Goal: Task Accomplishment & Management: Manage account settings

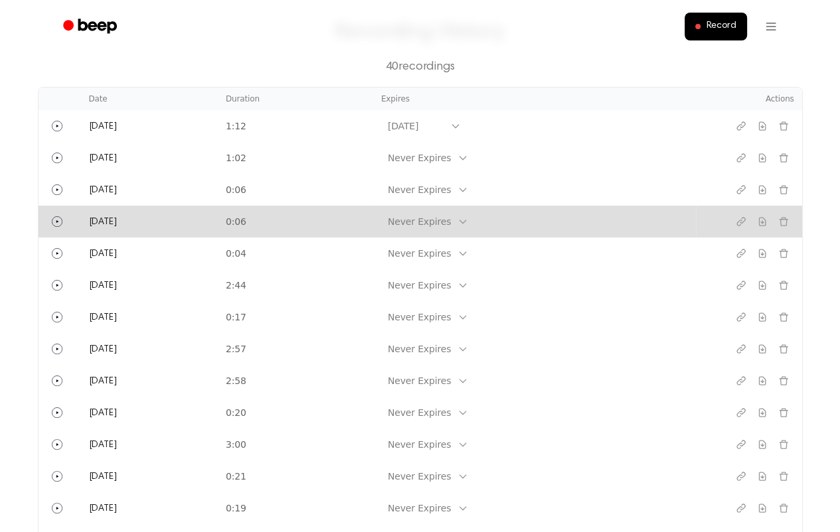
scroll to position [88, 0]
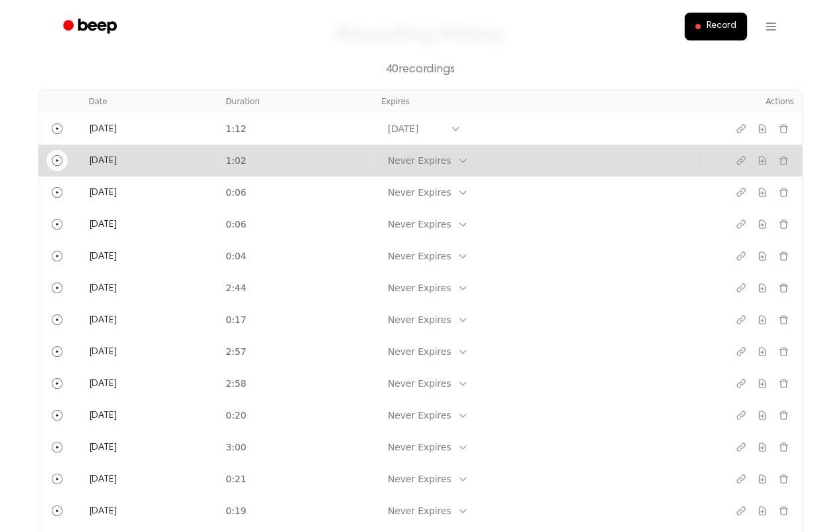
click at [47, 155] on button "Play" at bounding box center [56, 160] width 21 height 21
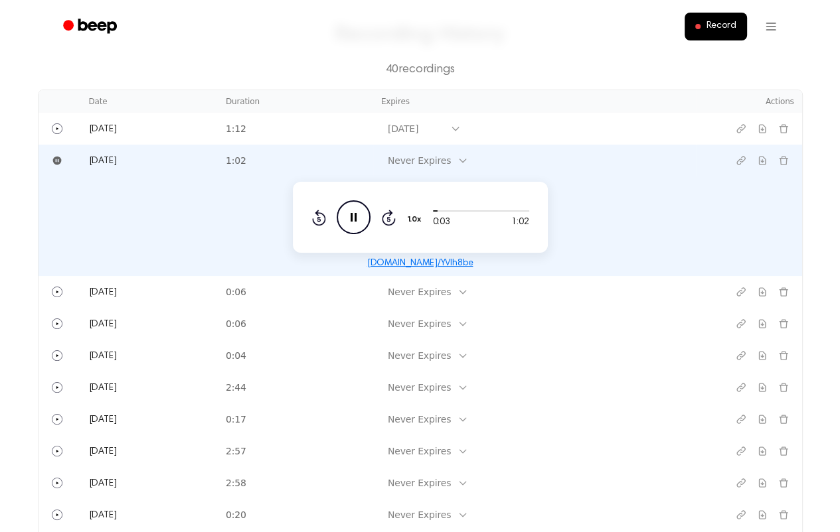
click at [342, 210] on icon "Pause Audio" at bounding box center [354, 217] width 34 height 34
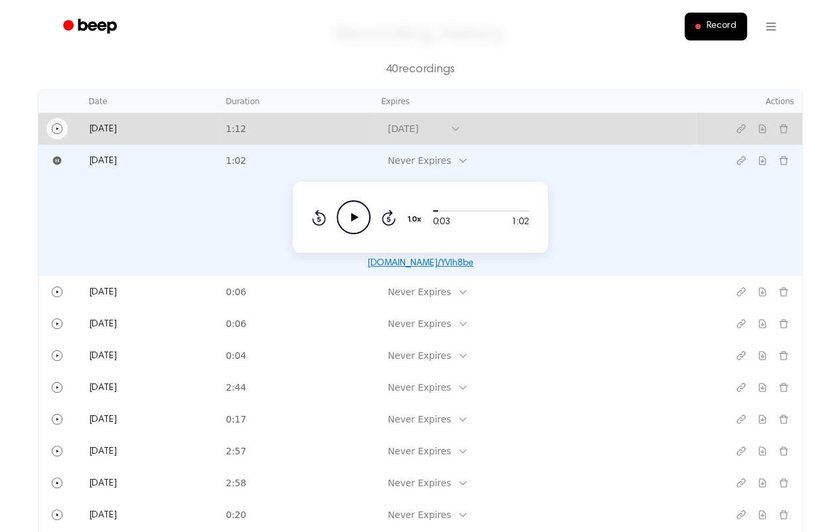
click at [52, 127] on circle "Play" at bounding box center [57, 128] width 10 height 10
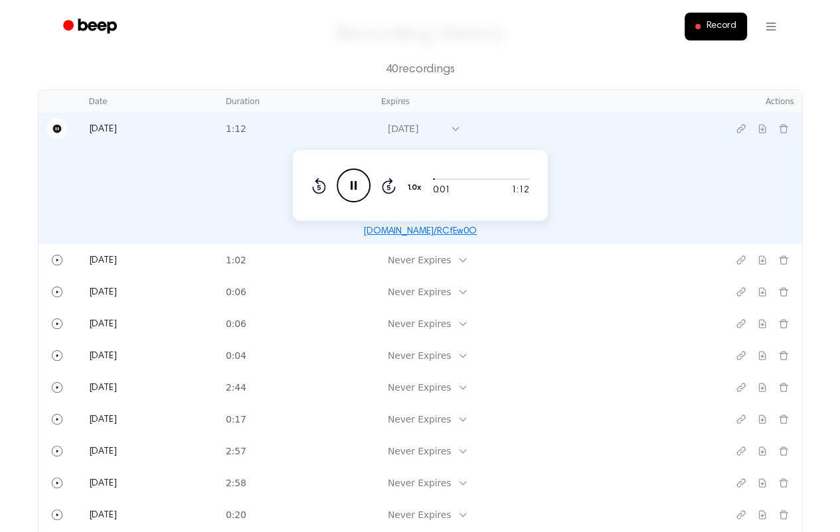
click at [344, 184] on icon "Pause Audio" at bounding box center [354, 186] width 34 height 34
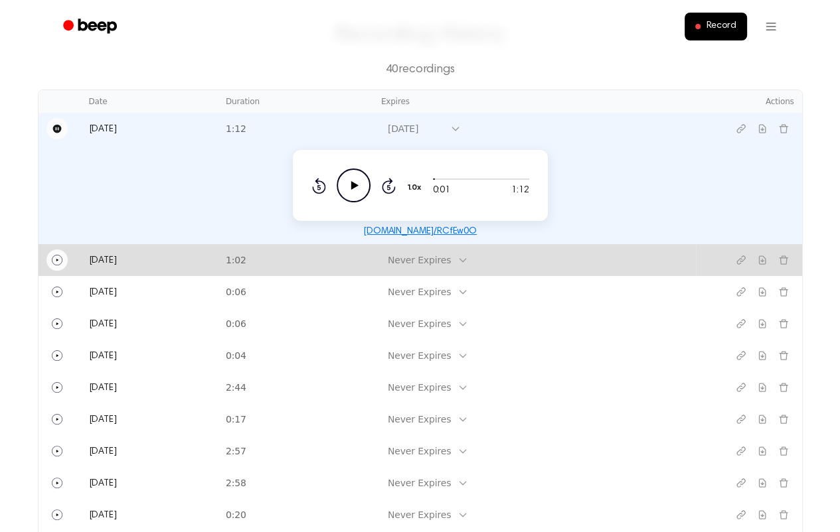
click at [58, 259] on icon "Play" at bounding box center [57, 260] width 11 height 11
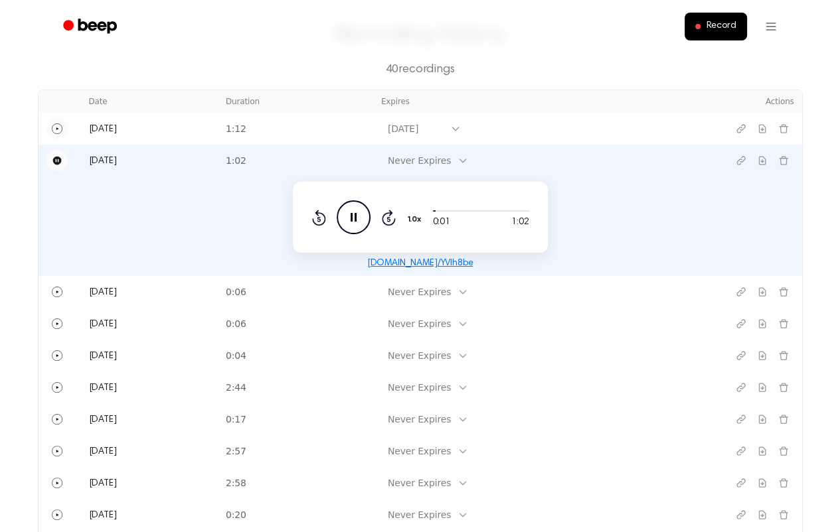
click at [353, 214] on icon "Pause Audio" at bounding box center [354, 217] width 34 height 34
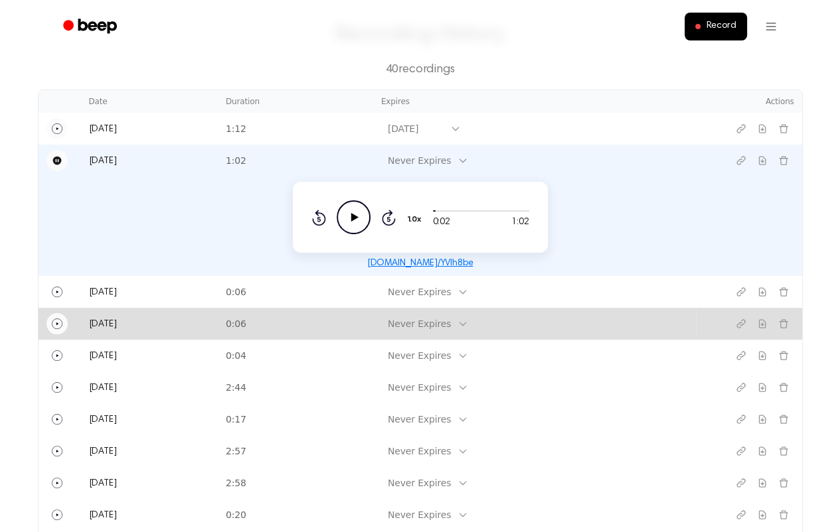
click at [55, 321] on icon "Play" at bounding box center [57, 324] width 11 height 11
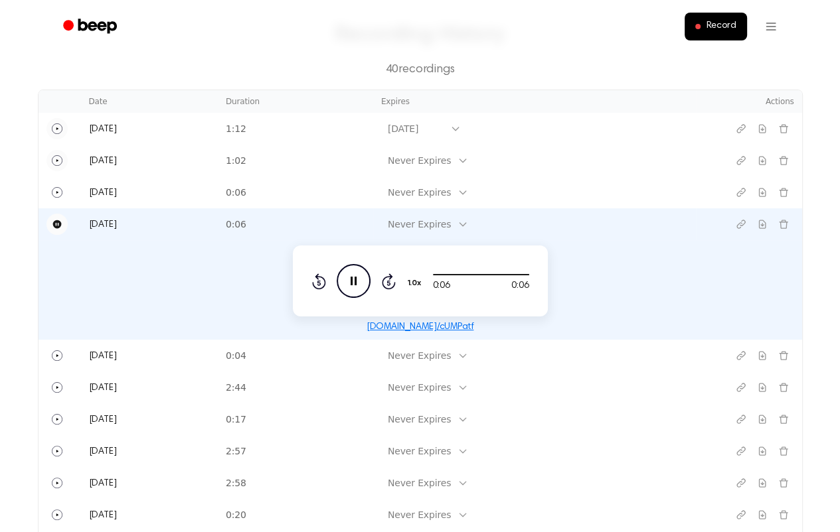
click at [354, 279] on icon at bounding box center [353, 281] width 6 height 9
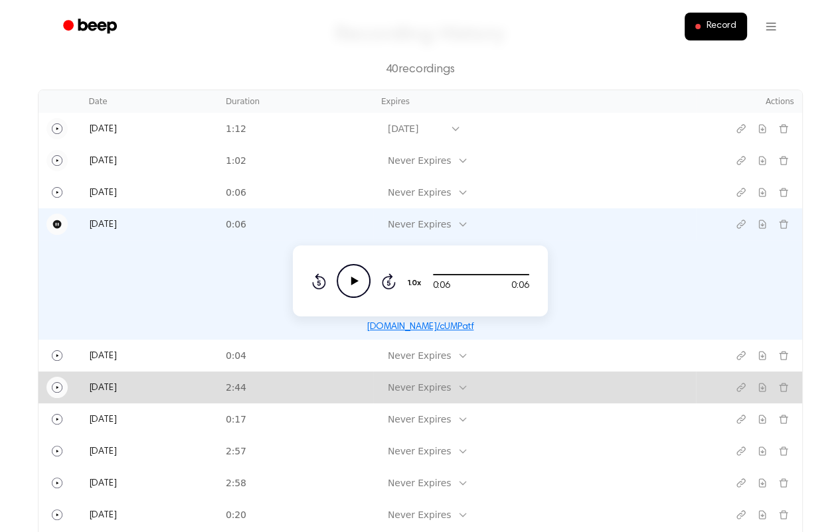
click at [56, 384] on icon "Play" at bounding box center [57, 387] width 11 height 11
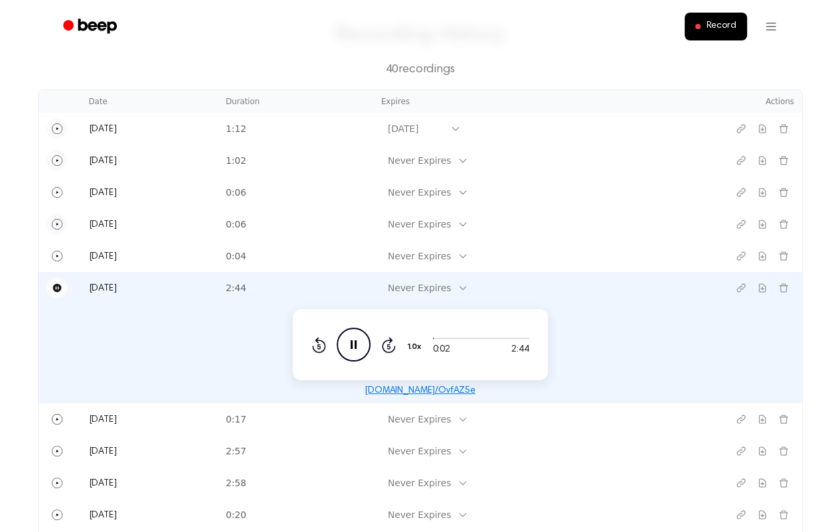
click at [347, 340] on icon "Pause Audio" at bounding box center [354, 345] width 34 height 34
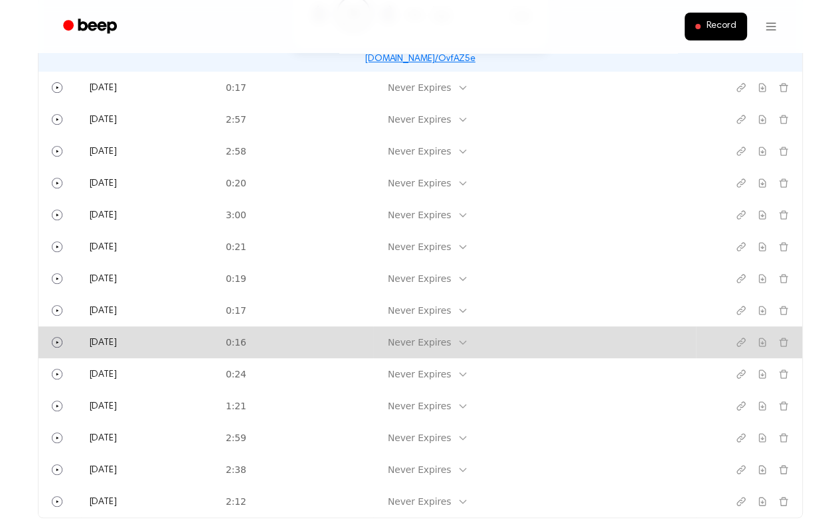
scroll to position [619, 0]
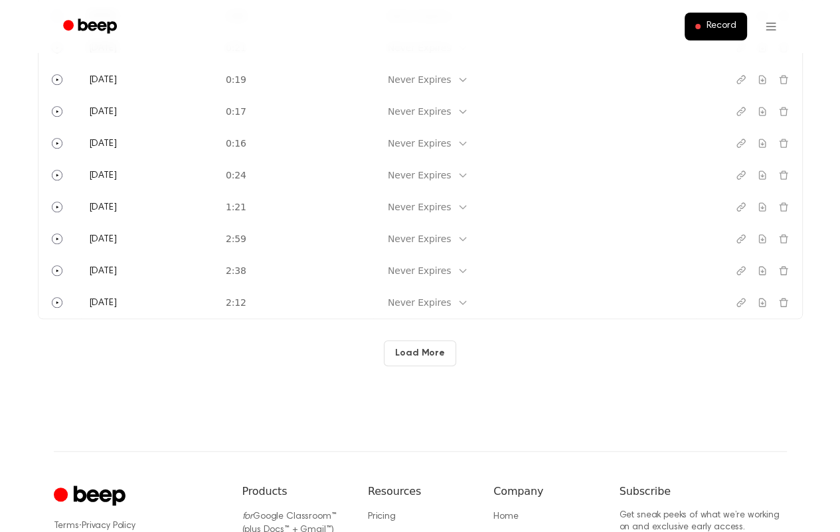
click at [435, 350] on button "Load More" at bounding box center [420, 354] width 72 height 26
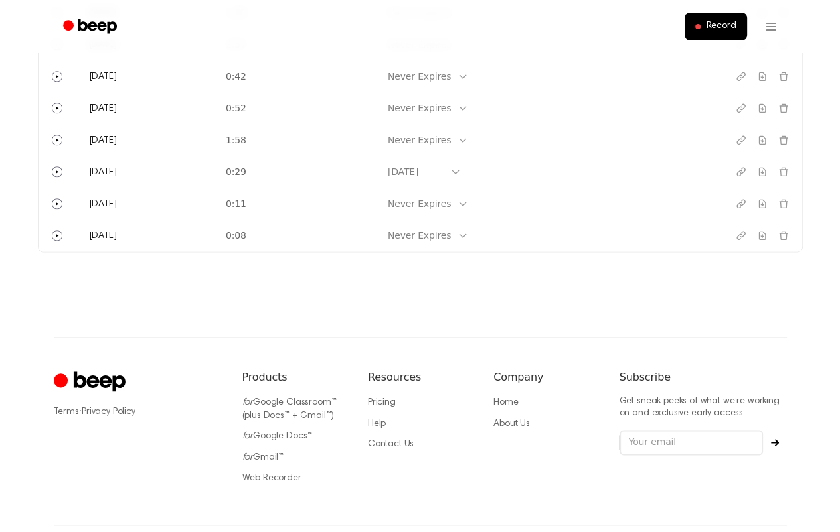
scroll to position [1242, 0]
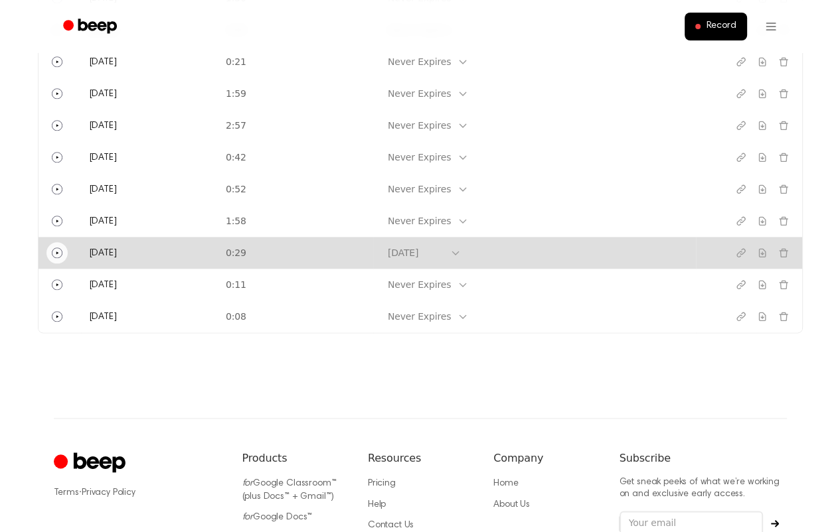
click at [58, 253] on icon "Play" at bounding box center [57, 253] width 11 height 11
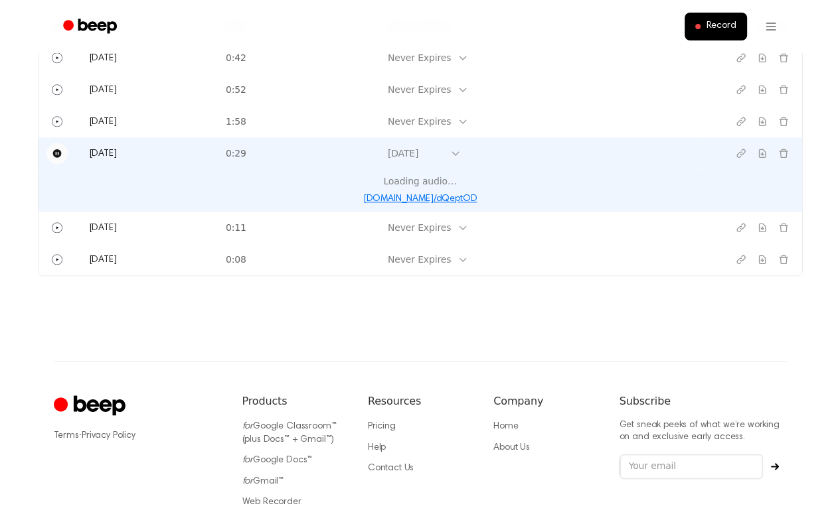
scroll to position [1143, 0]
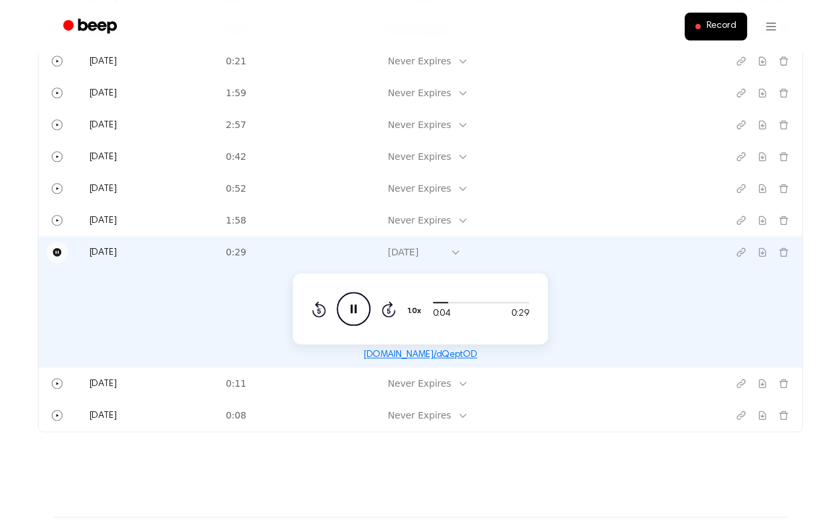
click at [351, 305] on icon at bounding box center [353, 309] width 6 height 9
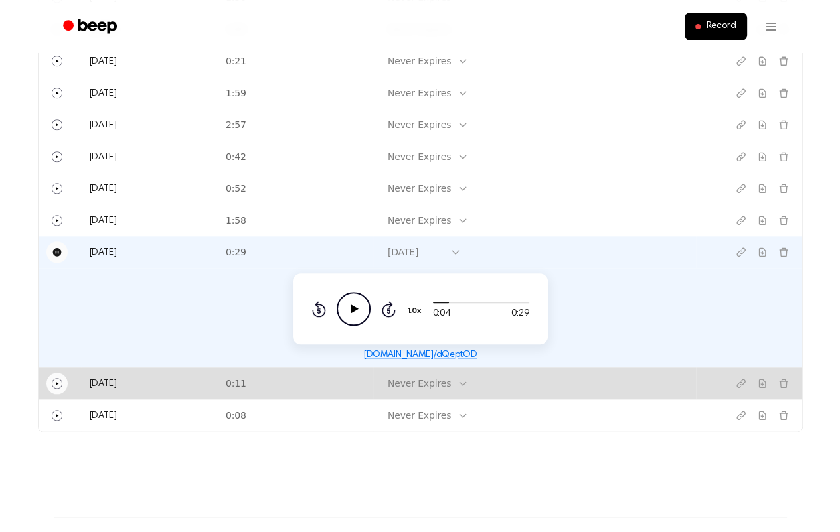
click at [53, 380] on icon "Play" at bounding box center [57, 383] width 11 height 11
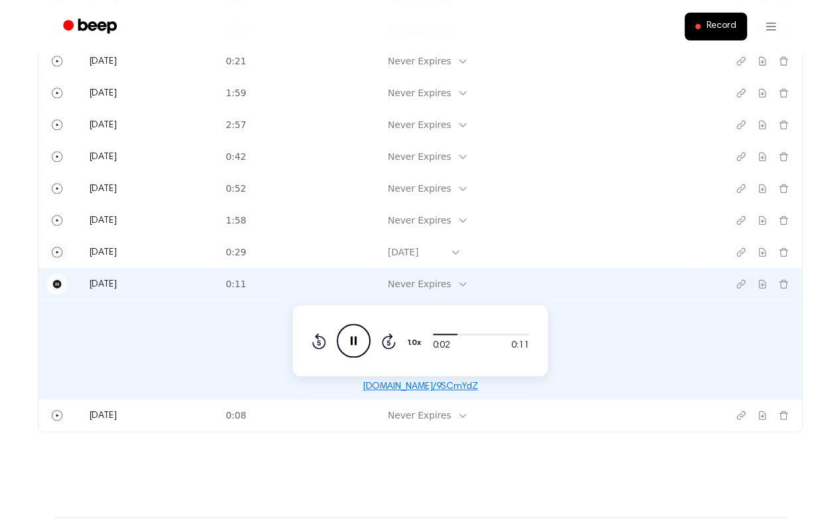
click at [352, 337] on icon at bounding box center [353, 341] width 6 height 9
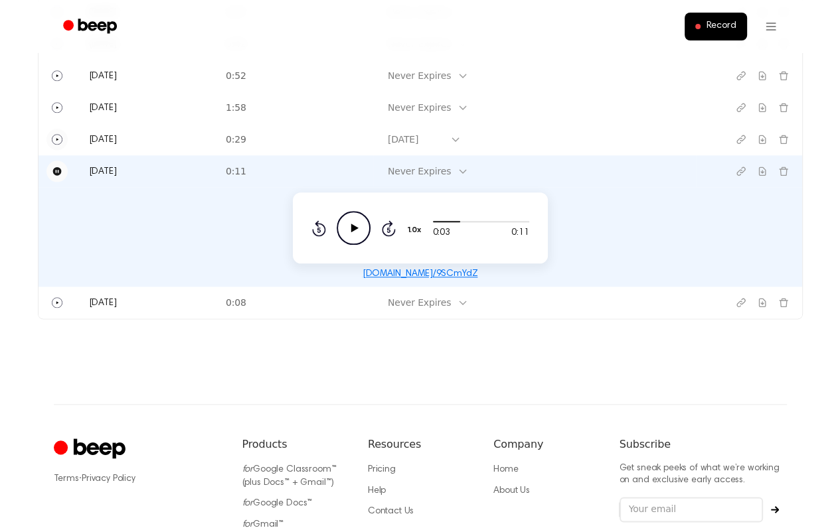
scroll to position [1276, 0]
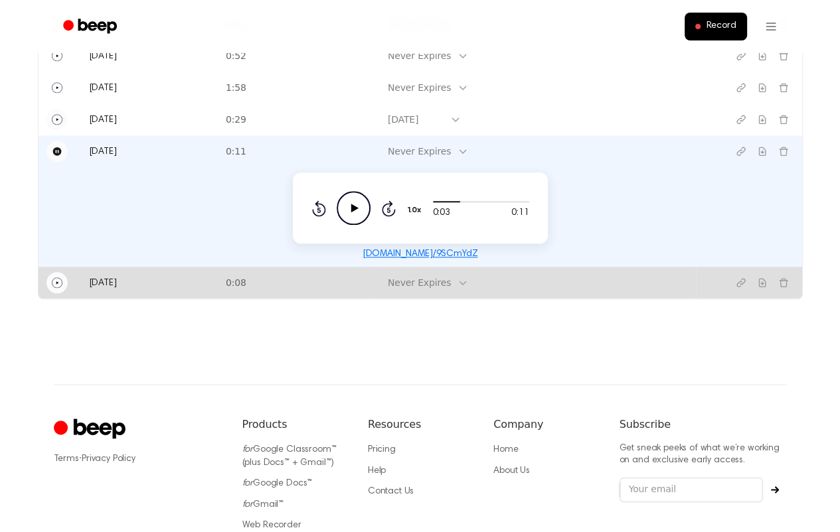
click at [60, 281] on icon "Play" at bounding box center [57, 282] width 11 height 11
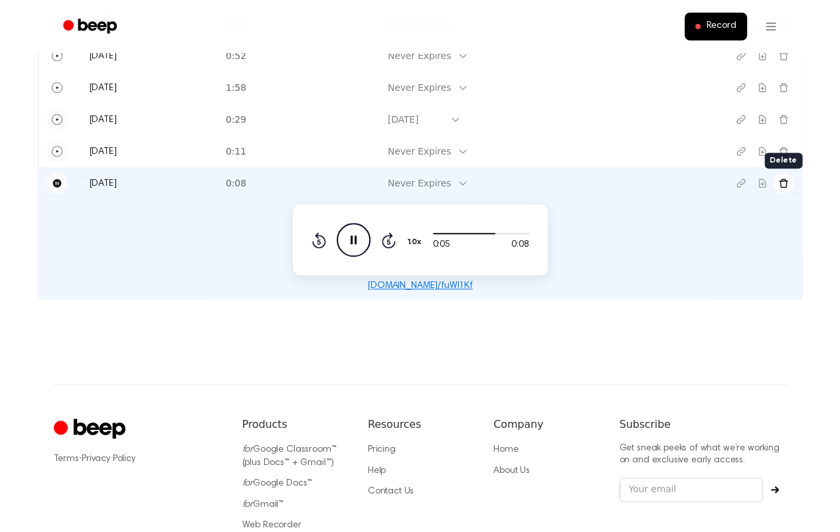
click at [782, 183] on icon "Delete recording" at bounding box center [783, 183] width 11 height 11
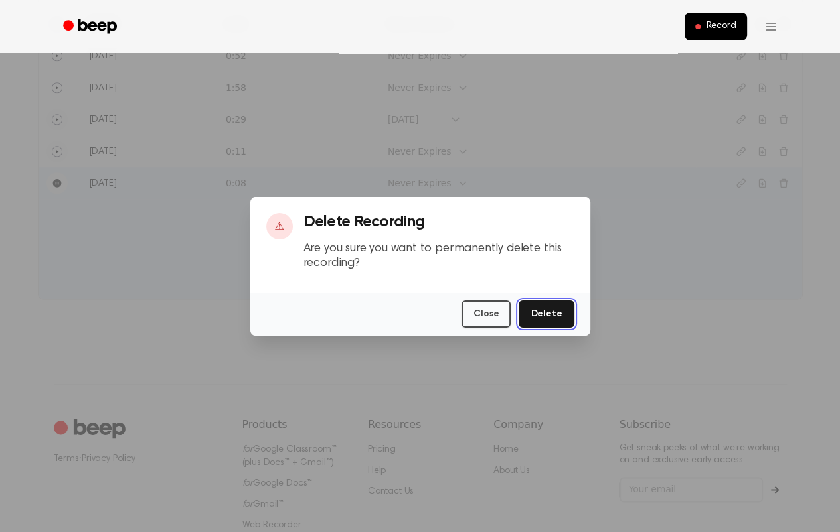
click at [566, 316] on button "Delete" at bounding box center [545, 314] width 55 height 27
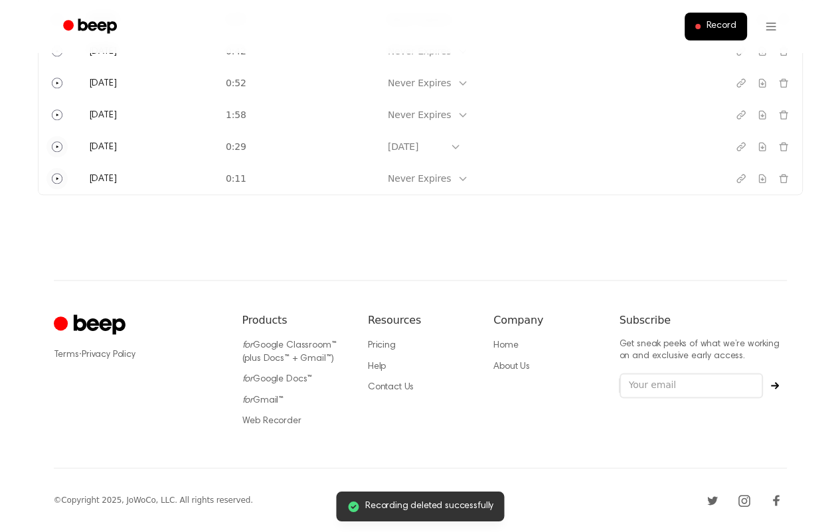
scroll to position [1244, 0]
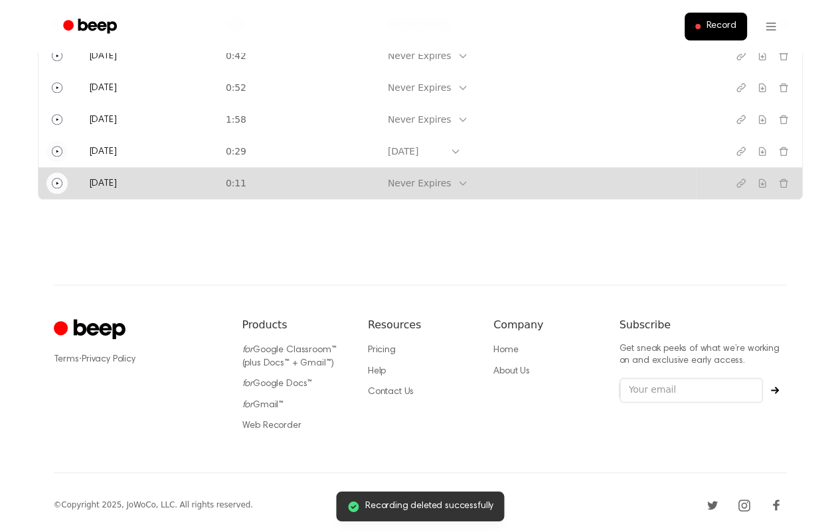
click at [56, 181] on icon "Play" at bounding box center [57, 183] width 11 height 11
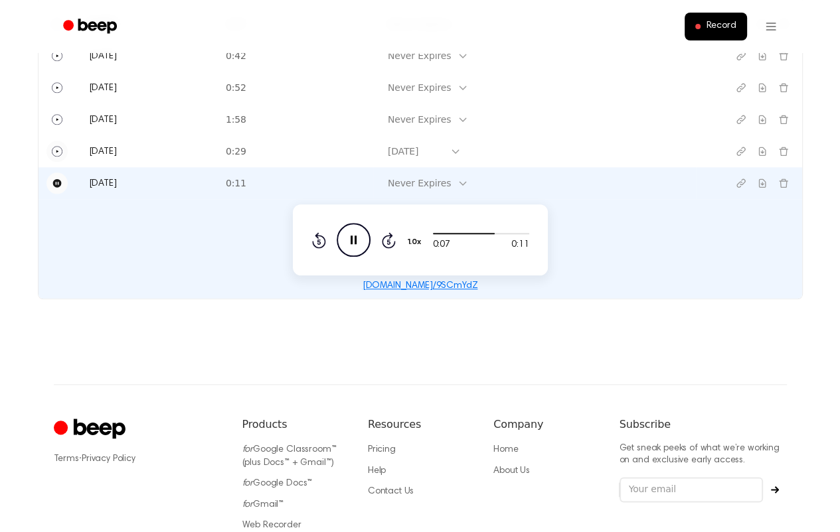
click at [352, 241] on icon at bounding box center [353, 240] width 6 height 9
click at [779, 185] on icon "Delete recording" at bounding box center [783, 183] width 11 height 11
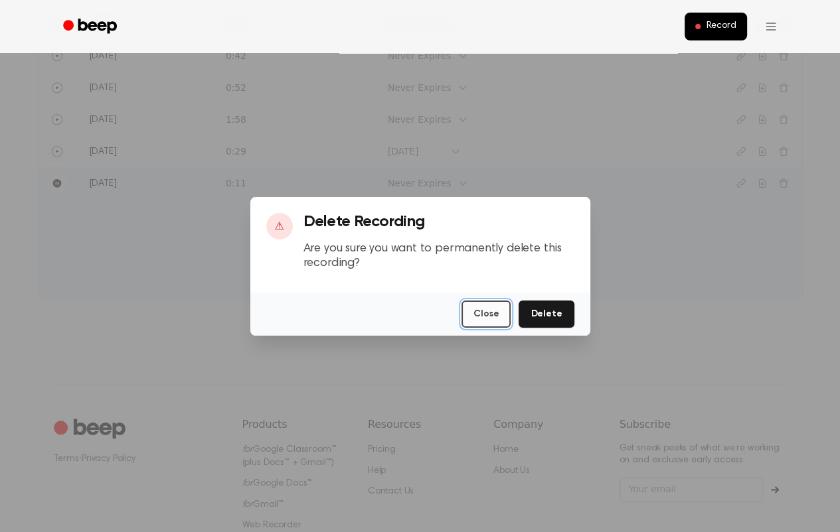
click at [493, 316] on button "Close" at bounding box center [485, 314] width 49 height 27
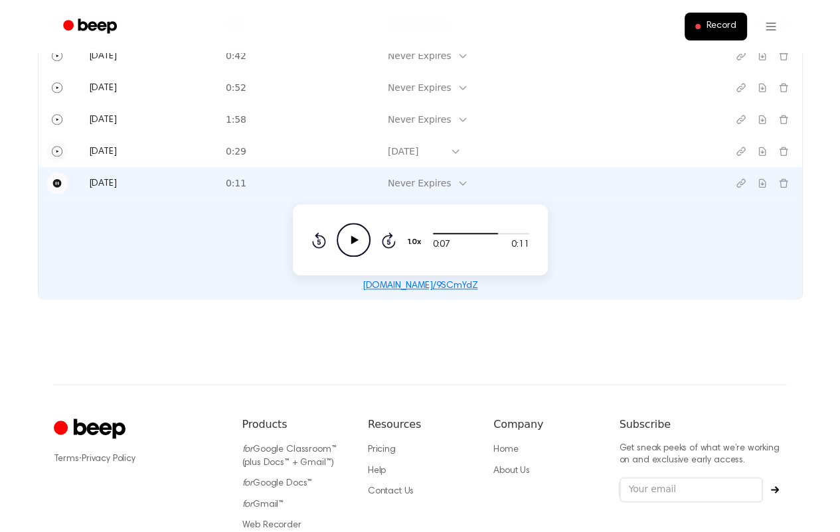
click at [468, 182] on icon at bounding box center [462, 183] width 11 height 11
click at [454, 272] on div "[DATE]" at bounding box center [467, 275] width 80 height 25
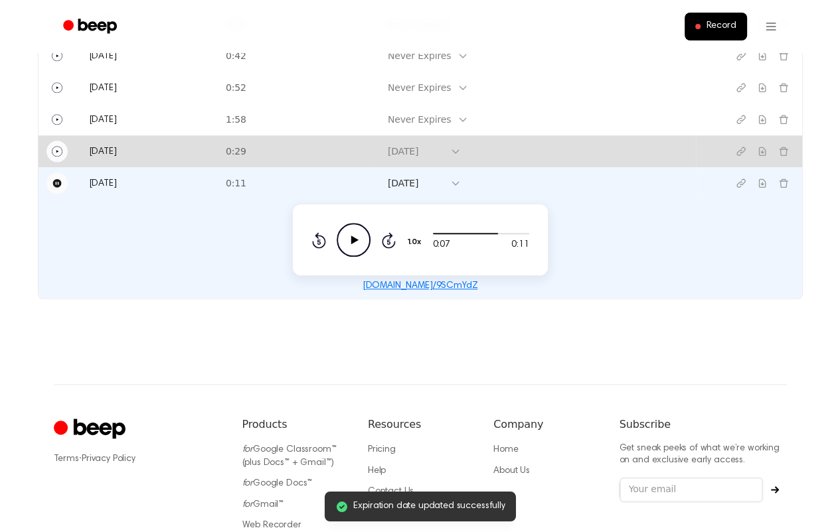
click at [56, 148] on icon "Play" at bounding box center [57, 151] width 11 height 11
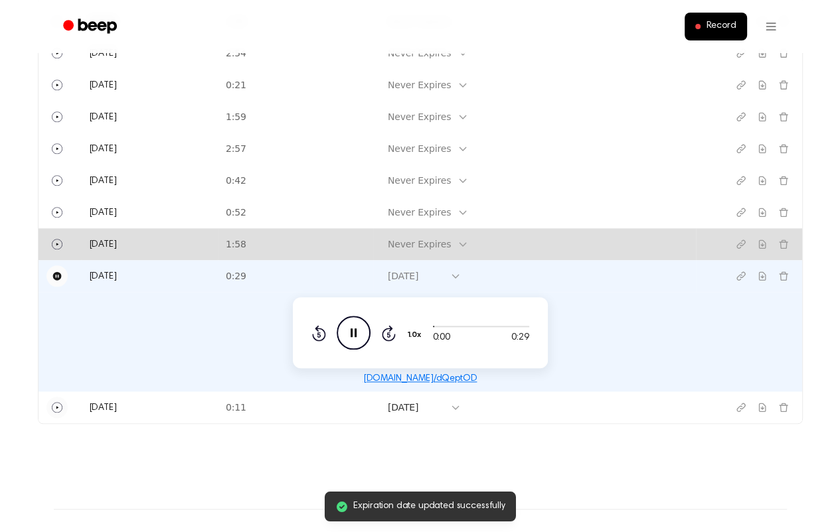
scroll to position [1111, 0]
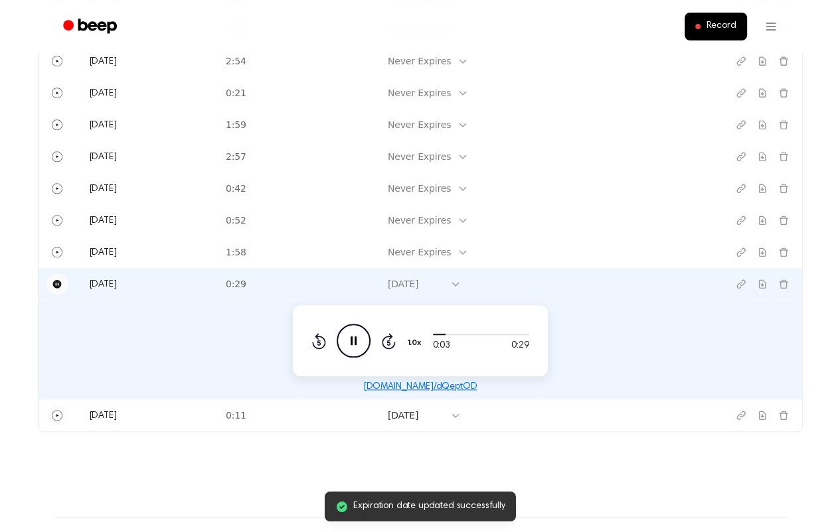
click at [350, 337] on icon at bounding box center [353, 341] width 6 height 9
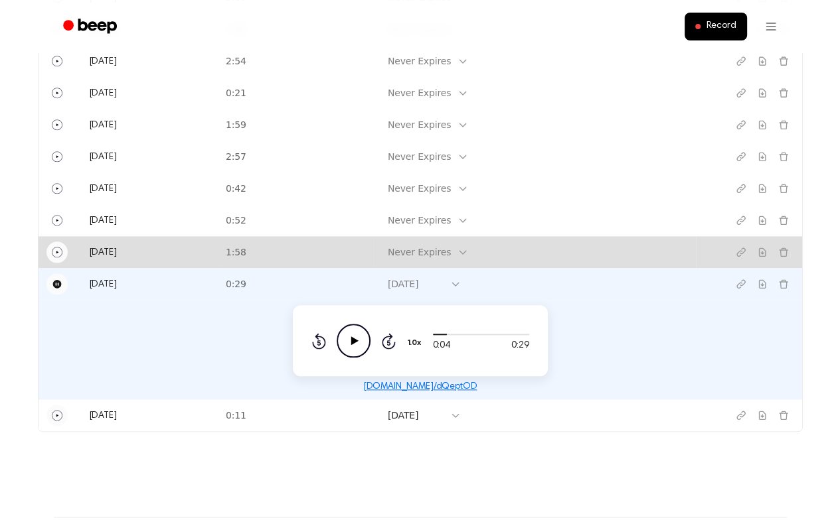
click at [56, 252] on icon "Play" at bounding box center [57, 252] width 11 height 11
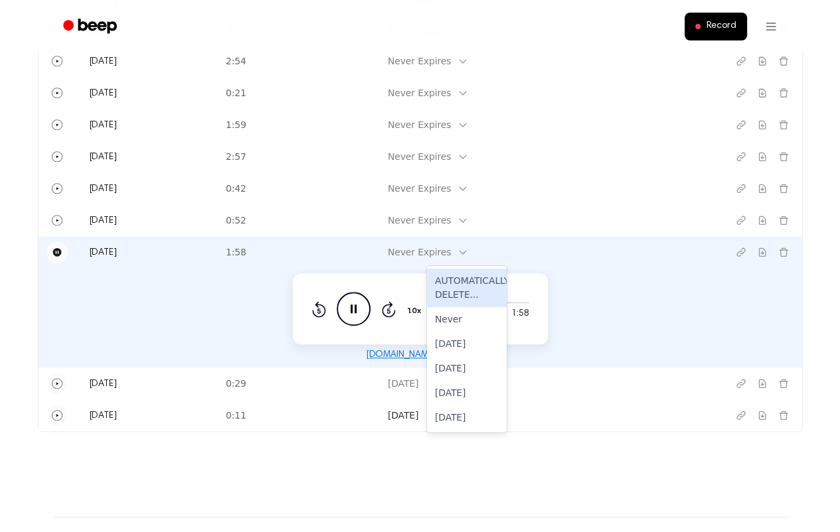
click at [468, 251] on icon at bounding box center [462, 252] width 11 height 11
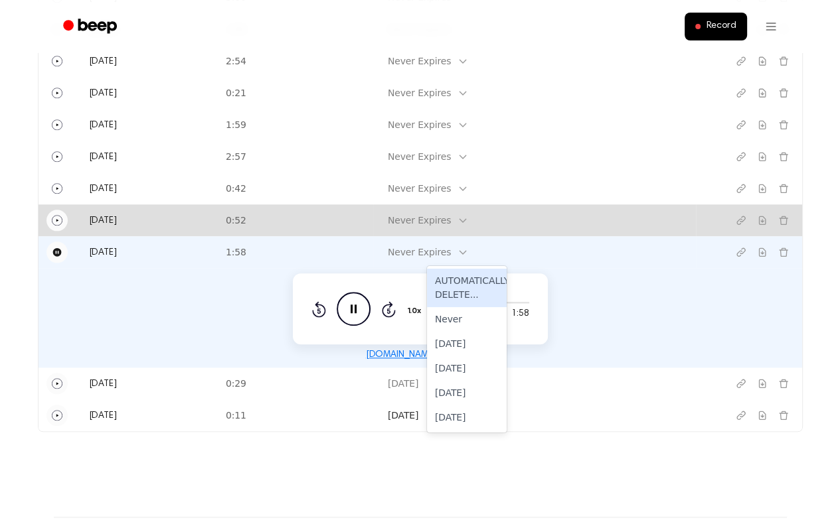
click at [53, 220] on icon "Play" at bounding box center [57, 220] width 11 height 11
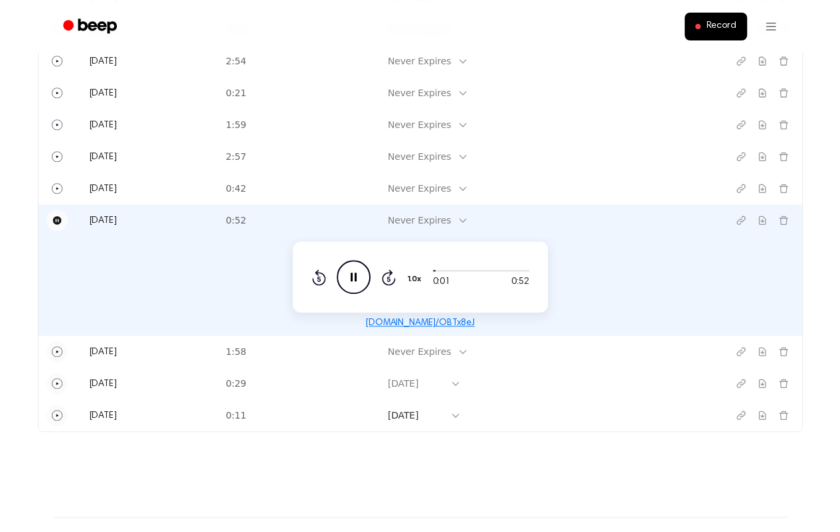
click at [53, 219] on icon "Pause" at bounding box center [56, 220] width 9 height 9
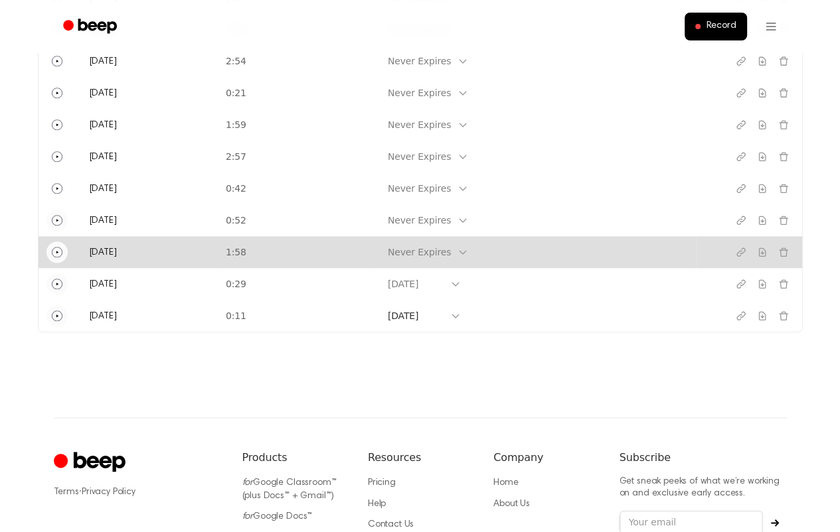
click at [468, 256] on icon at bounding box center [462, 252] width 11 height 11
click at [456, 374] on div "[DATE]" at bounding box center [467, 368] width 80 height 25
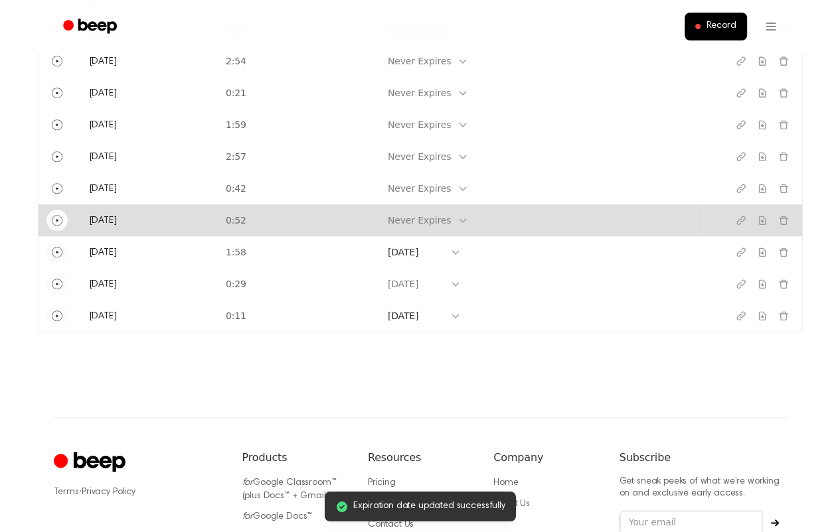
click at [468, 222] on icon at bounding box center [462, 220] width 11 height 11
click at [452, 331] on div "[DATE]" at bounding box center [467, 337] width 80 height 25
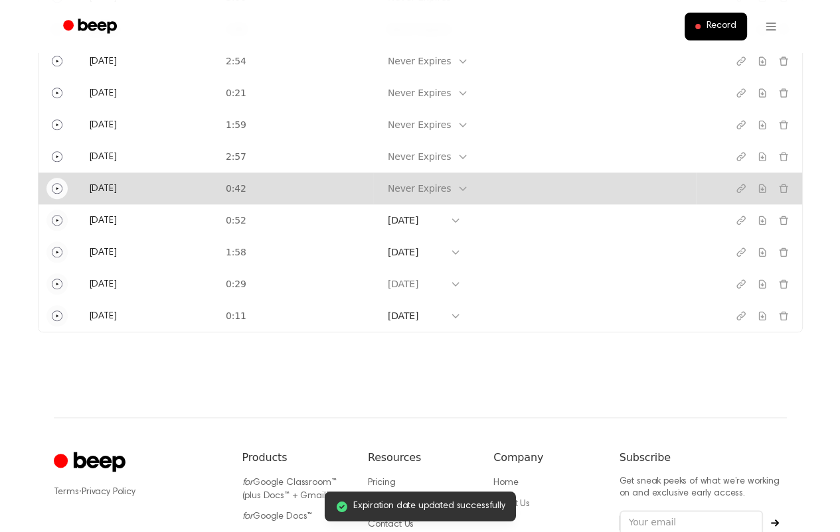
click at [56, 188] on icon "Play" at bounding box center [57, 188] width 3 height 3
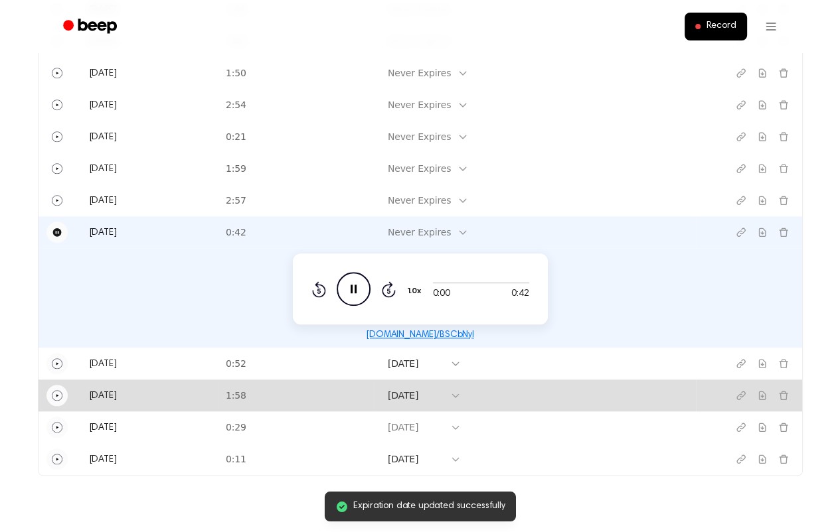
scroll to position [1045, 0]
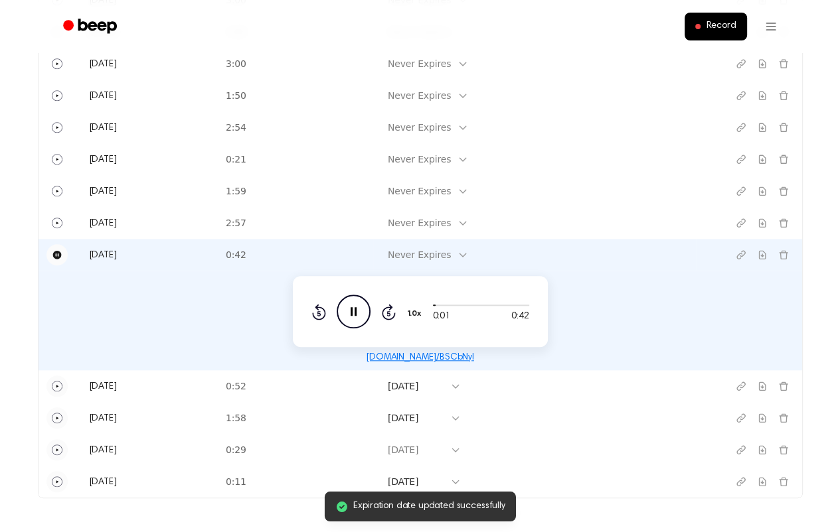
click at [468, 255] on icon at bounding box center [462, 255] width 11 height 11
click at [449, 344] on div "[DATE]" at bounding box center [467, 347] width 80 height 25
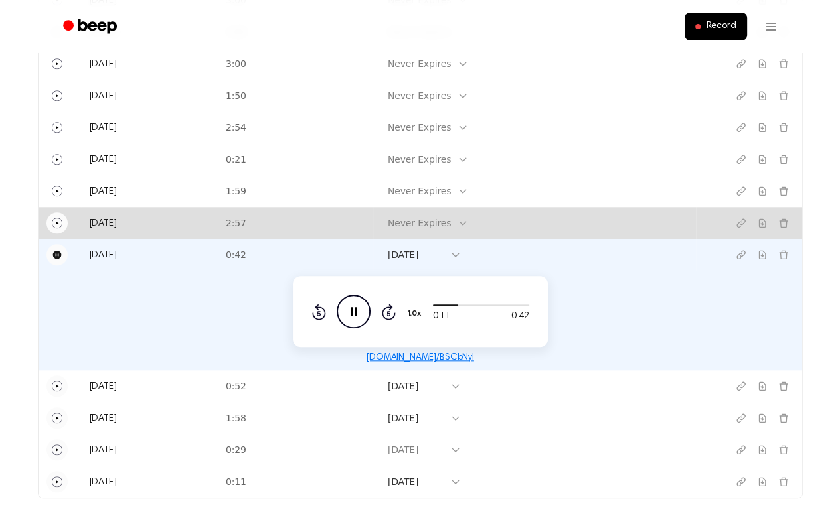
click at [56, 222] on icon "Play" at bounding box center [57, 223] width 3 height 3
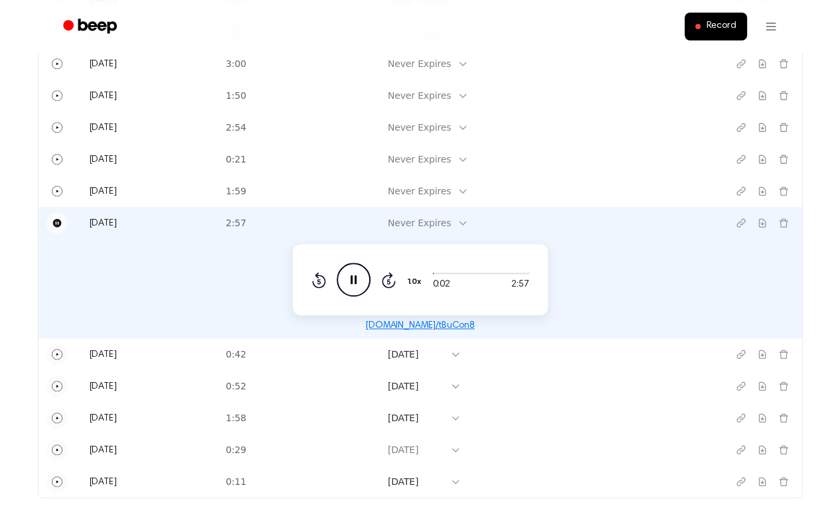
click at [468, 223] on icon at bounding box center [462, 223] width 11 height 11
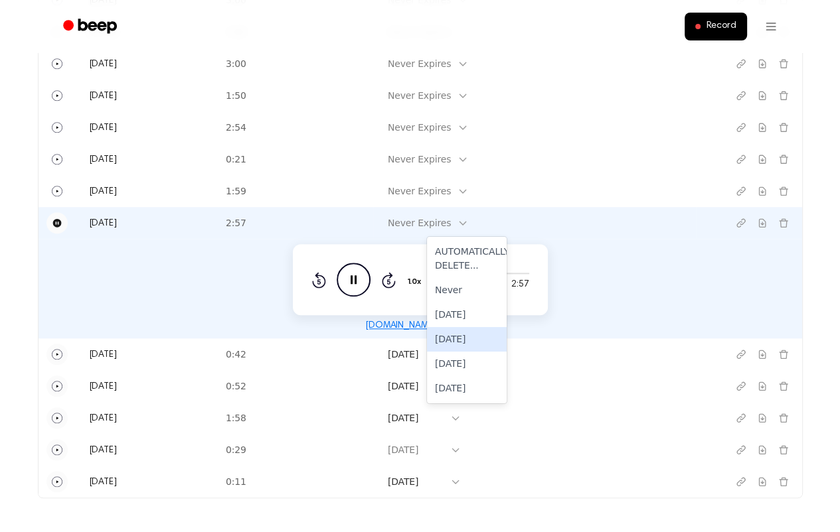
click at [443, 339] on div "[DATE]" at bounding box center [467, 339] width 80 height 25
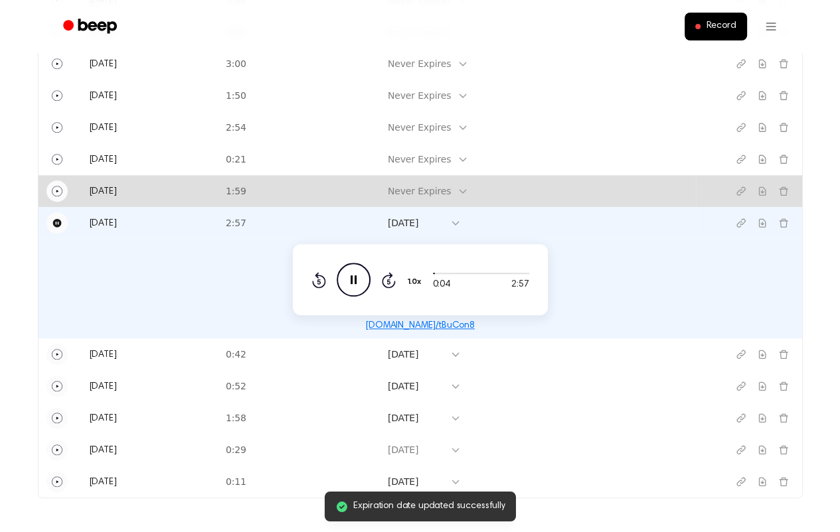
click at [56, 191] on icon "Play" at bounding box center [57, 191] width 11 height 11
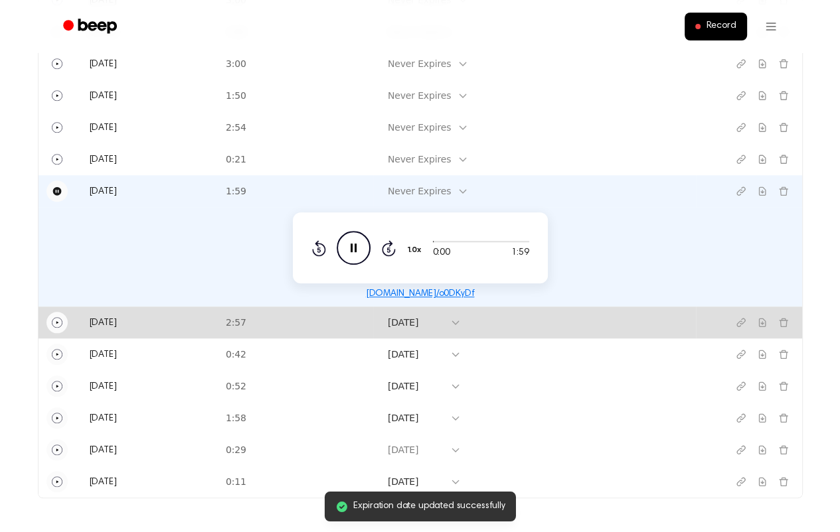
scroll to position [978, 0]
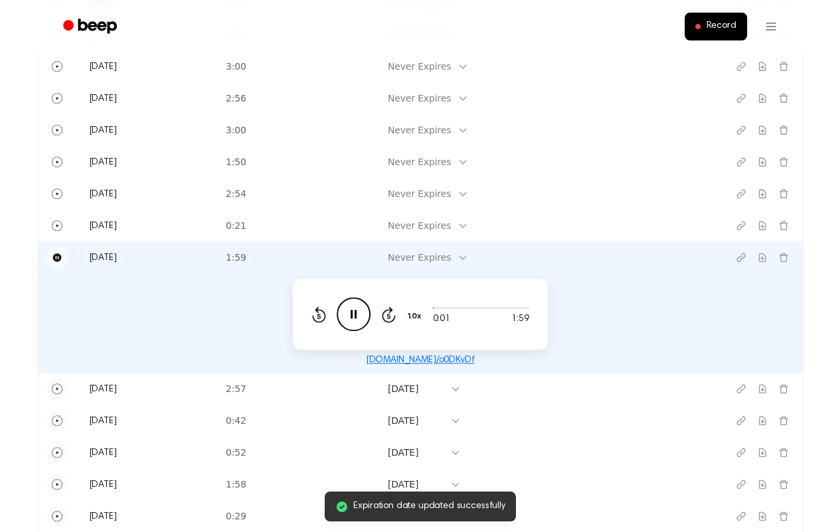
click at [468, 256] on icon at bounding box center [462, 257] width 11 height 11
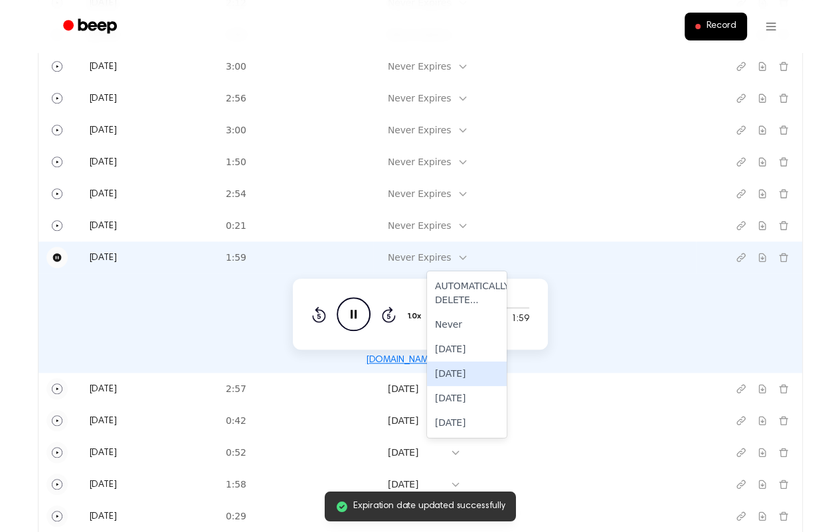
click at [457, 368] on div "[DATE]" at bounding box center [467, 374] width 80 height 25
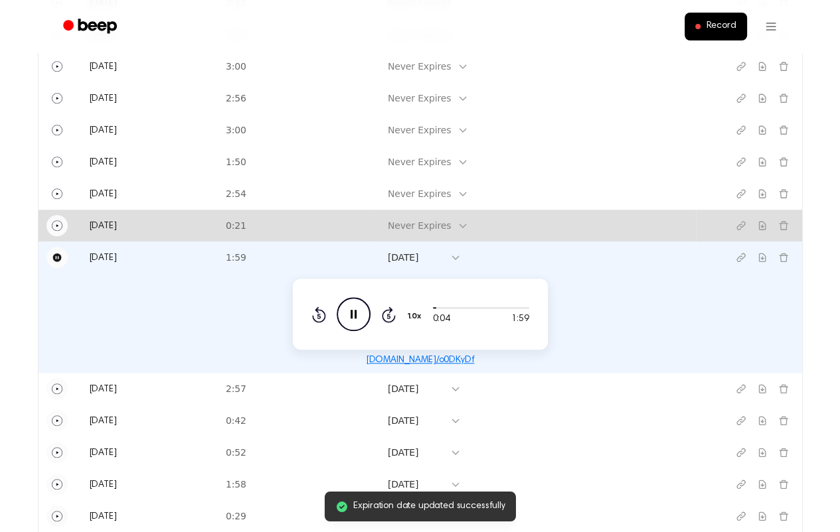
click at [52, 223] on icon "Play" at bounding box center [57, 225] width 11 height 11
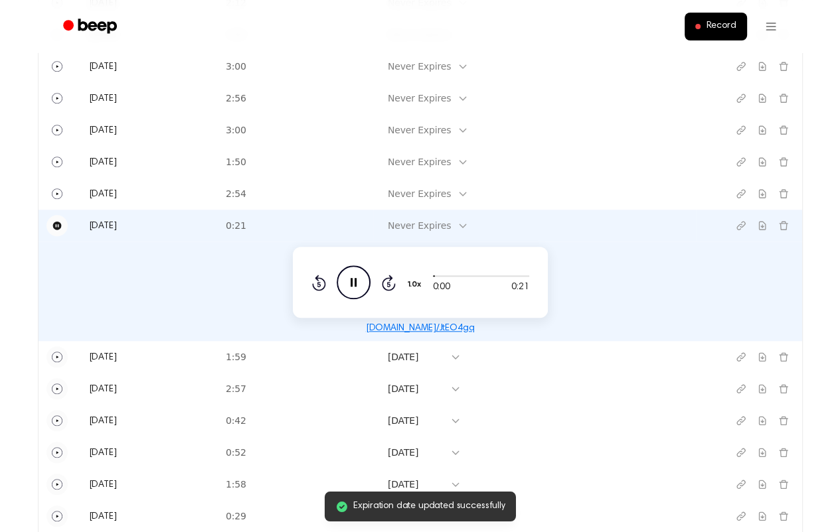
click at [468, 228] on icon at bounding box center [462, 225] width 11 height 11
click at [453, 317] on div "[DATE]" at bounding box center [467, 317] width 80 height 25
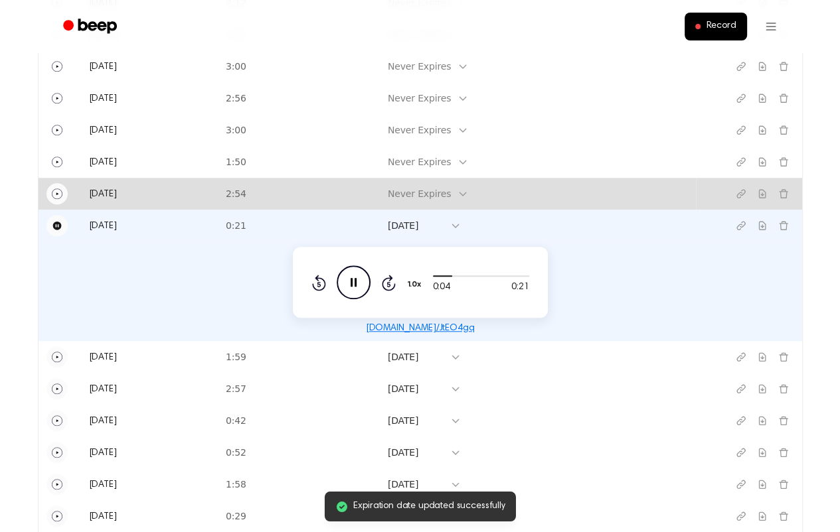
click at [58, 191] on icon "Play" at bounding box center [57, 194] width 11 height 11
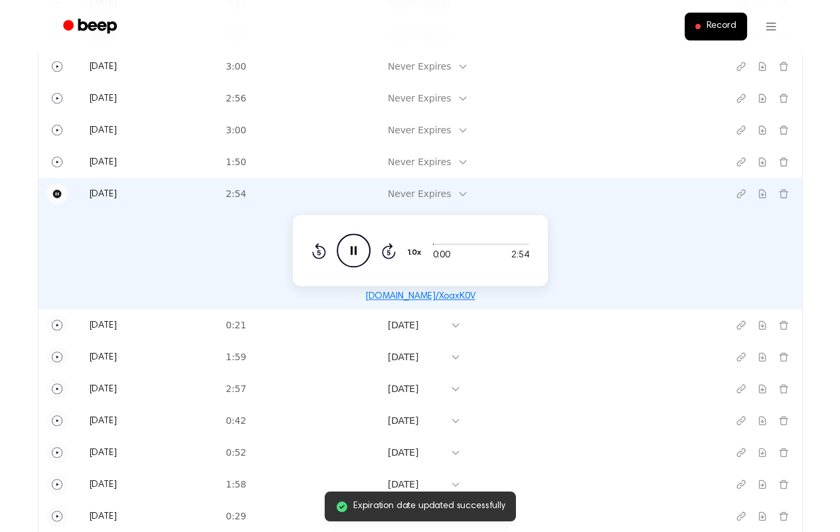
click at [468, 191] on icon at bounding box center [462, 194] width 11 height 11
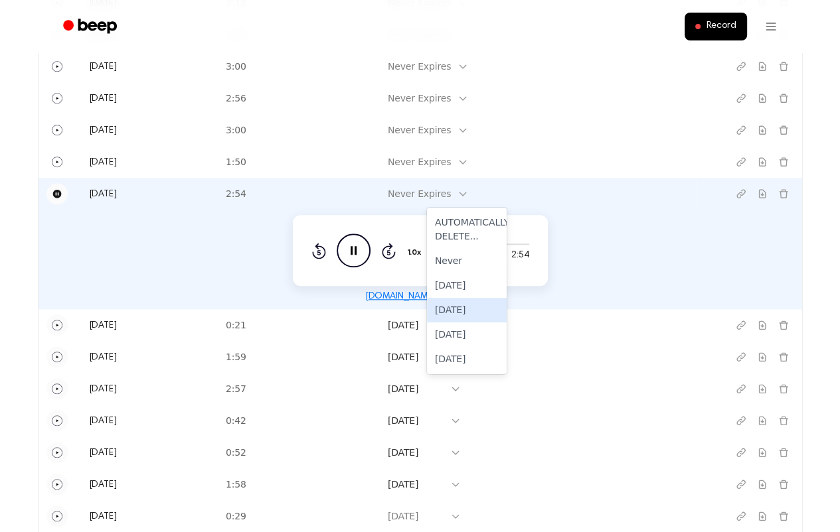
click at [462, 308] on div "[DATE]" at bounding box center [467, 310] width 80 height 25
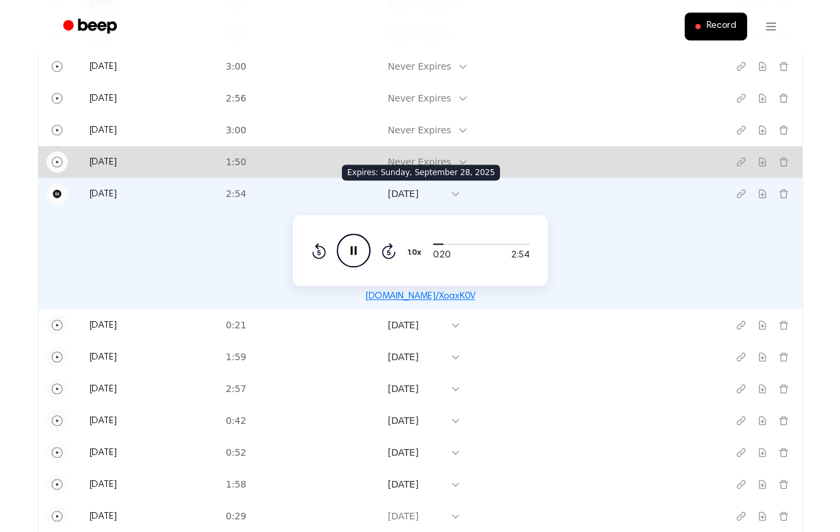
click at [56, 159] on icon "Play" at bounding box center [57, 162] width 11 height 11
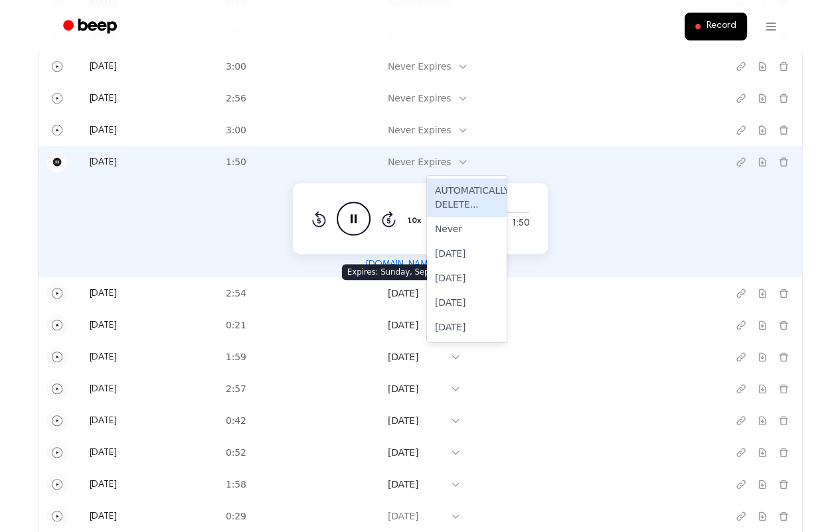
click at [466, 162] on icon at bounding box center [463, 162] width 6 height 3
click at [457, 252] on div "[DATE]" at bounding box center [467, 254] width 80 height 25
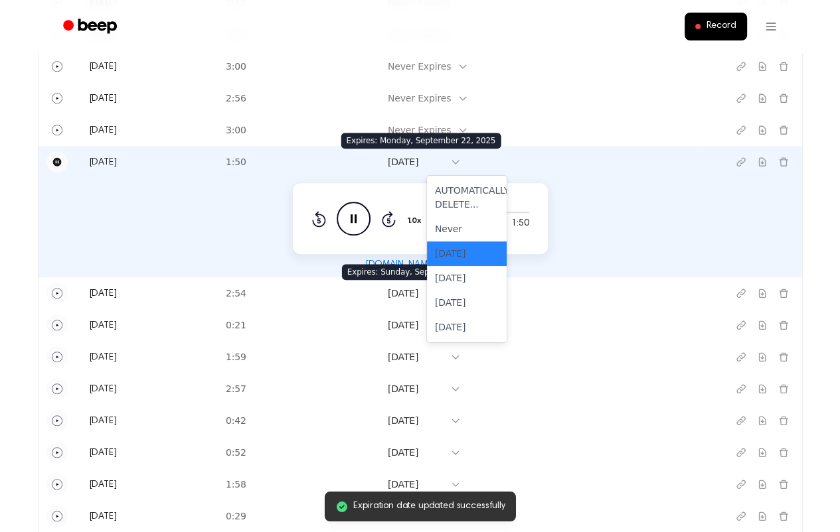
click at [461, 162] on icon at bounding box center [455, 162] width 11 height 11
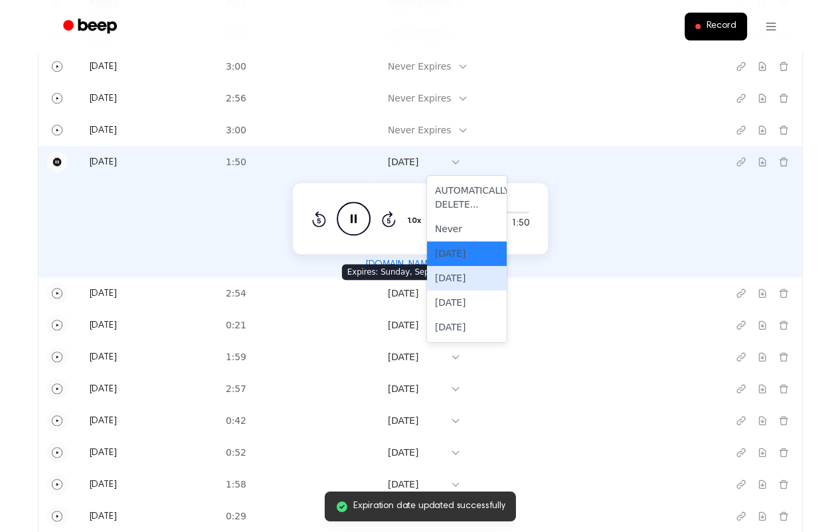
click at [455, 275] on div "[DATE]" at bounding box center [467, 278] width 80 height 25
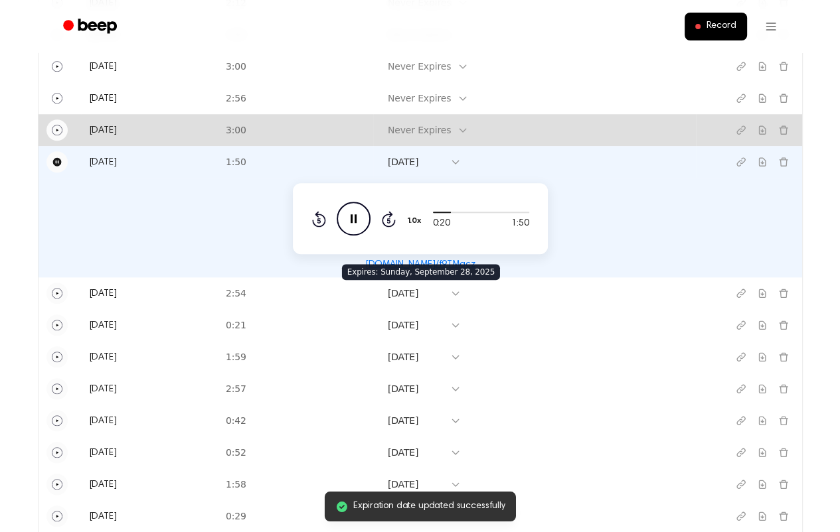
click at [56, 129] on icon "Play" at bounding box center [57, 130] width 3 height 3
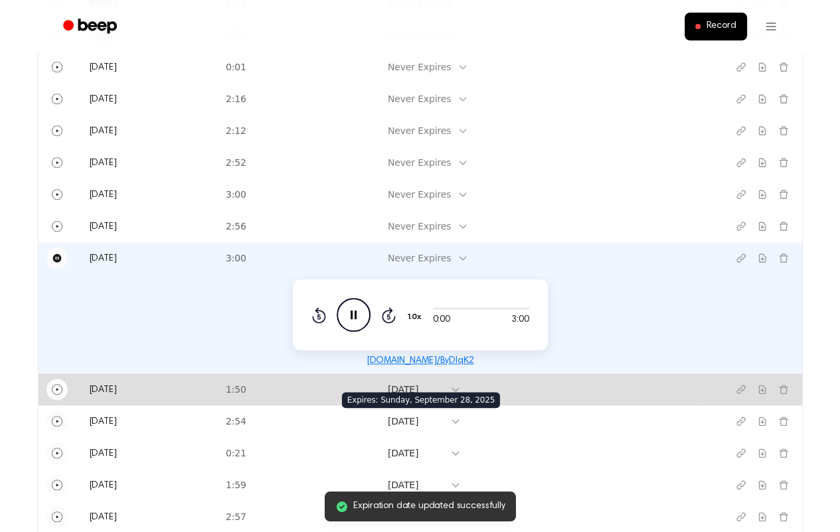
scroll to position [846, 0]
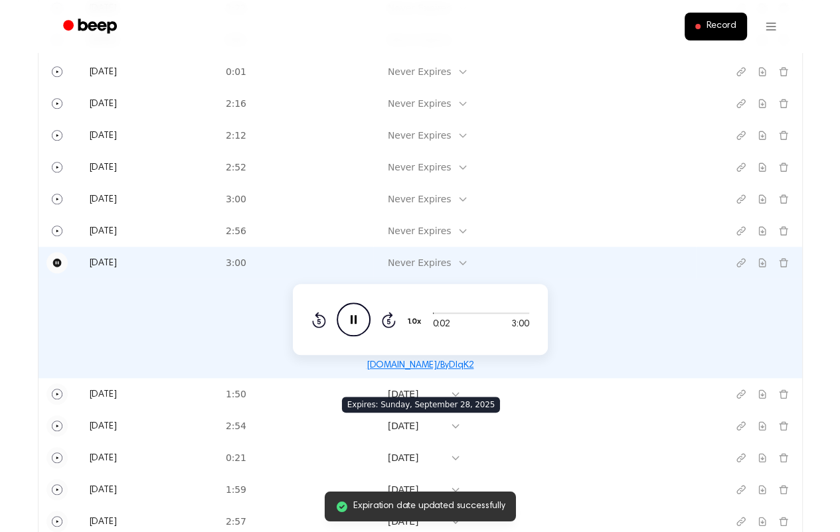
click at [457, 261] on div "Never Expires" at bounding box center [419, 263] width 76 height 17
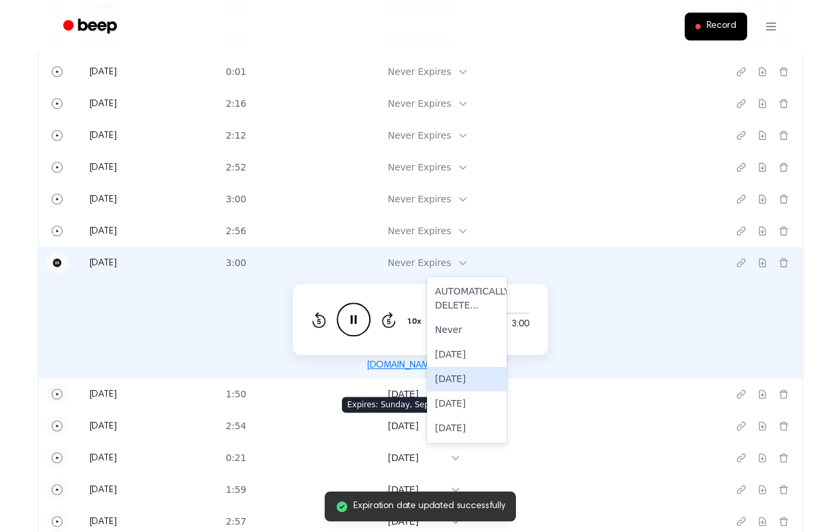
drag, startPoint x: 448, startPoint y: 383, endPoint x: 445, endPoint y: 376, distance: 7.4
click at [448, 382] on div "[DATE]" at bounding box center [467, 379] width 80 height 25
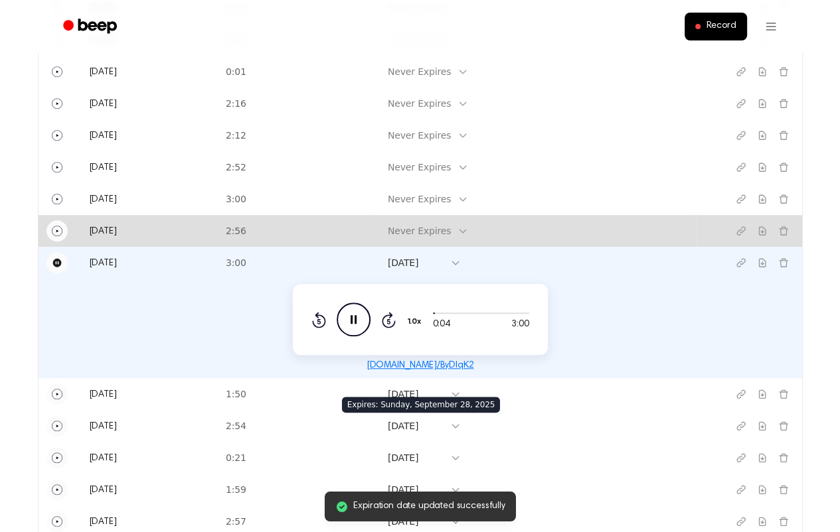
click at [54, 226] on icon "Play" at bounding box center [57, 231] width 11 height 11
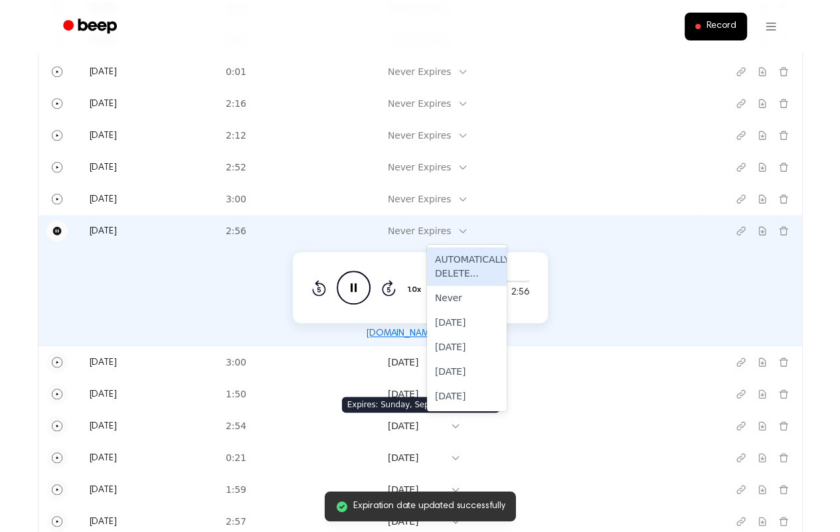
click at [468, 230] on icon at bounding box center [462, 231] width 11 height 11
click at [461, 323] on div "[DATE]" at bounding box center [467, 323] width 80 height 25
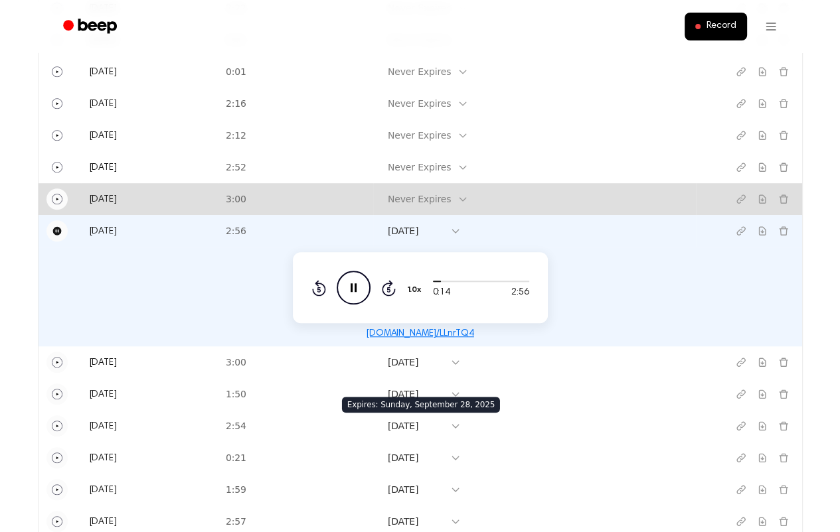
click at [58, 199] on icon "Play" at bounding box center [57, 199] width 11 height 11
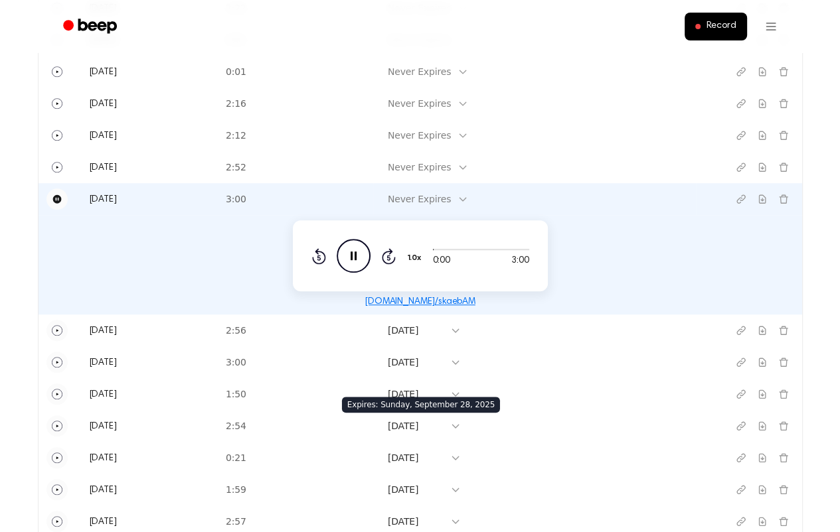
click at [468, 201] on icon at bounding box center [462, 199] width 11 height 11
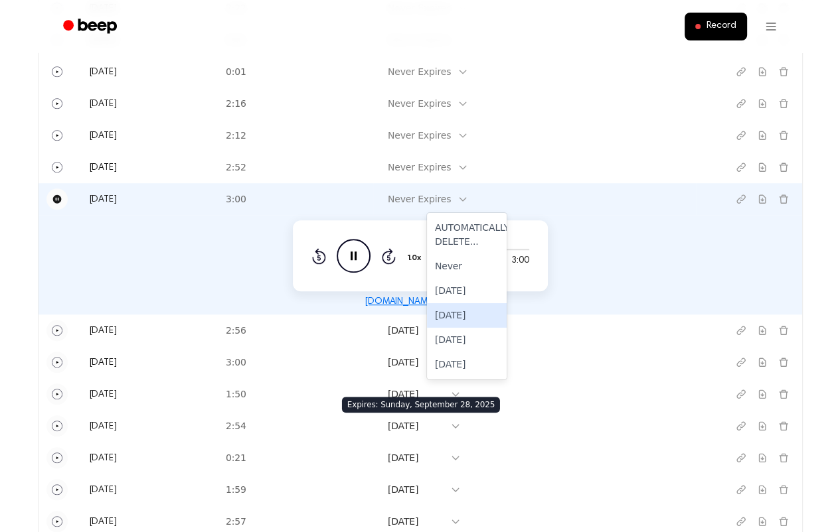
click at [463, 315] on div "[DATE]" at bounding box center [467, 315] width 80 height 25
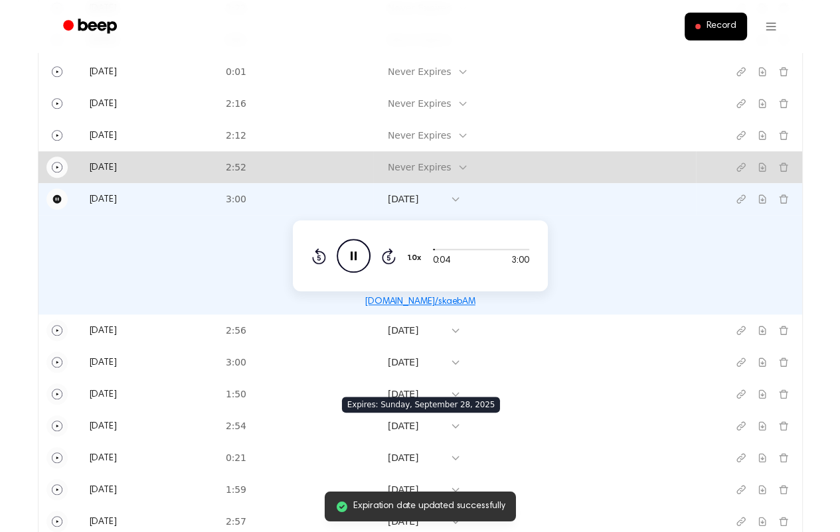
click at [56, 169] on icon "Play" at bounding box center [57, 167] width 11 height 11
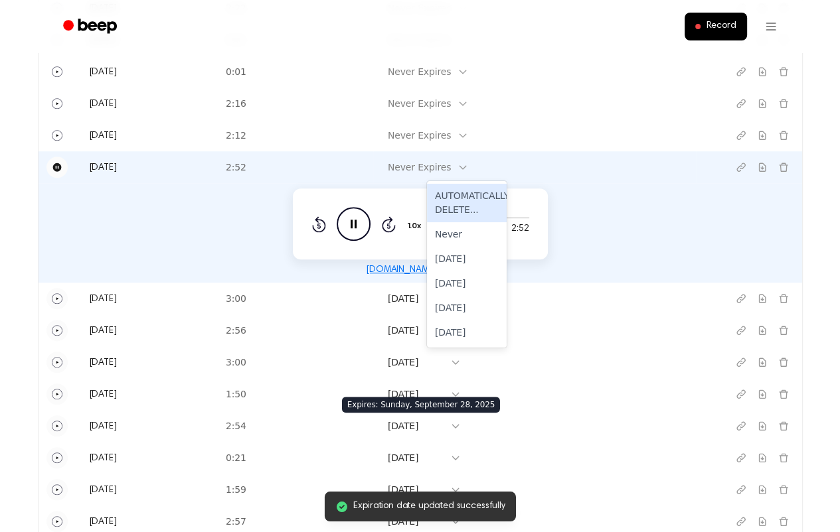
click at [466, 168] on icon at bounding box center [463, 167] width 6 height 3
click at [468, 283] on div "[DATE]" at bounding box center [467, 283] width 80 height 25
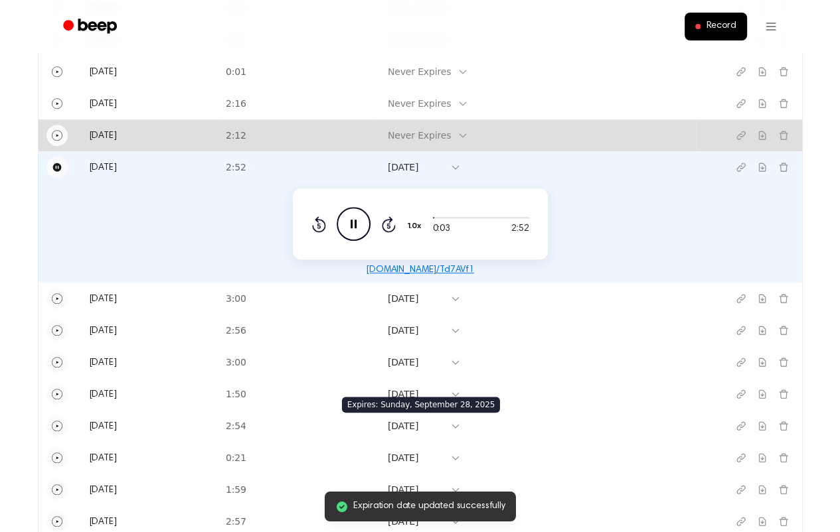
click at [58, 135] on icon "Play" at bounding box center [57, 135] width 11 height 11
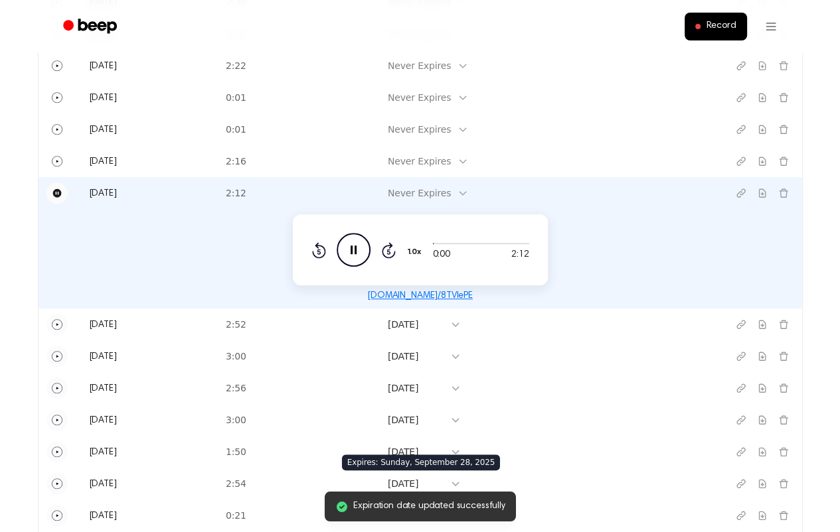
scroll to position [779, 0]
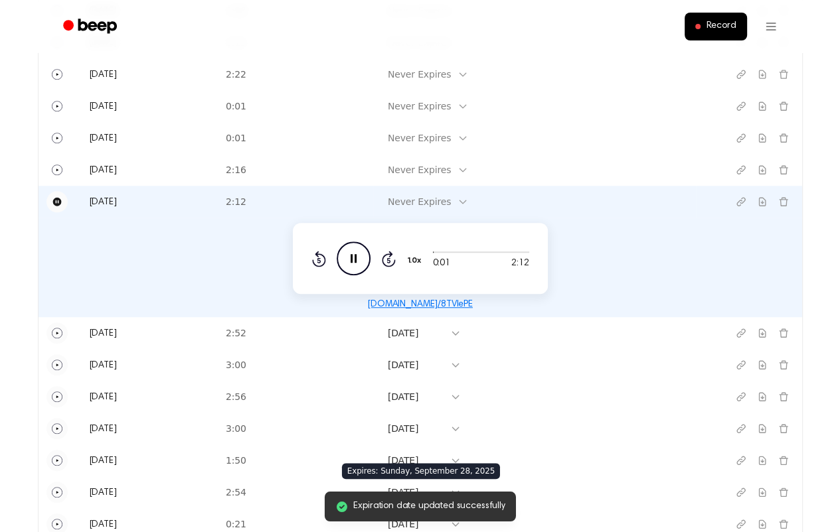
click at [466, 203] on icon at bounding box center [463, 201] width 6 height 3
click at [455, 315] on div "[DATE]" at bounding box center [467, 318] width 80 height 25
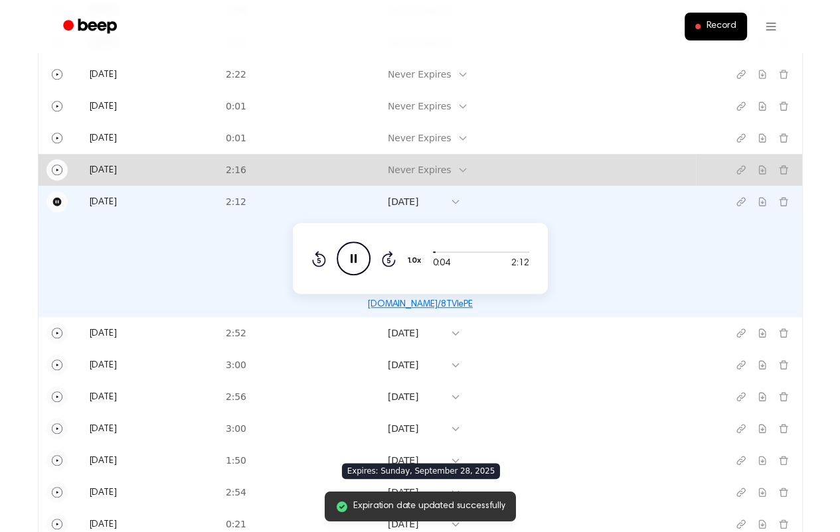
click at [56, 167] on icon "Play" at bounding box center [57, 170] width 11 height 11
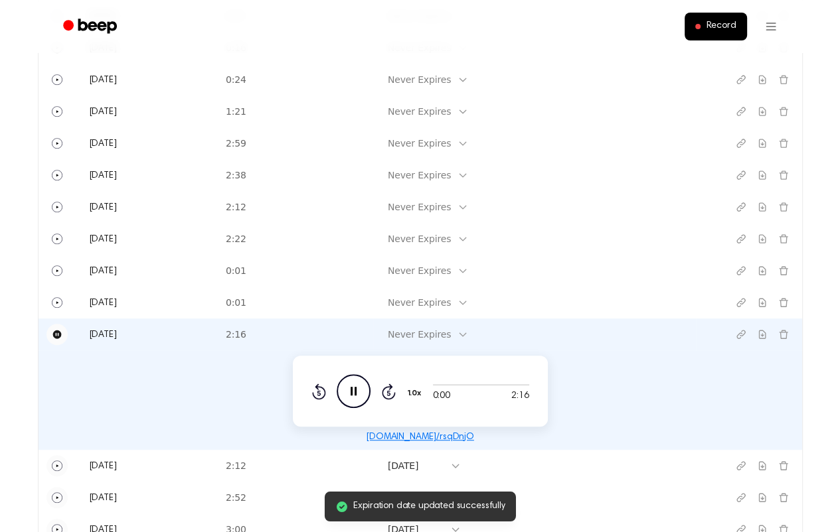
scroll to position [580, 0]
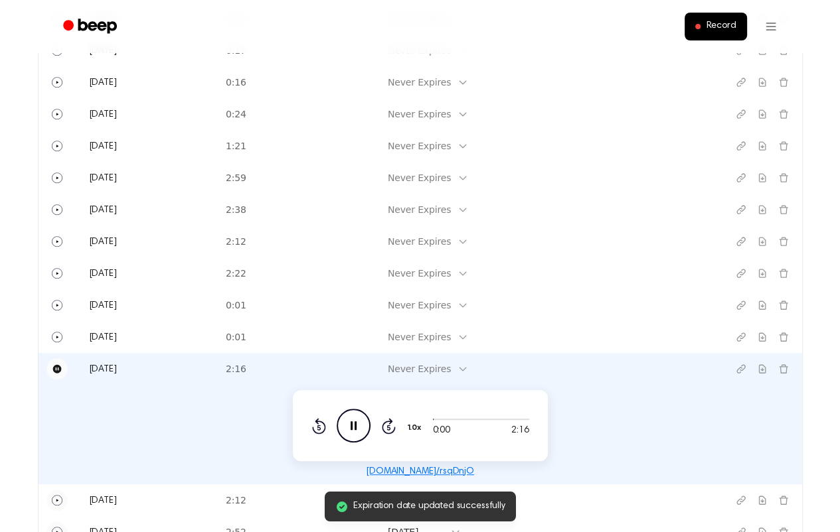
click at [468, 368] on icon at bounding box center [462, 369] width 11 height 11
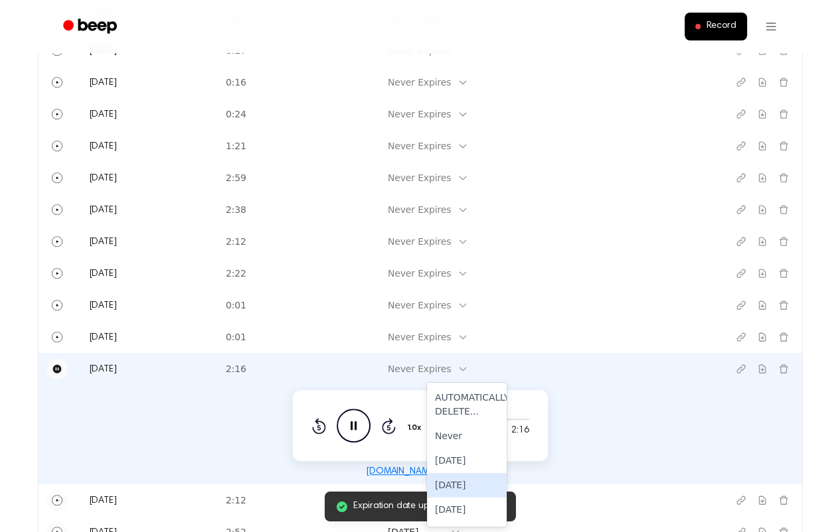
click at [461, 485] on div "[DATE]" at bounding box center [467, 485] width 80 height 25
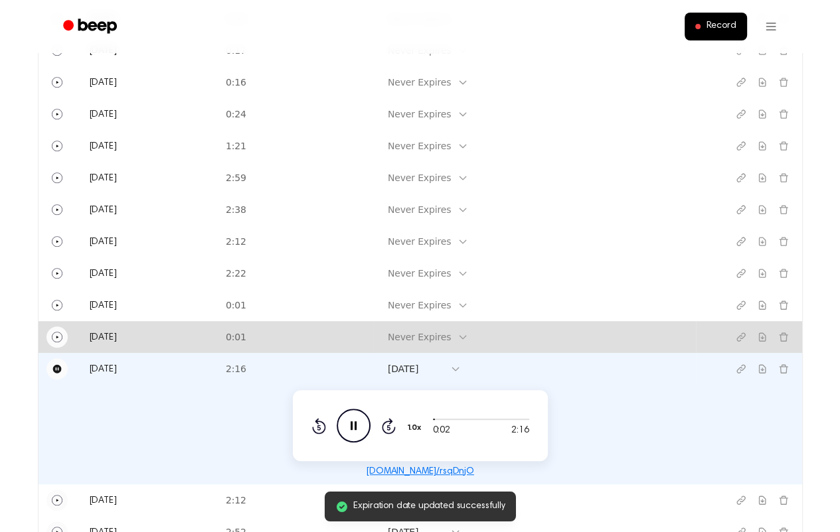
click at [55, 335] on icon "Play" at bounding box center [57, 337] width 11 height 11
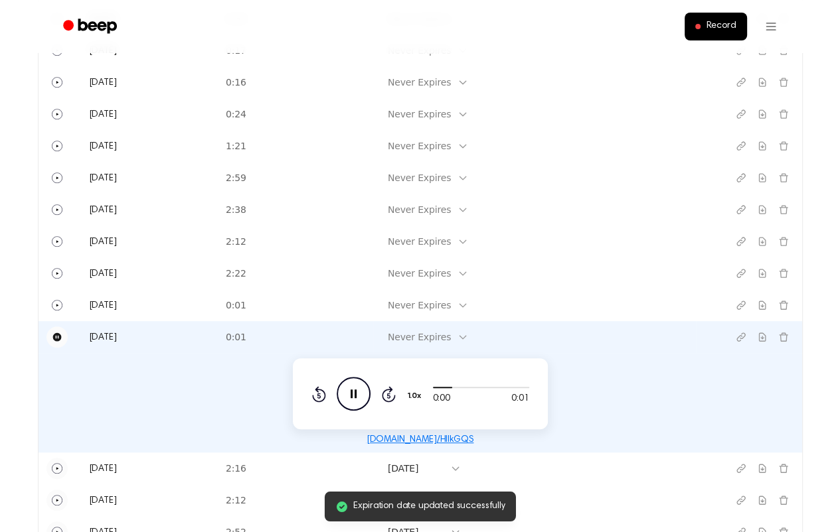
click at [468, 339] on icon at bounding box center [462, 337] width 11 height 11
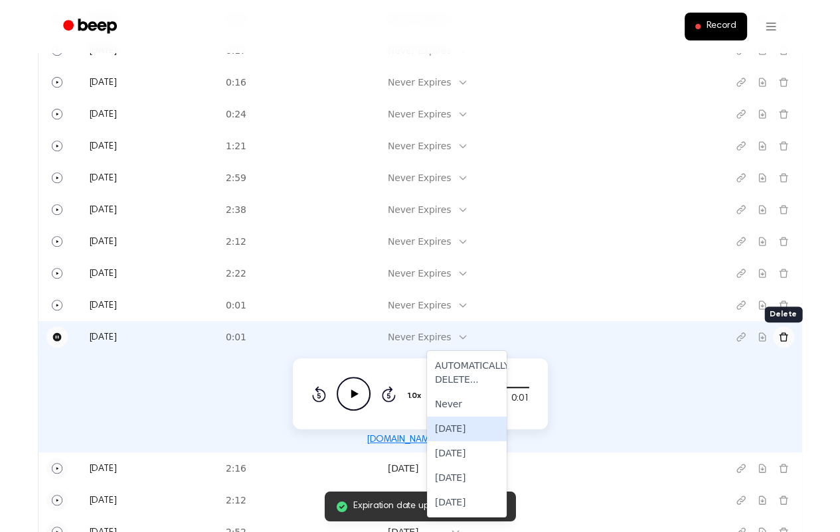
click at [785, 334] on icon "Delete recording" at bounding box center [783, 337] width 9 height 9
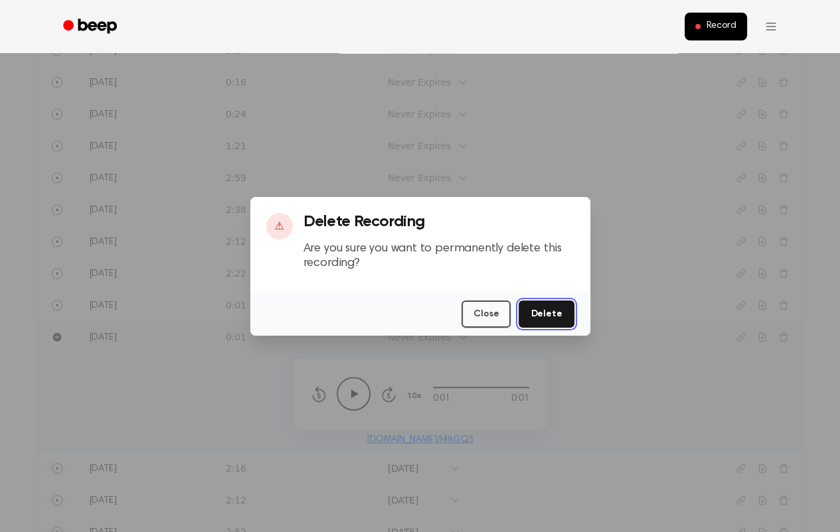
drag, startPoint x: 550, startPoint y: 309, endPoint x: 435, endPoint y: 327, distance: 116.8
click at [546, 310] on button "Delete" at bounding box center [545, 314] width 55 height 27
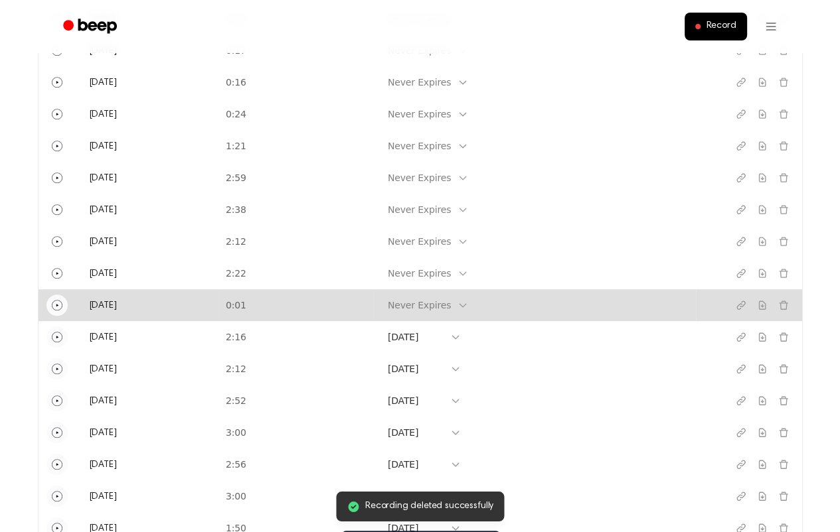
click at [56, 303] on icon "Play" at bounding box center [57, 305] width 11 height 11
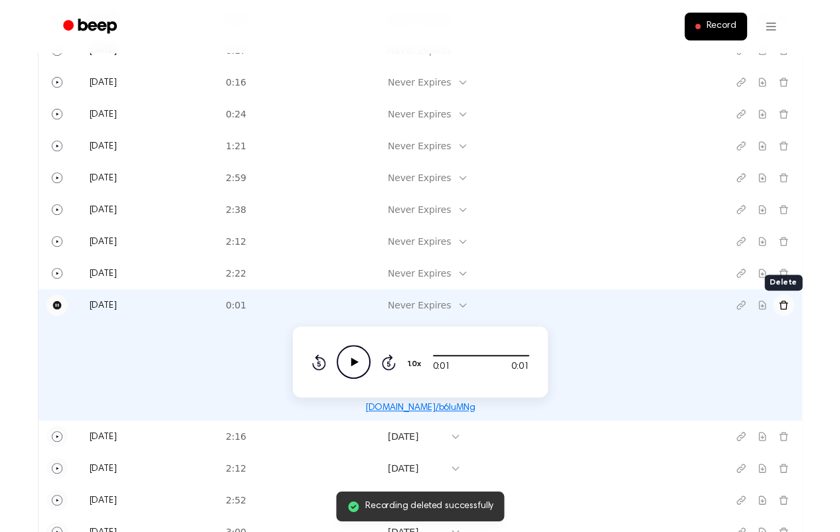
click at [787, 302] on icon "Delete recording" at bounding box center [783, 305] width 11 height 11
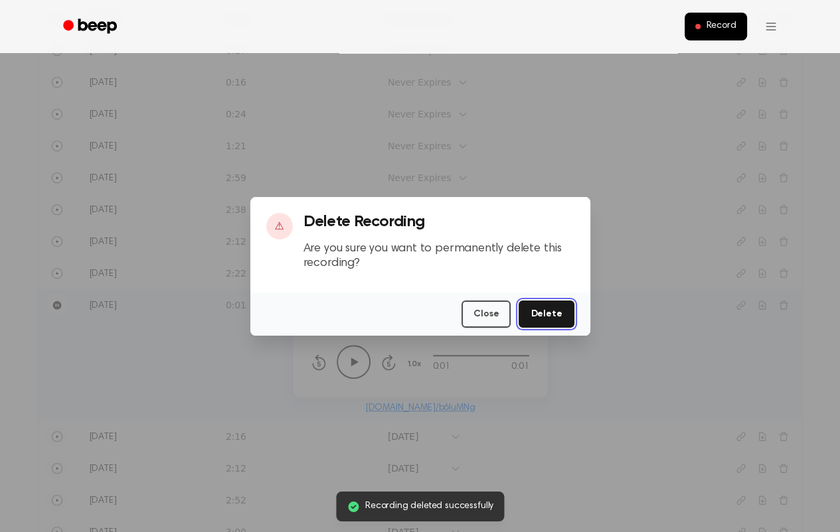
drag, startPoint x: 569, startPoint y: 311, endPoint x: 561, endPoint y: 311, distance: 8.0
click at [567, 311] on button "Delete" at bounding box center [545, 314] width 55 height 27
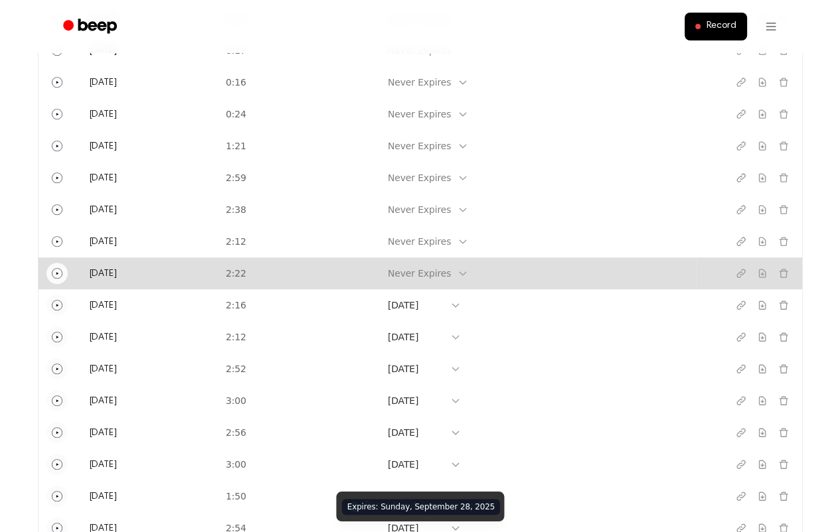
click at [55, 274] on icon "Play" at bounding box center [57, 273] width 11 height 11
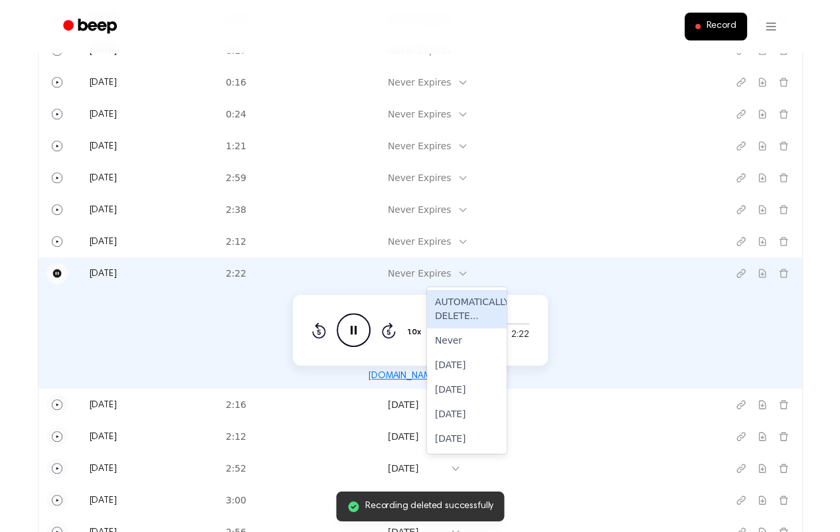
click at [466, 272] on icon at bounding box center [463, 273] width 6 height 3
click at [456, 386] on div "[DATE]" at bounding box center [467, 390] width 80 height 25
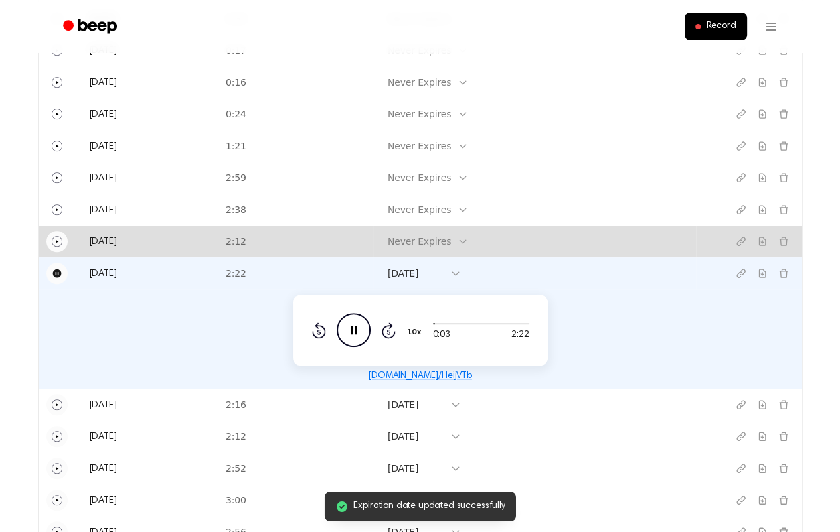
click at [56, 241] on icon "Play" at bounding box center [57, 241] width 11 height 11
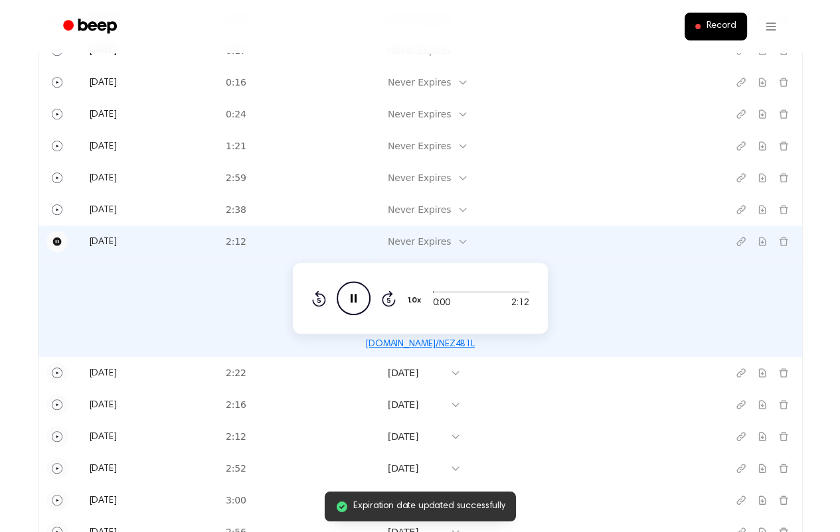
click at [468, 240] on icon at bounding box center [462, 241] width 11 height 11
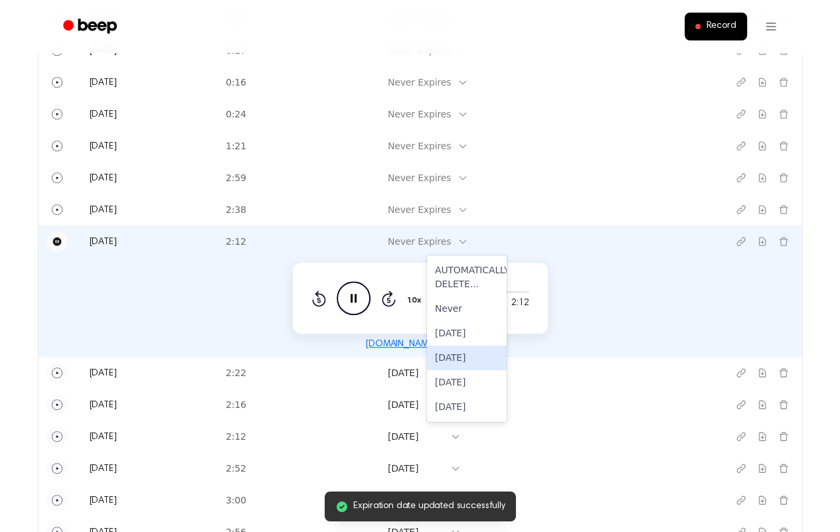
click at [462, 355] on div "[DATE]" at bounding box center [467, 358] width 80 height 25
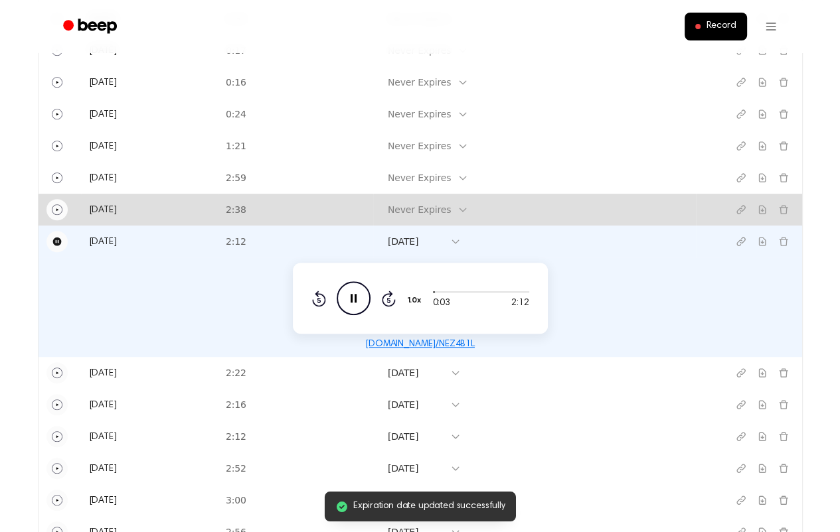
click at [54, 208] on icon "Play" at bounding box center [57, 209] width 11 height 11
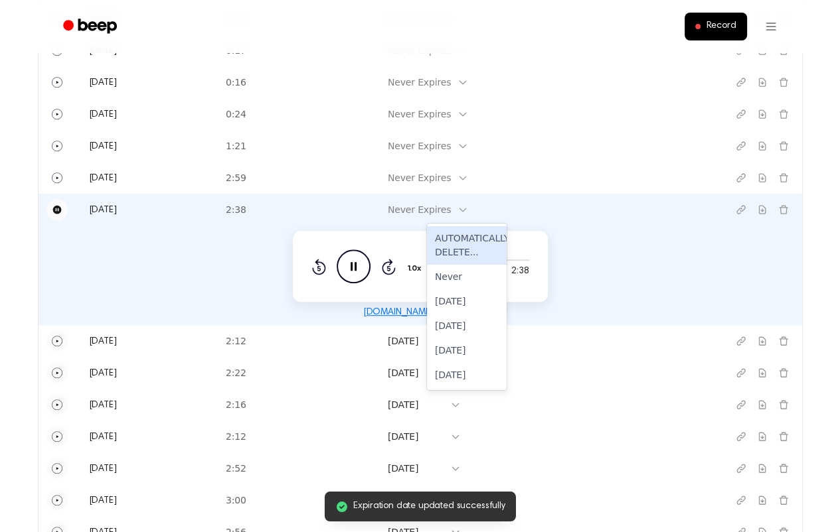
click at [468, 206] on icon at bounding box center [462, 209] width 11 height 11
click at [465, 323] on div "[DATE]" at bounding box center [467, 326] width 80 height 25
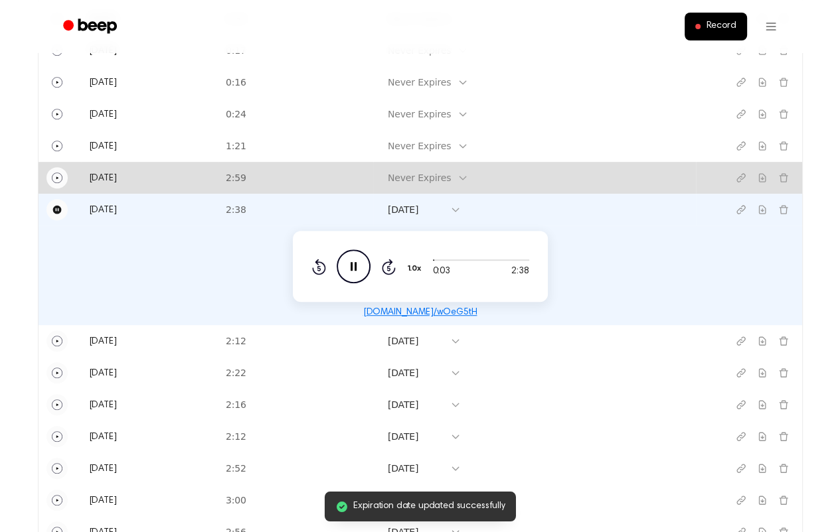
click at [54, 180] on icon "Play" at bounding box center [57, 178] width 11 height 11
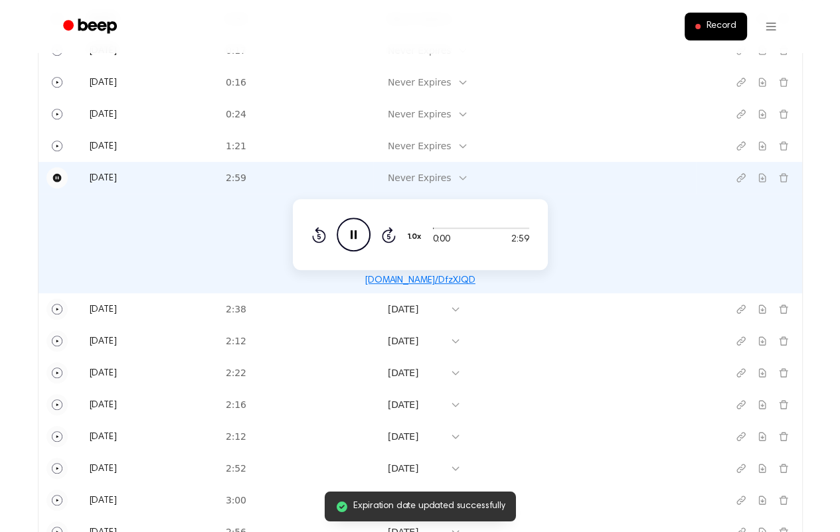
click at [468, 180] on icon at bounding box center [462, 178] width 11 height 11
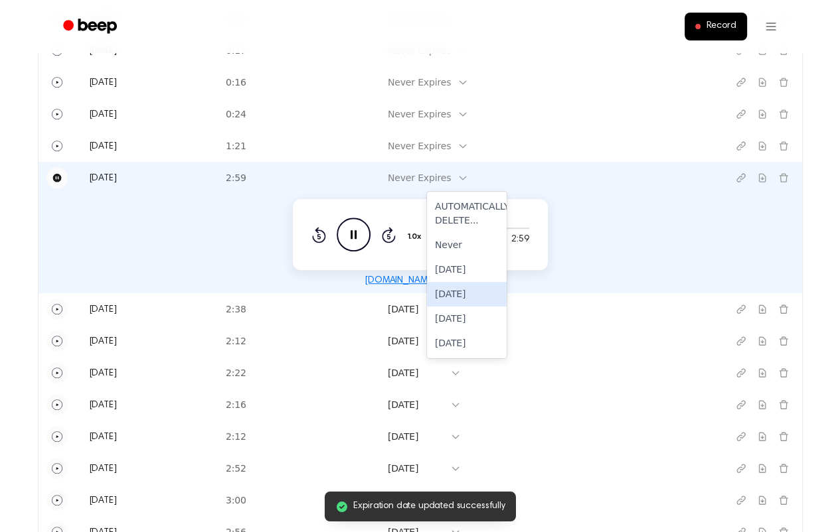
click at [455, 291] on div "[DATE]" at bounding box center [467, 294] width 80 height 25
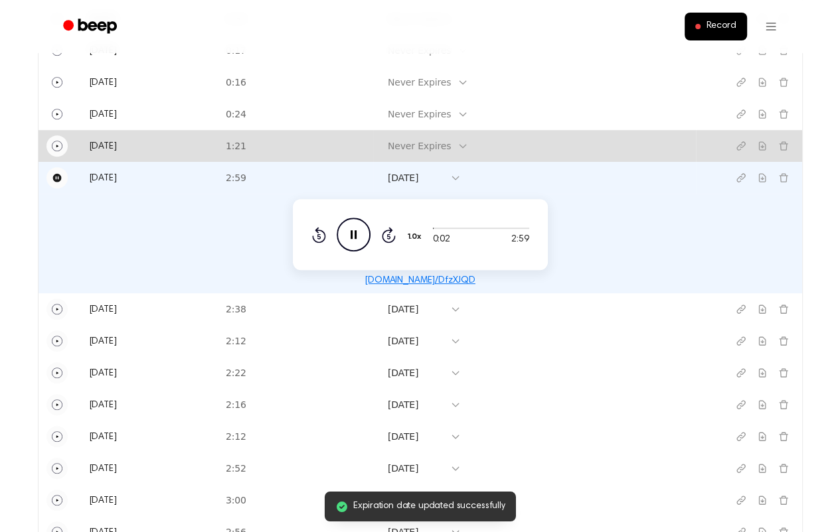
click at [57, 143] on icon "Play" at bounding box center [57, 146] width 11 height 11
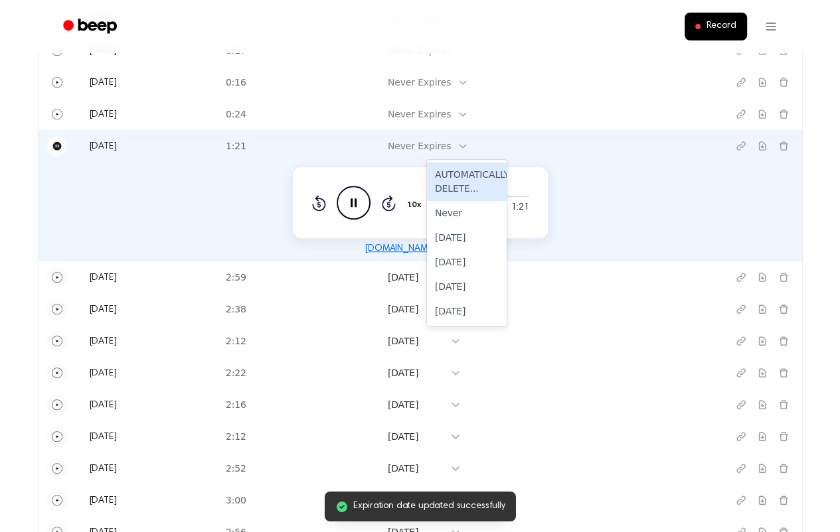
click at [468, 143] on icon at bounding box center [462, 146] width 11 height 11
click at [458, 263] on div "[DATE]" at bounding box center [467, 262] width 80 height 25
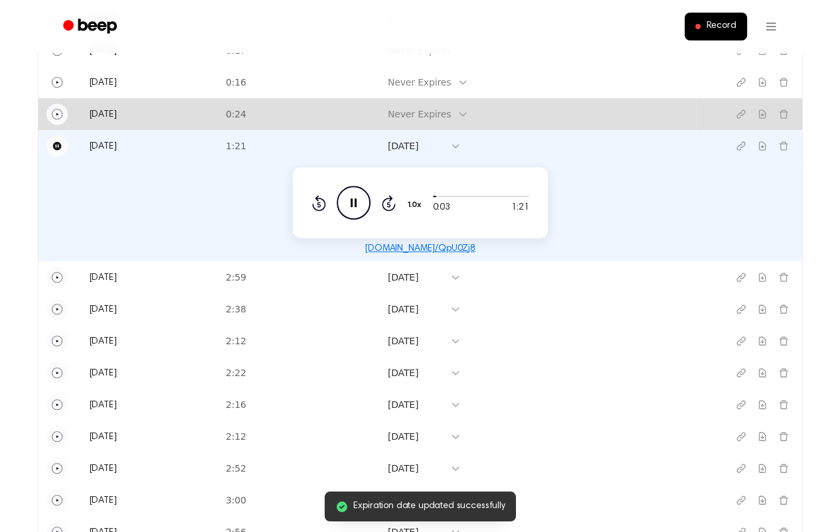
click at [57, 114] on icon "Play" at bounding box center [57, 114] width 11 height 11
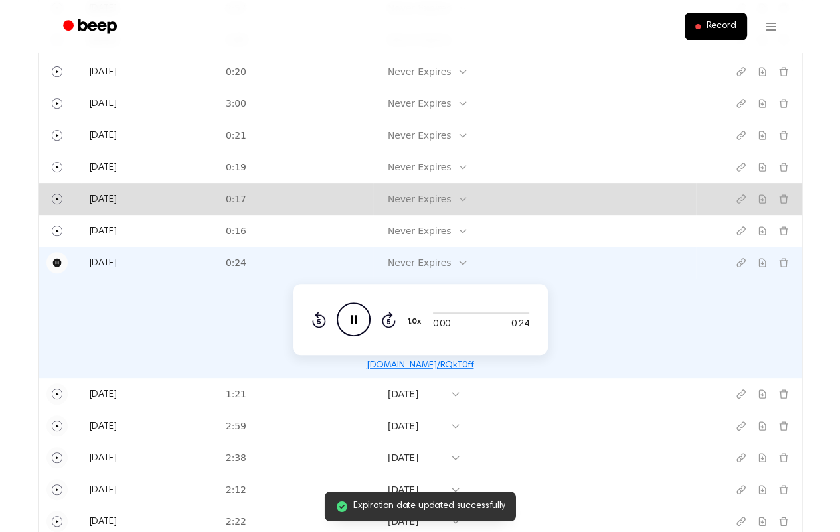
scroll to position [381, 0]
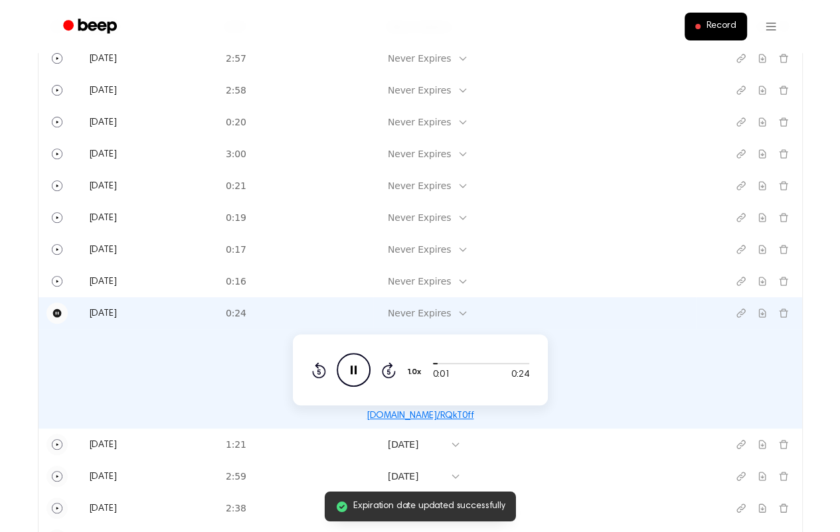
click at [468, 308] on icon at bounding box center [462, 313] width 11 height 11
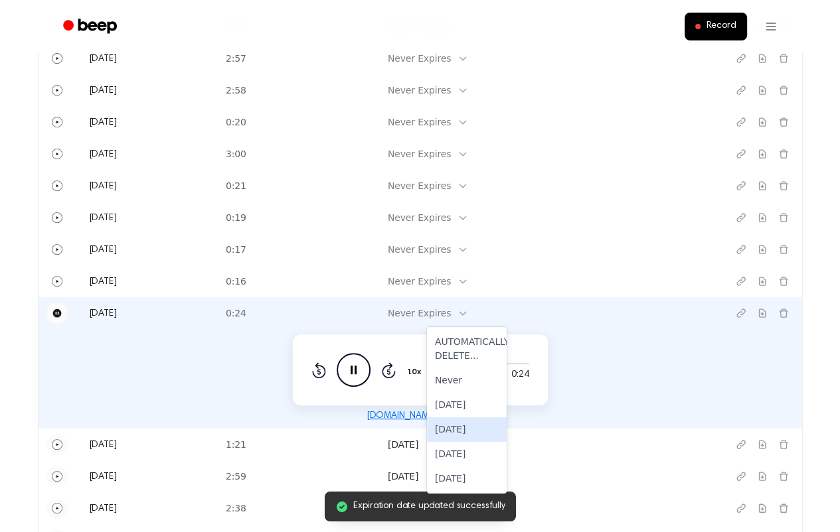
click at [456, 427] on div "[DATE]" at bounding box center [467, 429] width 80 height 25
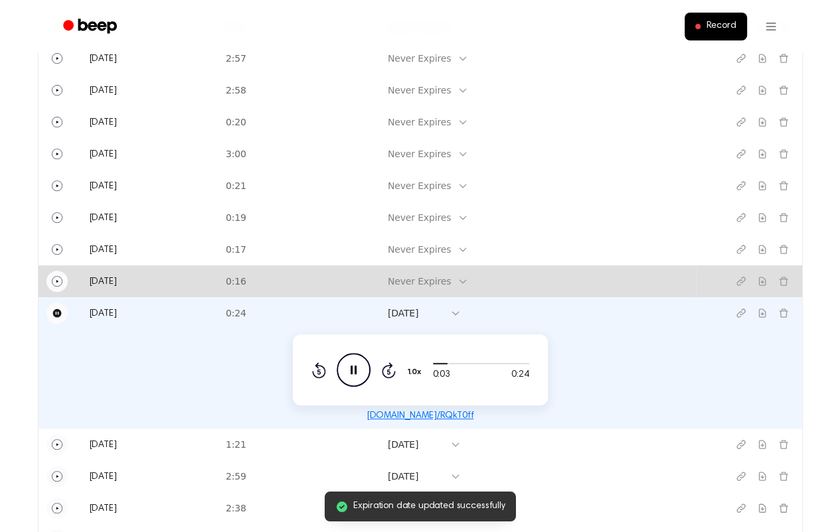
click at [56, 278] on icon "Play" at bounding box center [57, 281] width 11 height 11
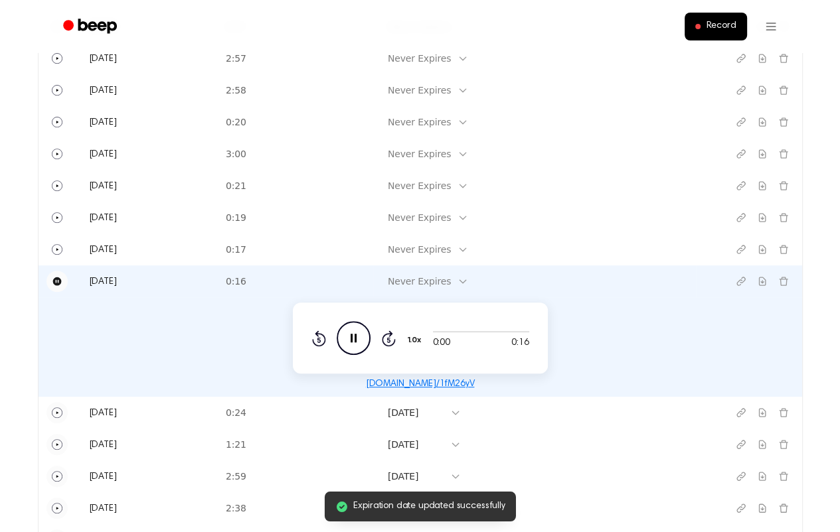
click at [468, 279] on icon at bounding box center [462, 281] width 11 height 11
click at [468, 394] on div "[DATE]" at bounding box center [467, 398] width 80 height 25
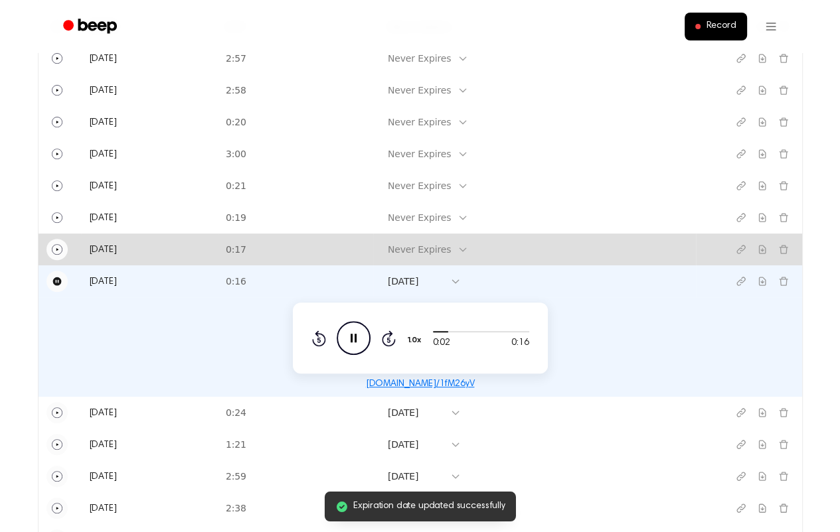
click at [58, 246] on icon "Play" at bounding box center [57, 249] width 11 height 11
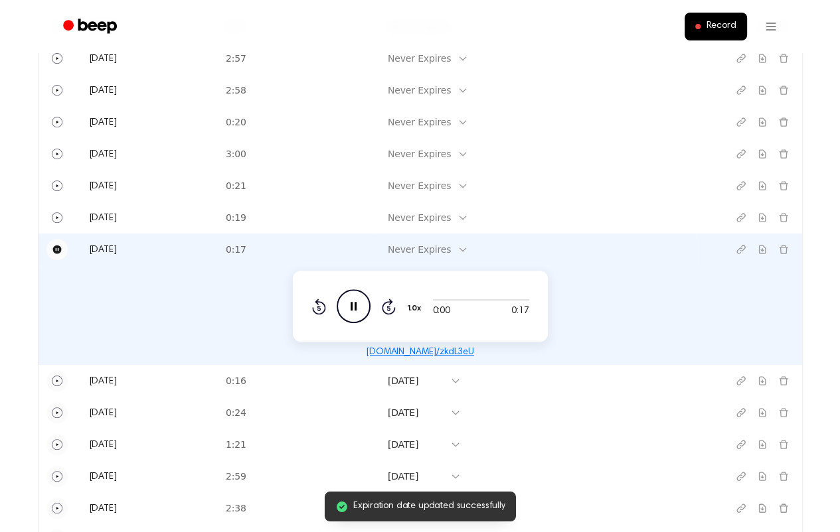
click at [468, 244] on icon at bounding box center [462, 249] width 11 height 11
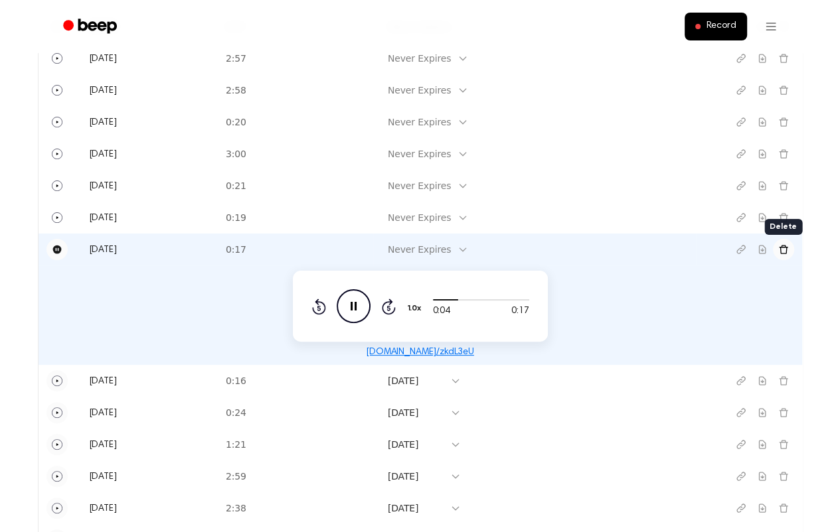
click at [783, 251] on icon "Delete recording" at bounding box center [783, 249] width 11 height 11
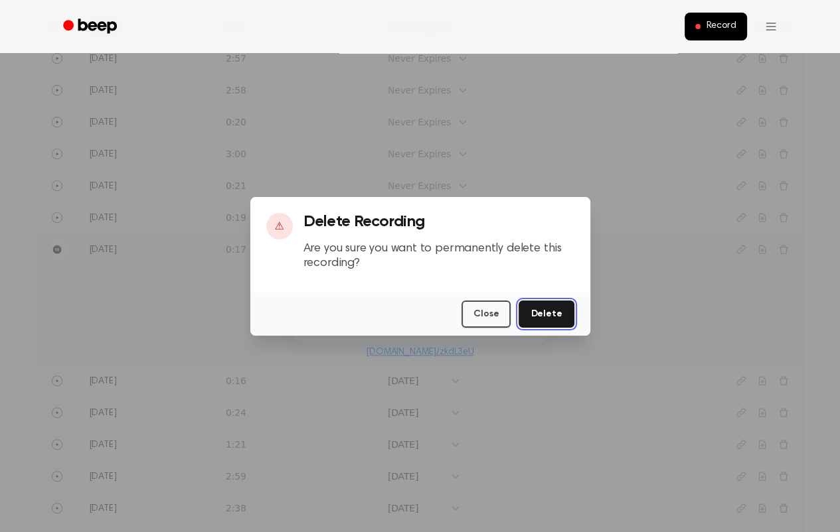
click at [541, 315] on button "Delete" at bounding box center [545, 314] width 55 height 27
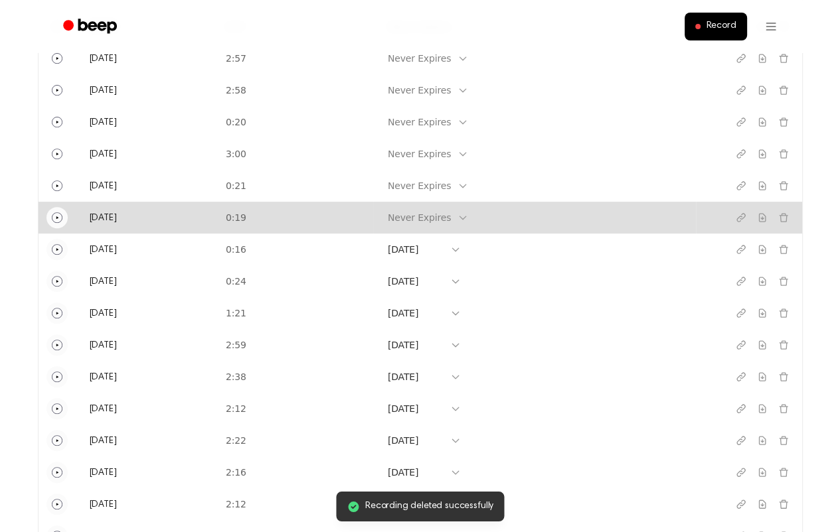
click at [52, 218] on circle "Play" at bounding box center [57, 217] width 10 height 10
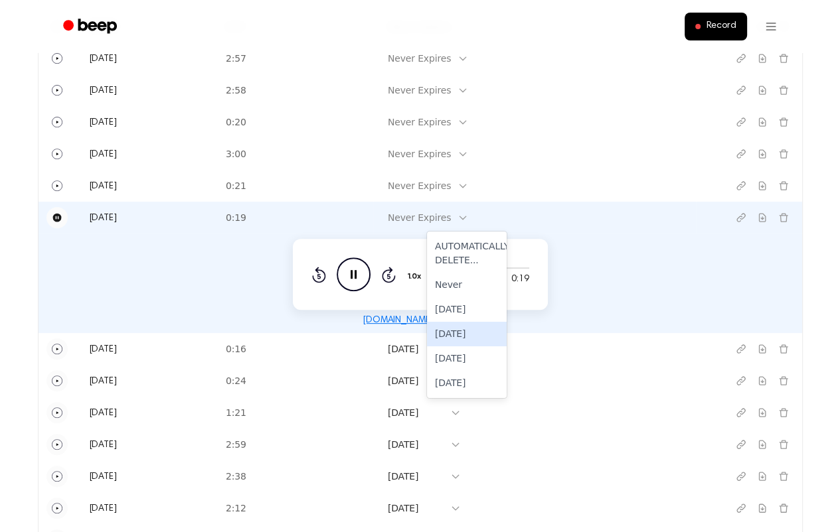
click at [465, 330] on div "[DATE]" at bounding box center [467, 334] width 80 height 25
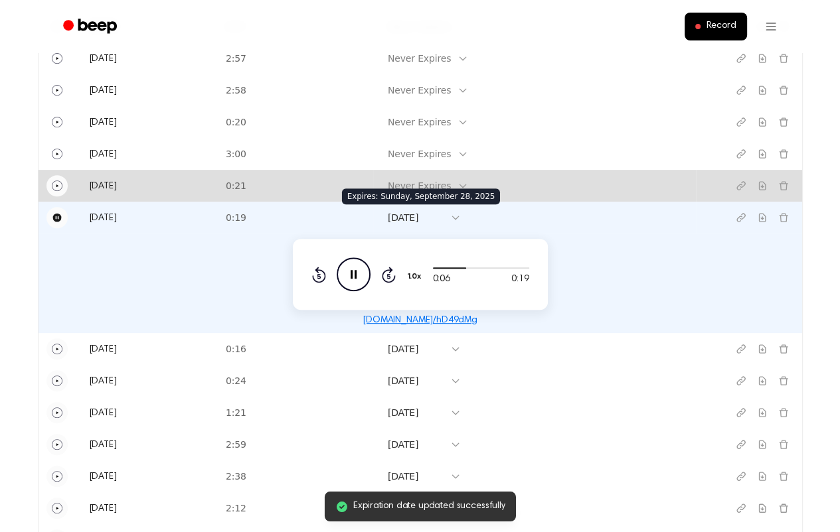
click at [58, 183] on icon "Play" at bounding box center [57, 186] width 11 height 11
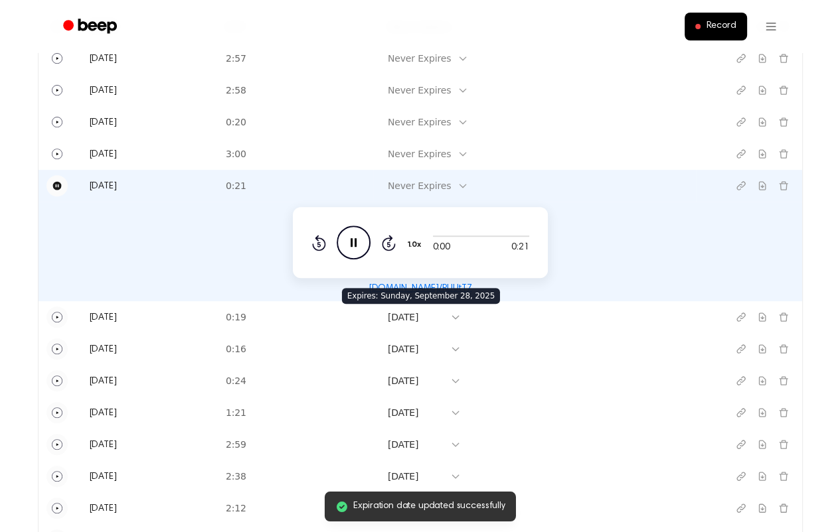
click at [468, 185] on icon at bounding box center [462, 186] width 11 height 11
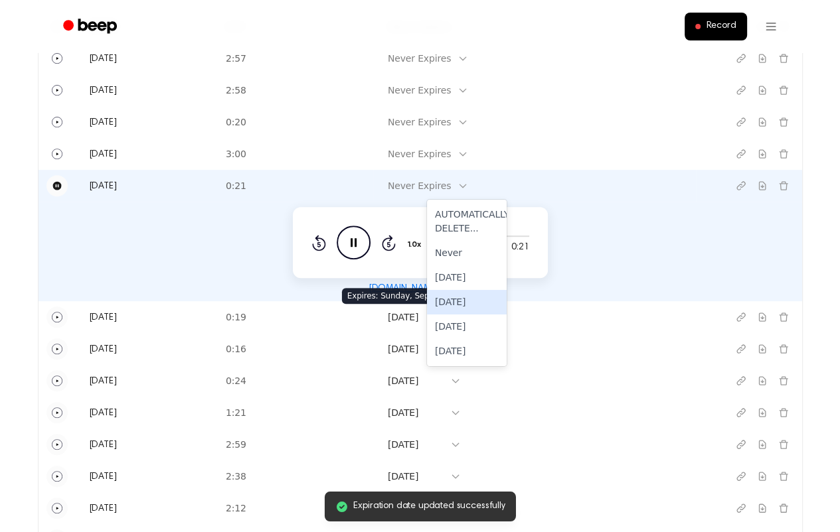
click at [467, 301] on div "[DATE]" at bounding box center [467, 302] width 80 height 25
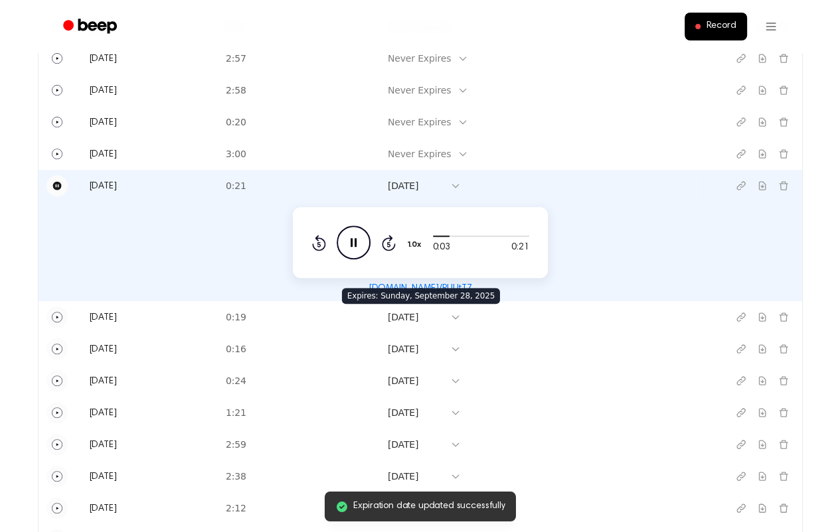
click at [57, 183] on icon "Pause" at bounding box center [56, 186] width 9 height 9
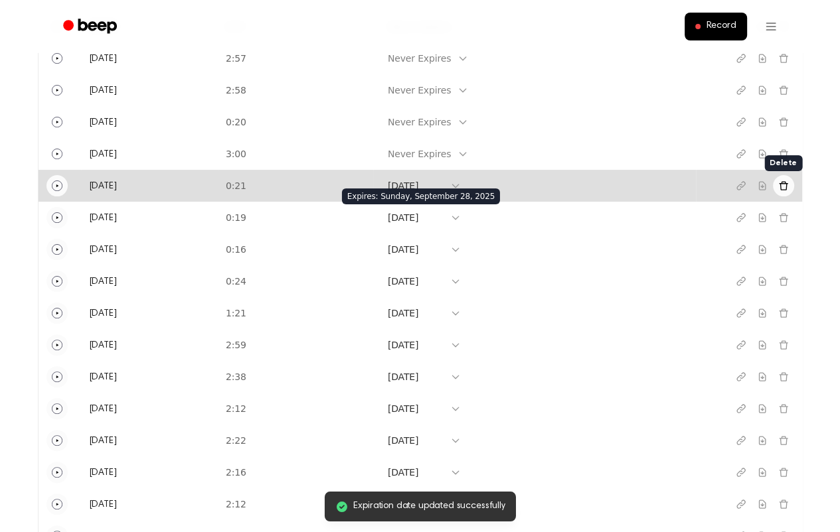
click at [781, 185] on icon "Delete recording" at bounding box center [783, 186] width 11 height 11
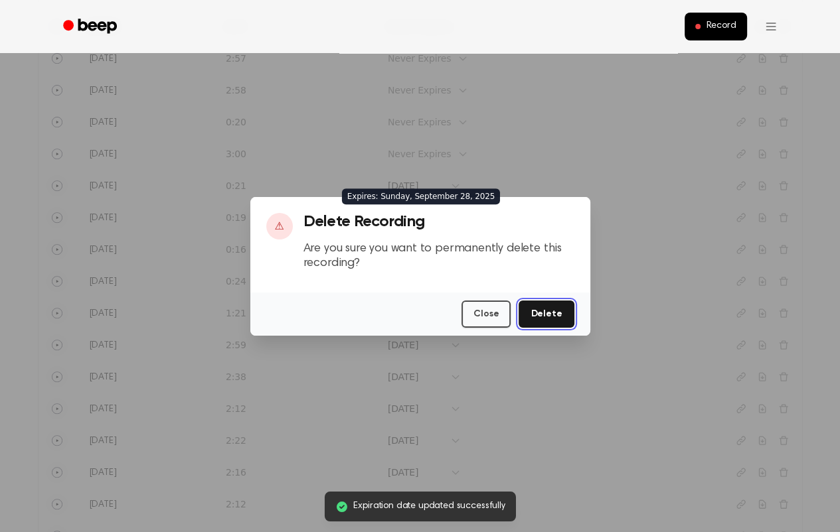
click at [538, 318] on button "Delete" at bounding box center [545, 314] width 55 height 27
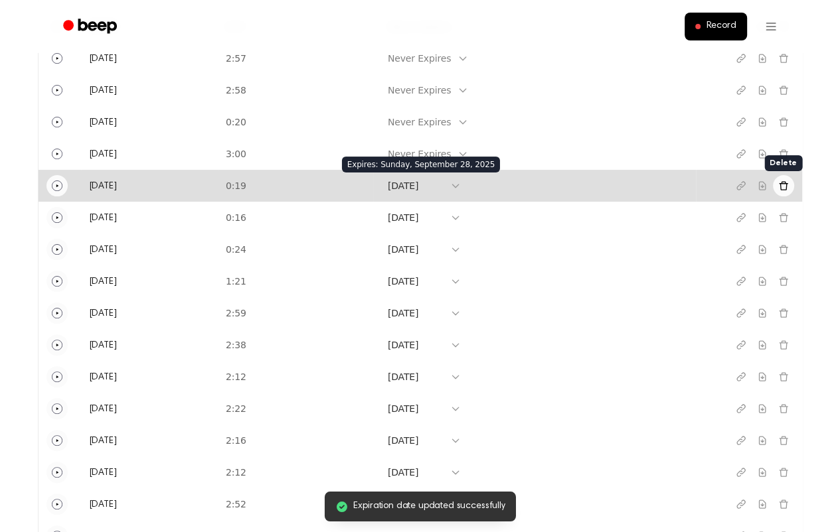
click at [783, 186] on icon "Delete recording" at bounding box center [783, 186] width 11 height 11
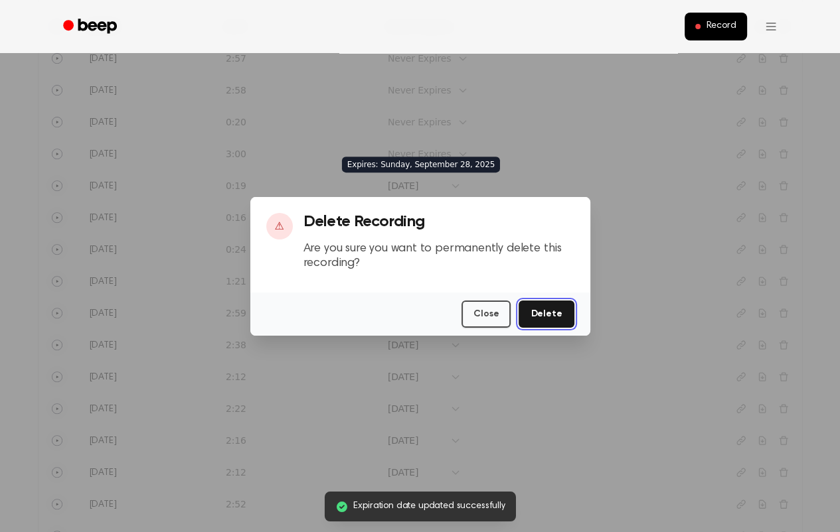
drag, startPoint x: 544, startPoint y: 312, endPoint x: 658, endPoint y: 281, distance: 118.8
click at [544, 312] on button "Delete" at bounding box center [545, 314] width 55 height 27
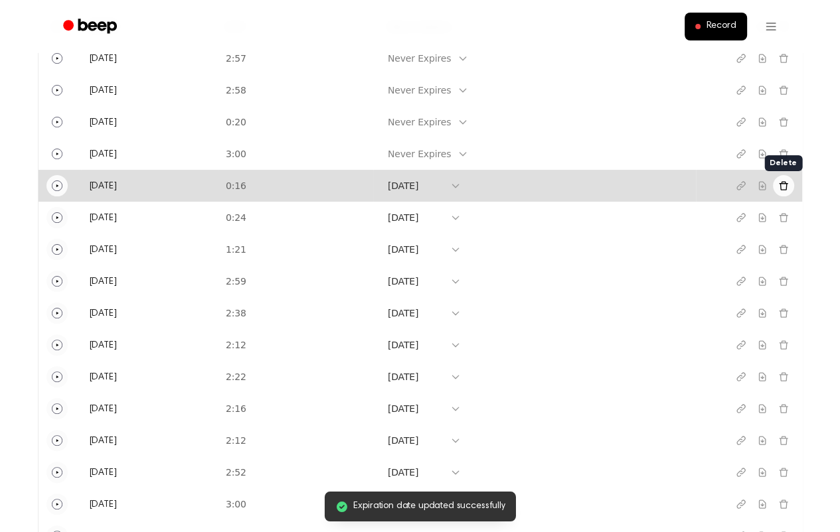
click at [781, 186] on icon "Delete recording" at bounding box center [783, 186] width 11 height 11
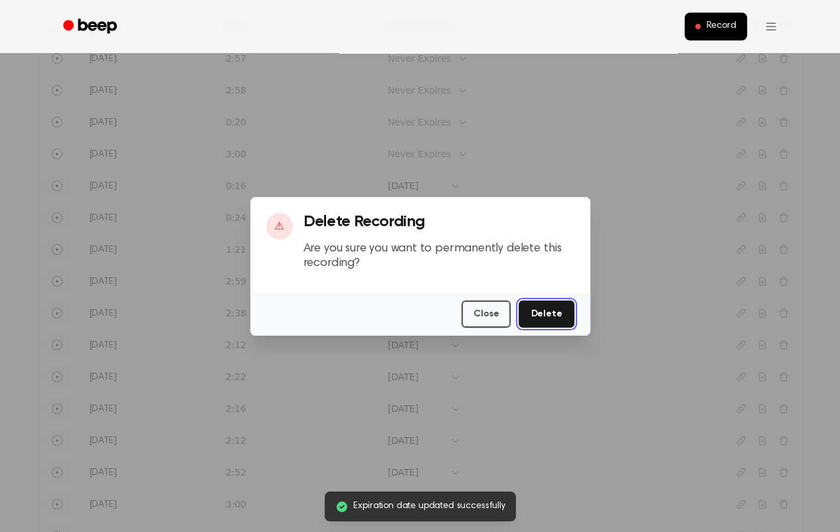
drag, startPoint x: 540, startPoint y: 314, endPoint x: 549, endPoint y: 309, distance: 10.7
click at [542, 313] on button "Delete" at bounding box center [545, 314] width 55 height 27
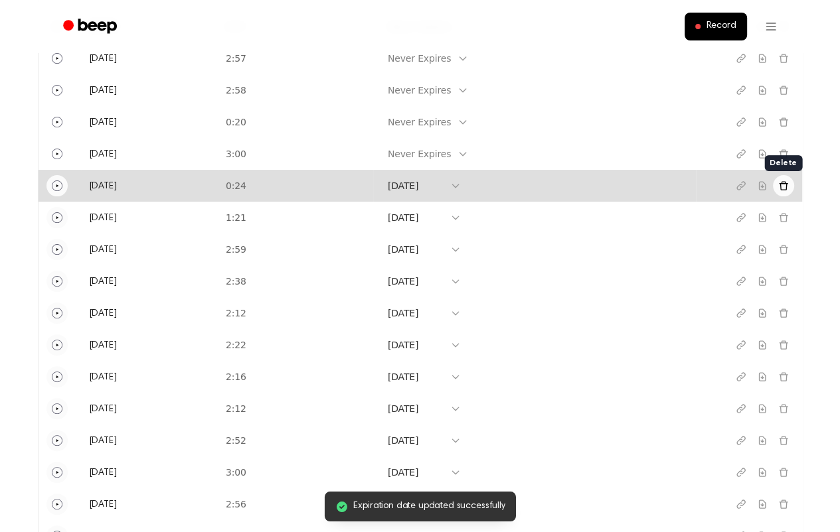
click at [782, 189] on icon "Delete recording" at bounding box center [783, 185] width 9 height 9
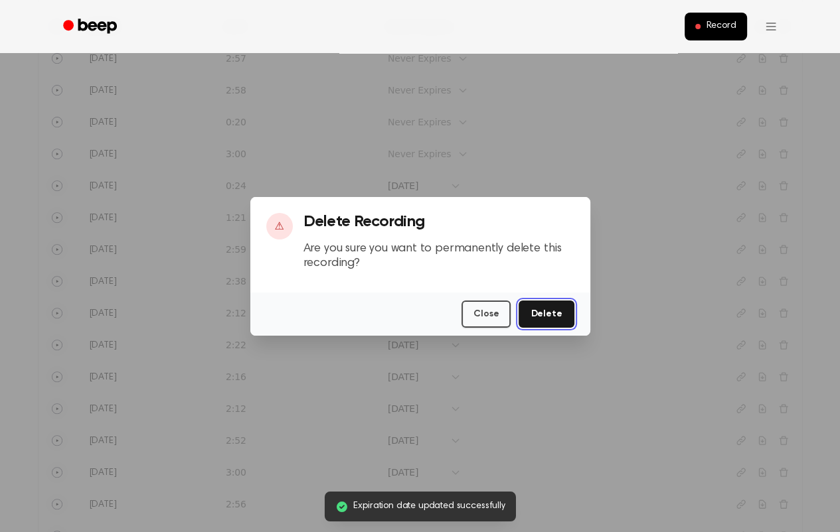
click at [528, 313] on button "Delete" at bounding box center [545, 314] width 55 height 27
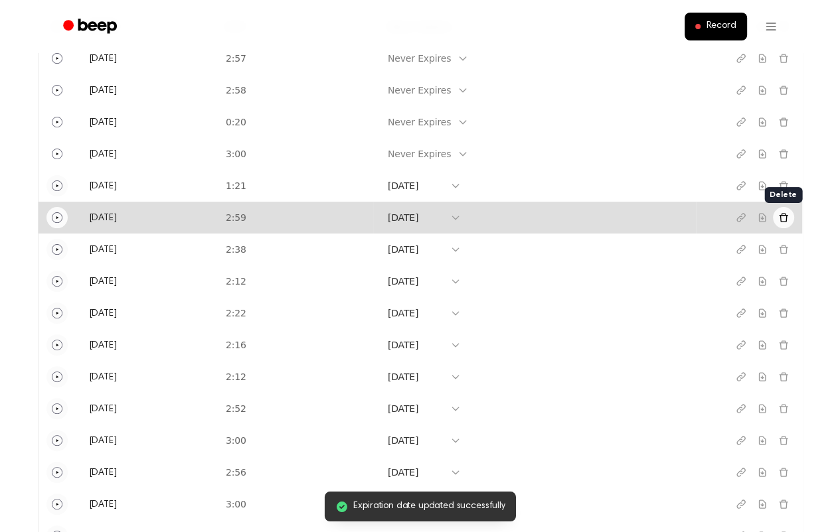
click at [781, 220] on icon "Delete recording" at bounding box center [783, 217] width 11 height 11
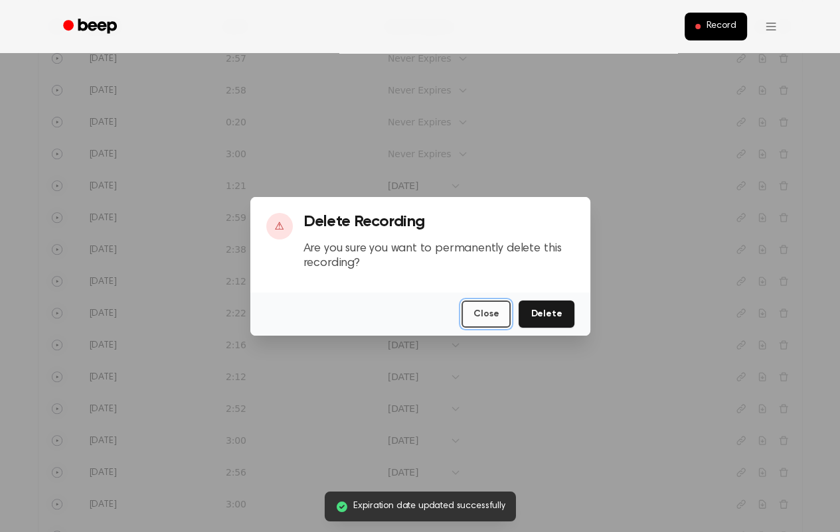
click at [500, 314] on button "Close" at bounding box center [485, 314] width 49 height 27
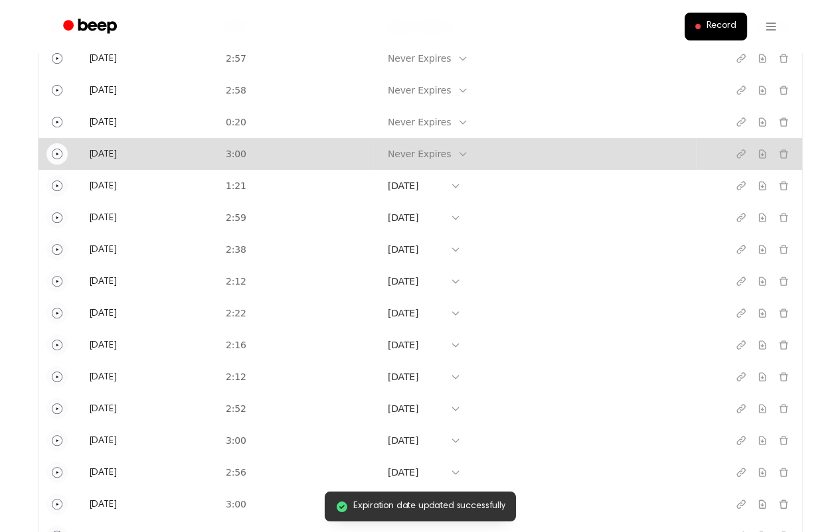
click at [60, 158] on icon "Play" at bounding box center [57, 154] width 11 height 11
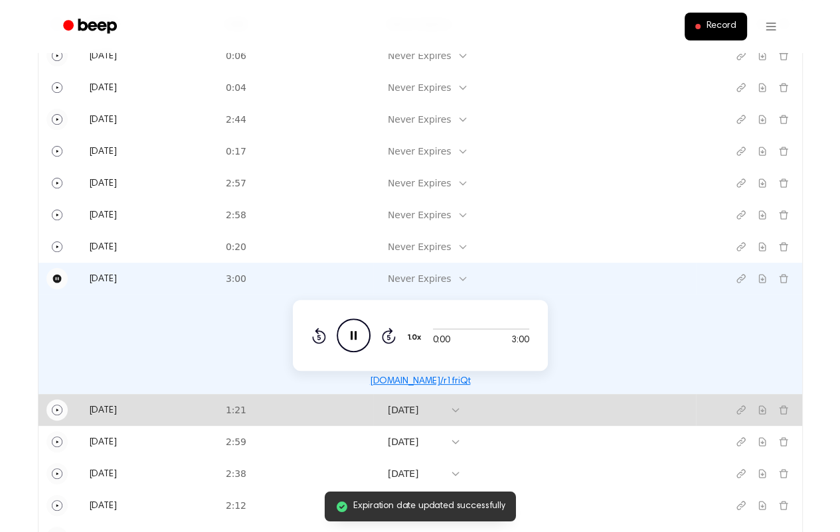
scroll to position [248, 0]
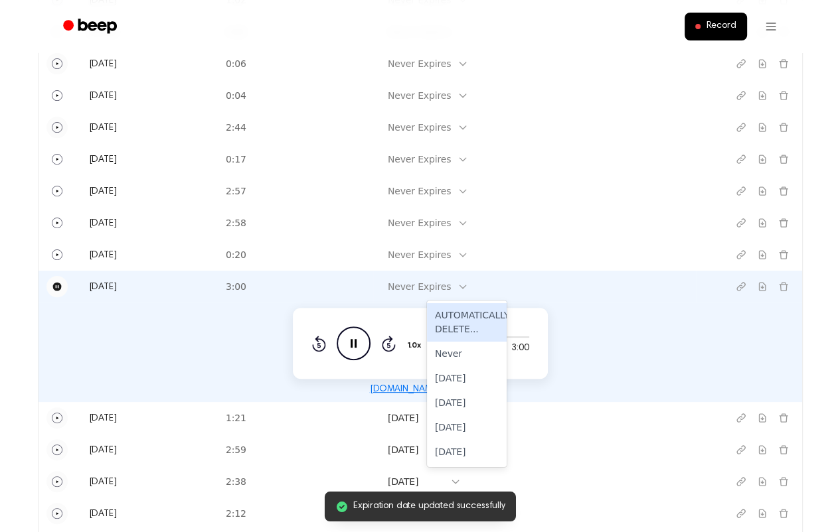
click at [468, 283] on icon at bounding box center [462, 286] width 11 height 11
click at [459, 406] on div "[DATE]" at bounding box center [467, 403] width 80 height 25
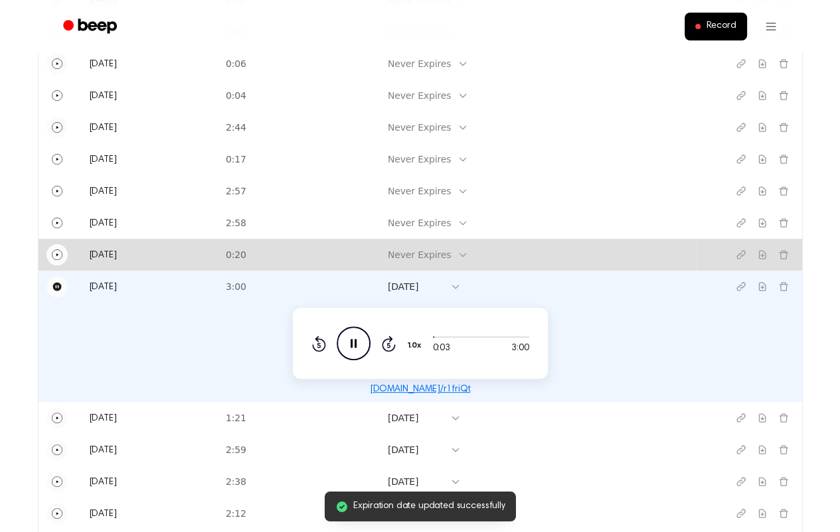
click at [58, 255] on icon "Play" at bounding box center [57, 255] width 11 height 11
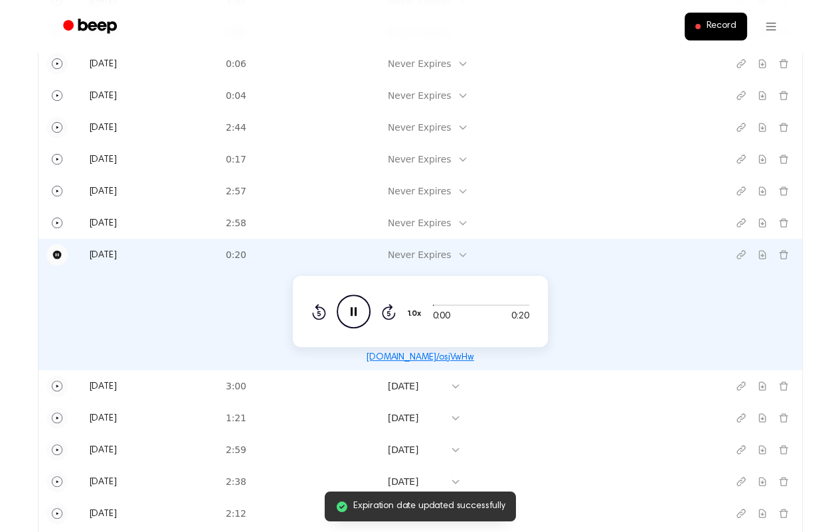
click at [468, 259] on icon at bounding box center [462, 255] width 11 height 11
click at [440, 368] on div "[DATE]" at bounding box center [467, 371] width 80 height 25
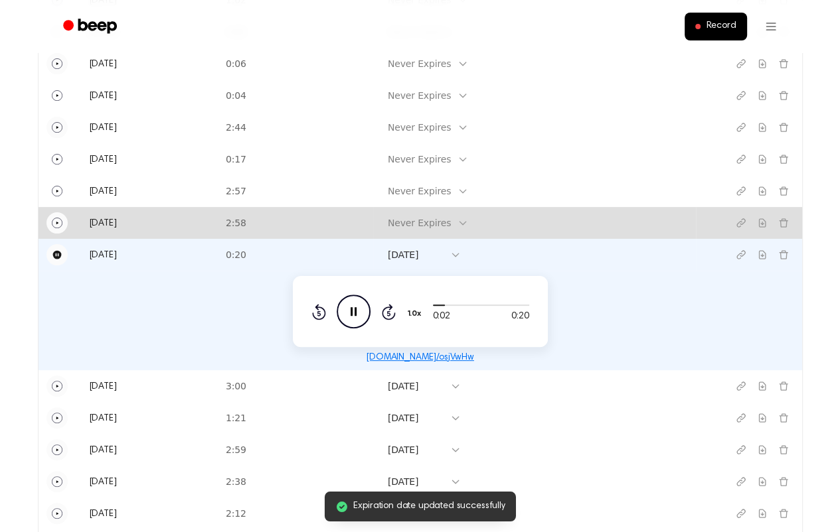
click at [62, 222] on button "Play" at bounding box center [56, 222] width 21 height 21
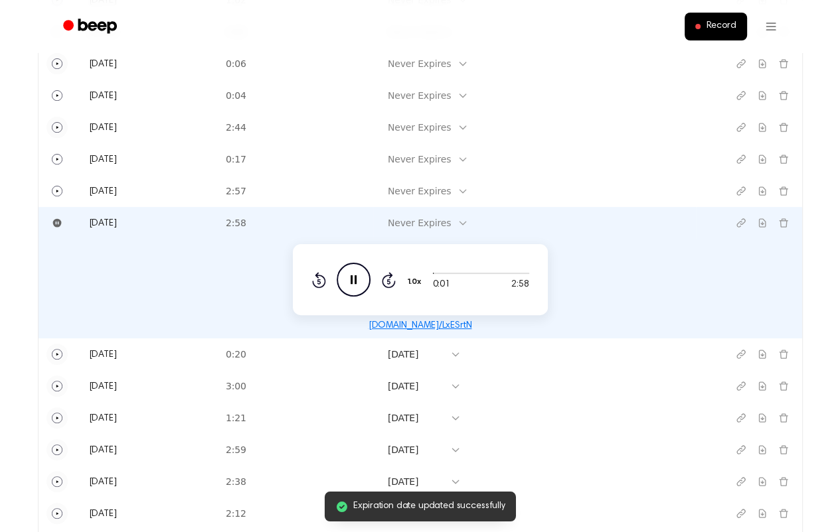
click at [468, 222] on icon at bounding box center [462, 223] width 11 height 11
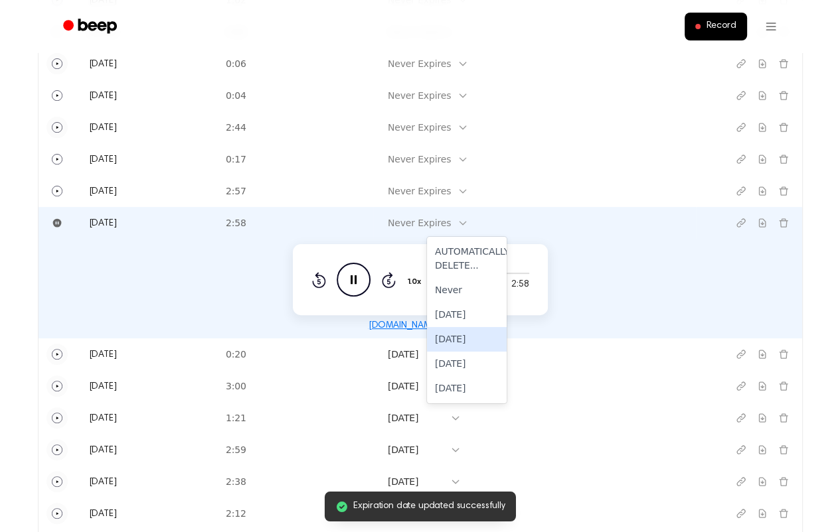
click at [453, 337] on div "[DATE]" at bounding box center [467, 339] width 80 height 25
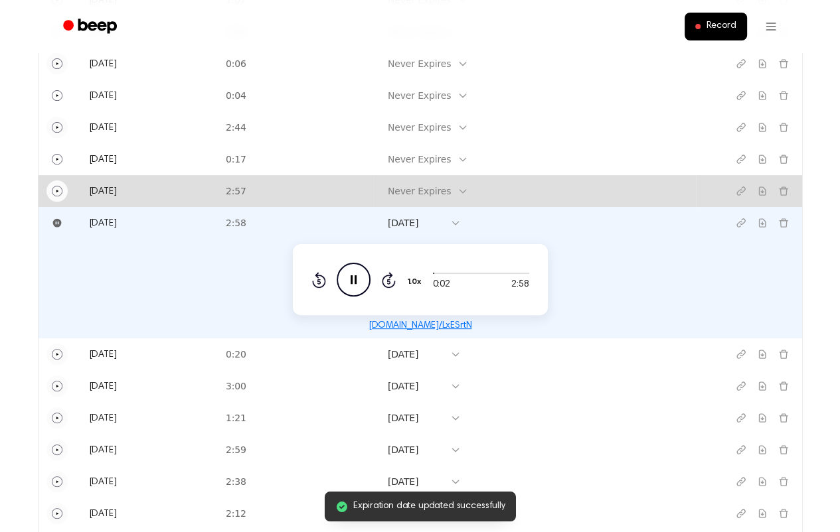
click at [57, 190] on icon "Play" at bounding box center [57, 191] width 11 height 11
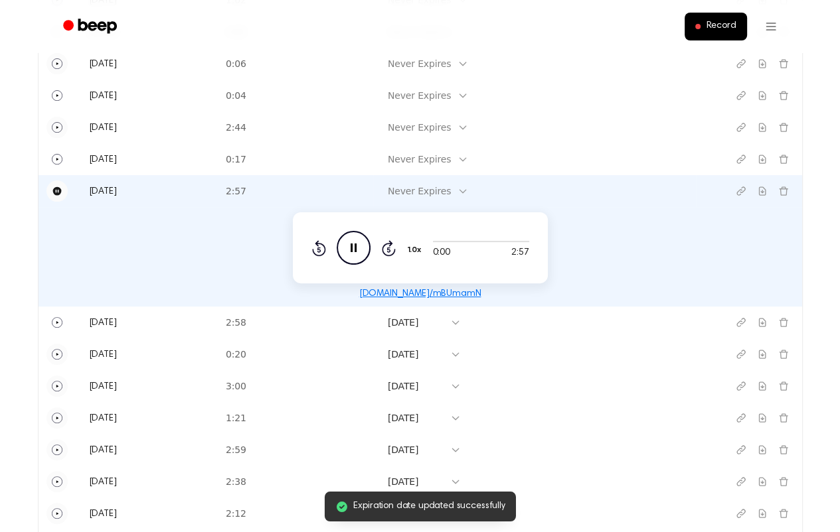
click at [468, 188] on icon at bounding box center [462, 191] width 11 height 11
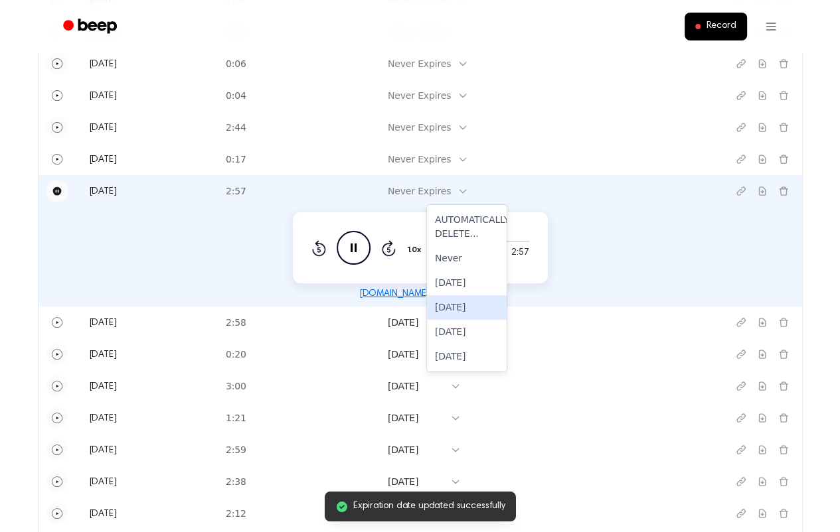
click at [455, 304] on div "[DATE]" at bounding box center [467, 307] width 80 height 25
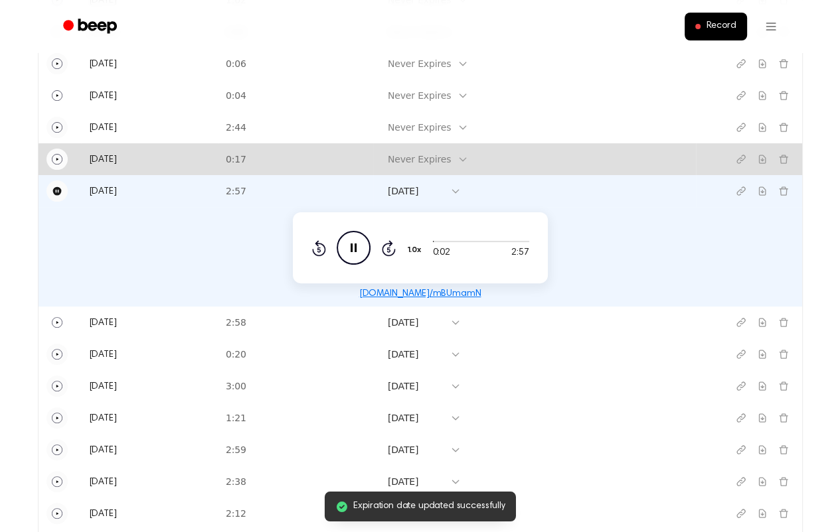
click at [58, 159] on icon "Play" at bounding box center [57, 159] width 11 height 11
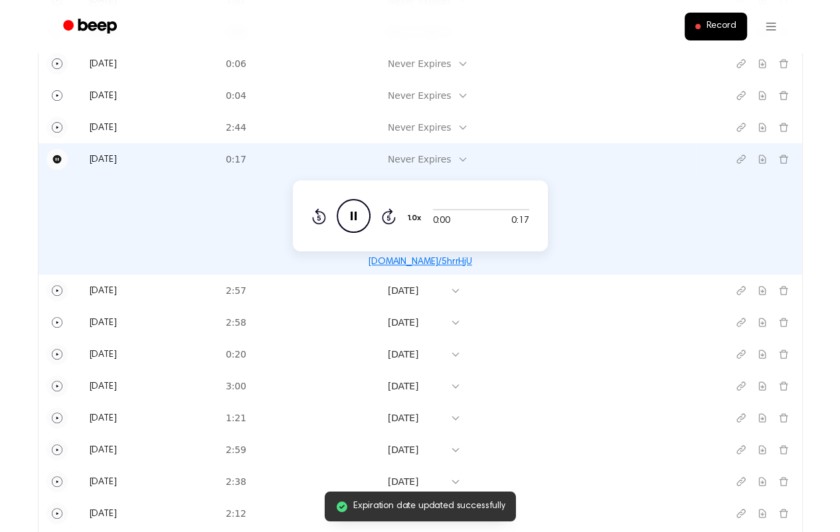
click at [468, 157] on icon at bounding box center [462, 159] width 11 height 11
click at [449, 275] on div "[DATE]" at bounding box center [467, 276] width 80 height 25
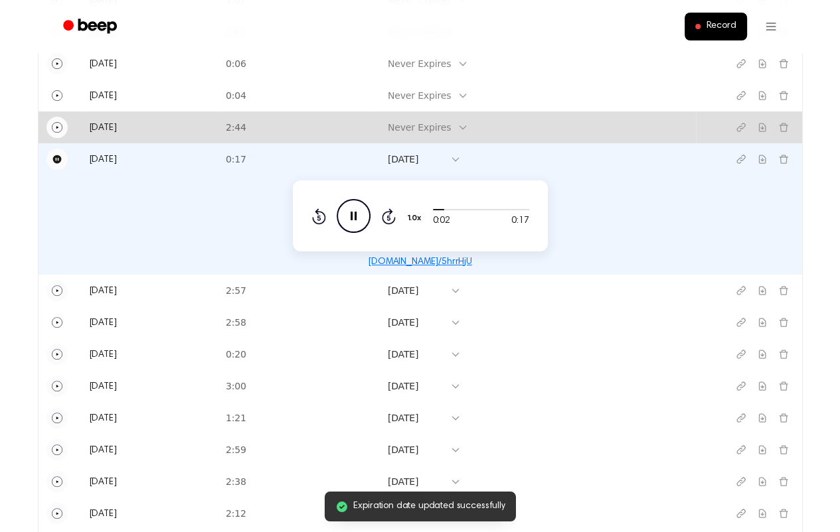
click at [55, 124] on icon "Play" at bounding box center [57, 127] width 11 height 11
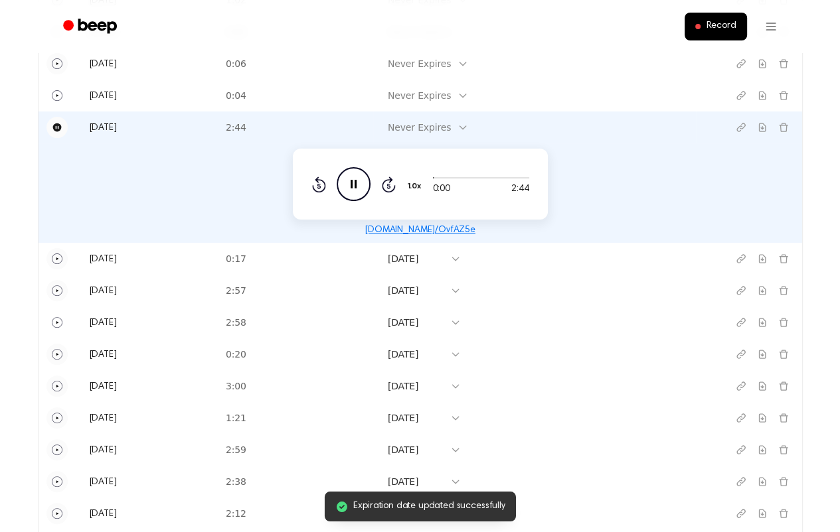
click at [468, 127] on icon at bounding box center [462, 127] width 11 height 11
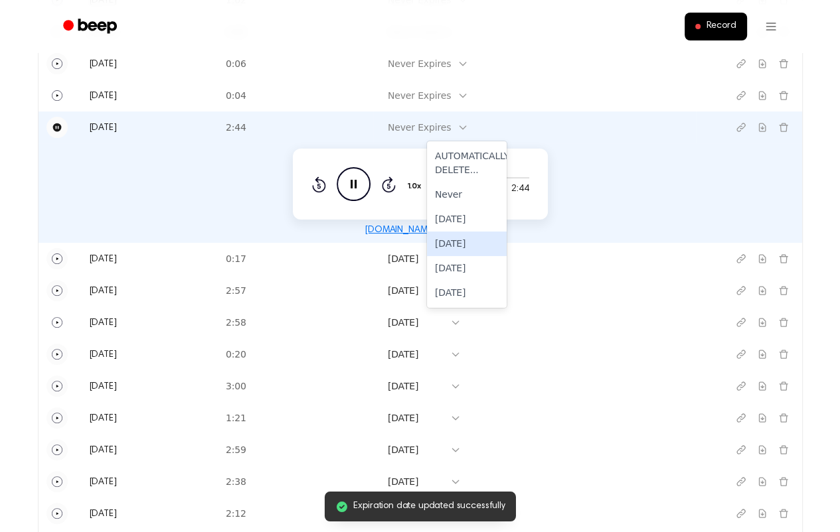
click at [469, 242] on div "[DATE]" at bounding box center [467, 244] width 80 height 25
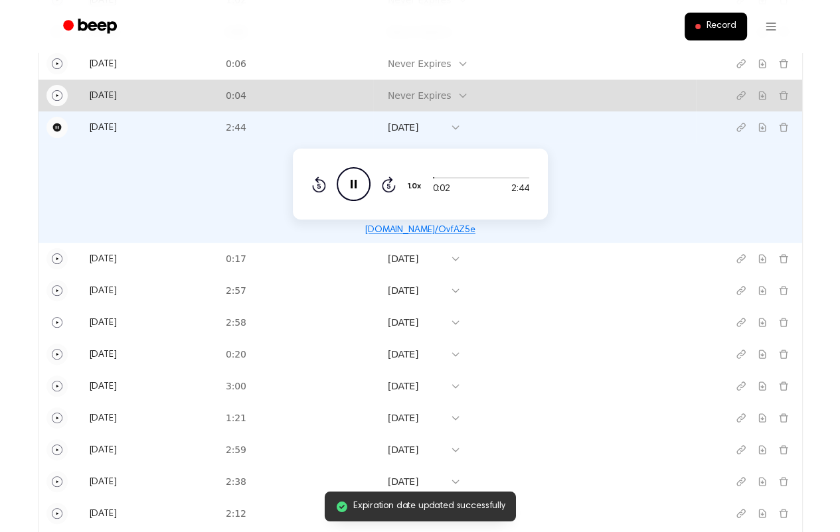
click at [64, 95] on button "Play" at bounding box center [56, 95] width 21 height 21
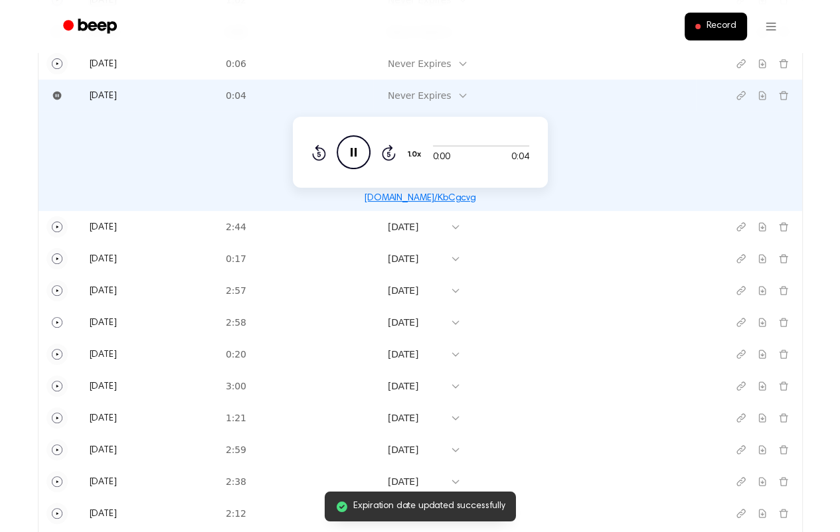
click at [506, 96] on td "Never Expires" at bounding box center [534, 96] width 323 height 32
click at [468, 88] on div at bounding box center [462, 95] width 11 height 19
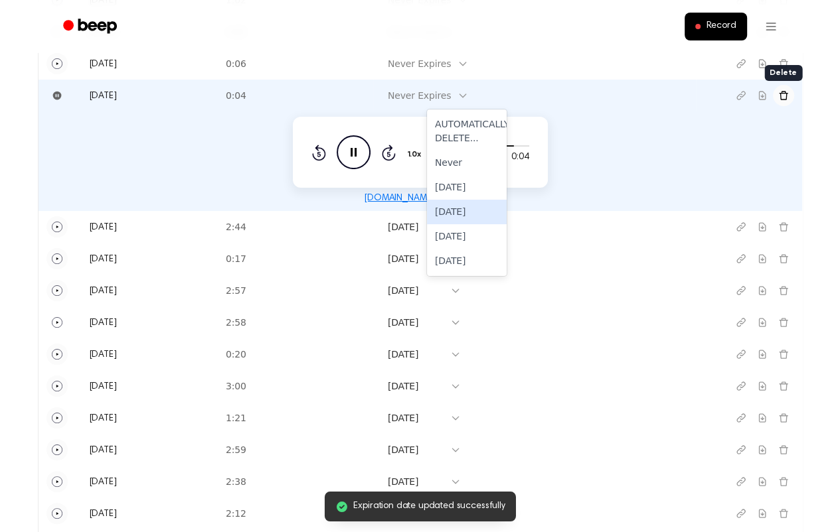
click at [781, 95] on icon "Delete recording" at bounding box center [783, 95] width 11 height 11
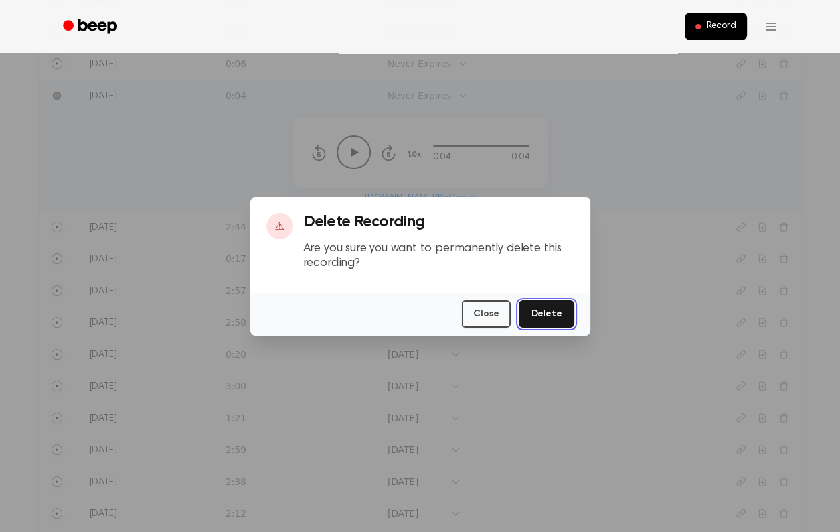
click at [542, 308] on button "Delete" at bounding box center [545, 314] width 55 height 27
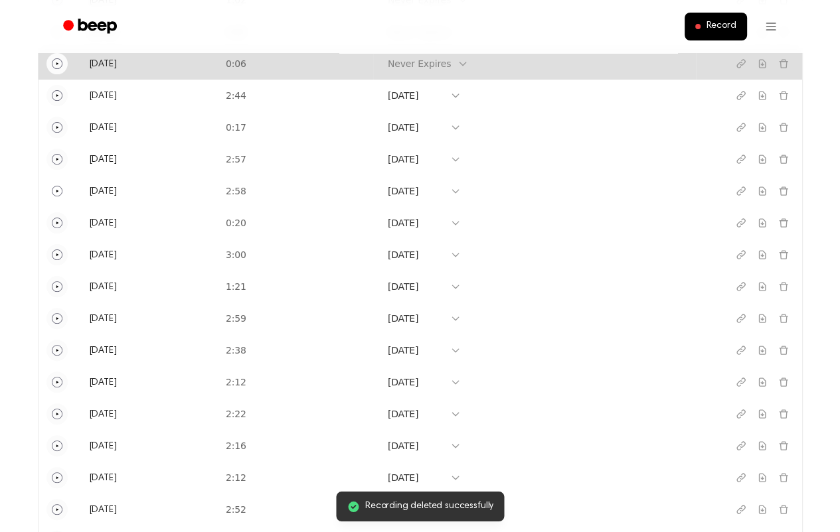
click at [56, 66] on icon "Play" at bounding box center [57, 63] width 11 height 11
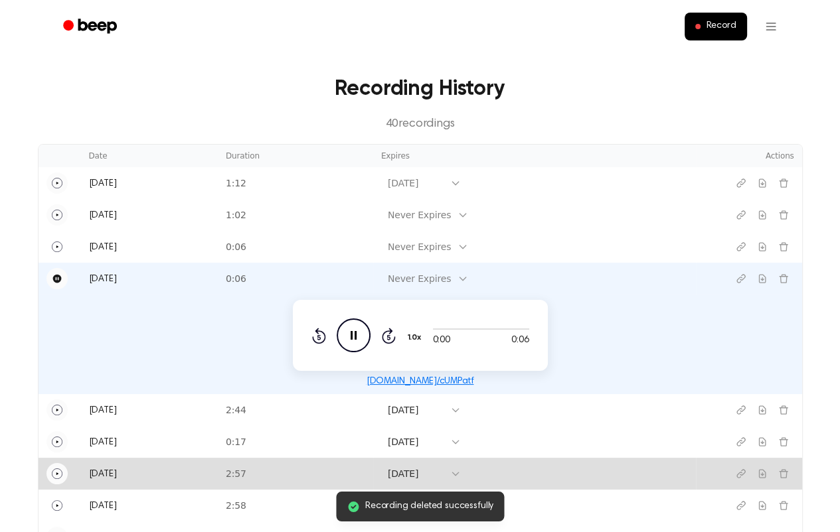
scroll to position [0, 0]
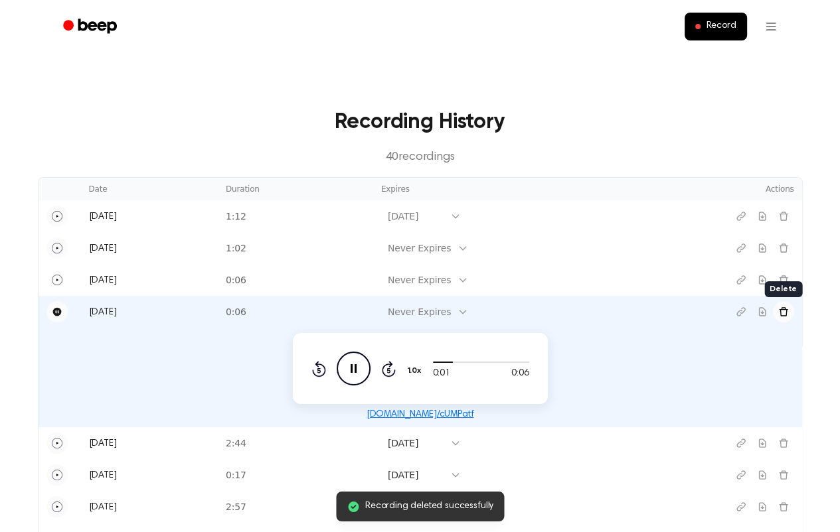
click at [778, 308] on icon "Delete recording" at bounding box center [783, 312] width 11 height 11
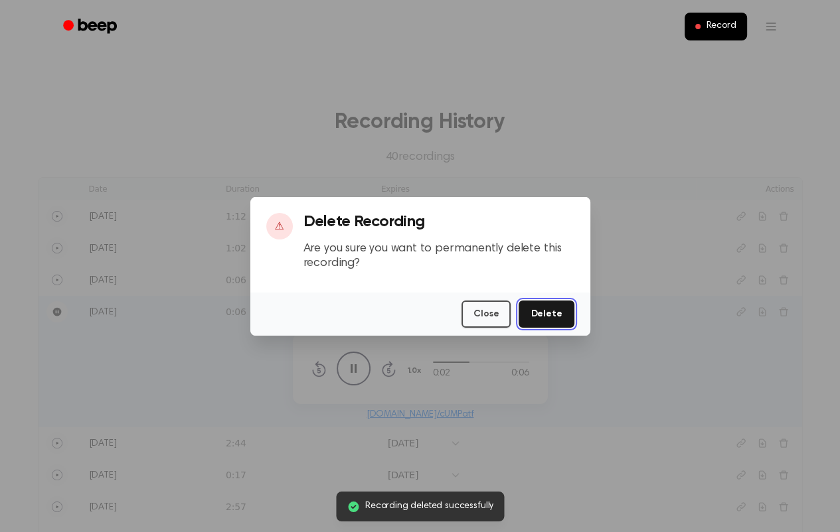
click at [537, 308] on button "Delete" at bounding box center [545, 314] width 55 height 27
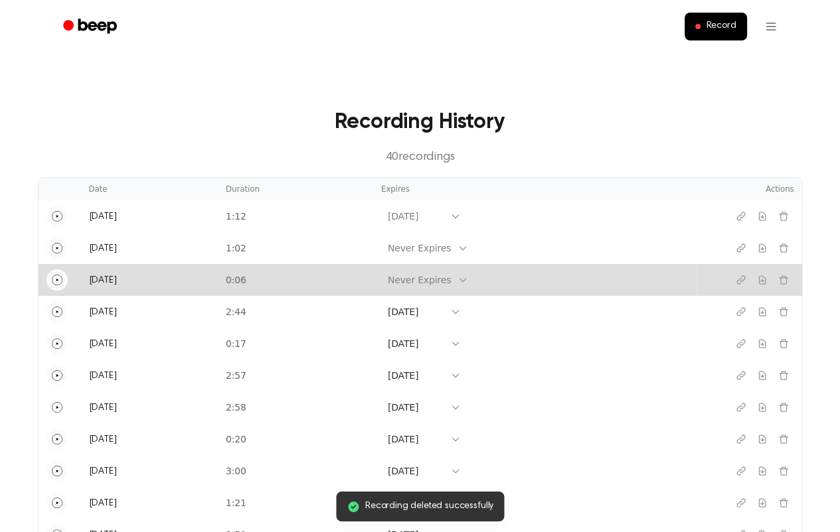
click at [52, 275] on icon "Play" at bounding box center [57, 280] width 11 height 11
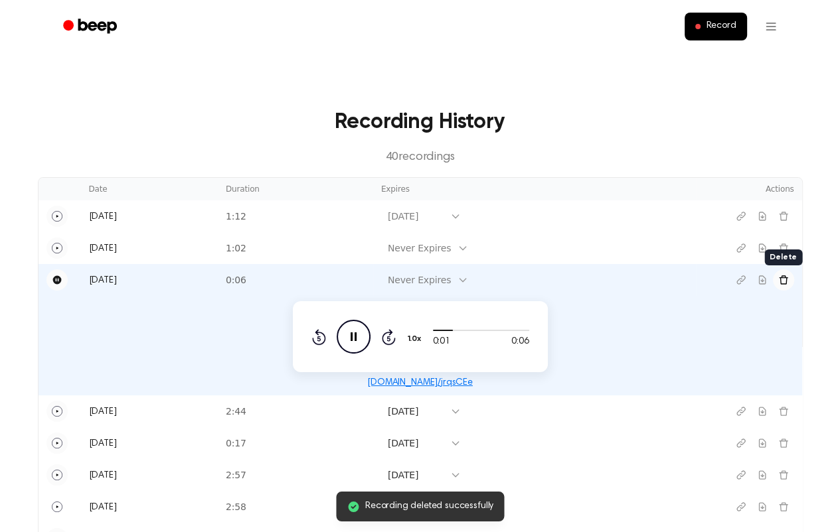
click at [786, 279] on icon "Delete recording" at bounding box center [783, 279] width 9 height 9
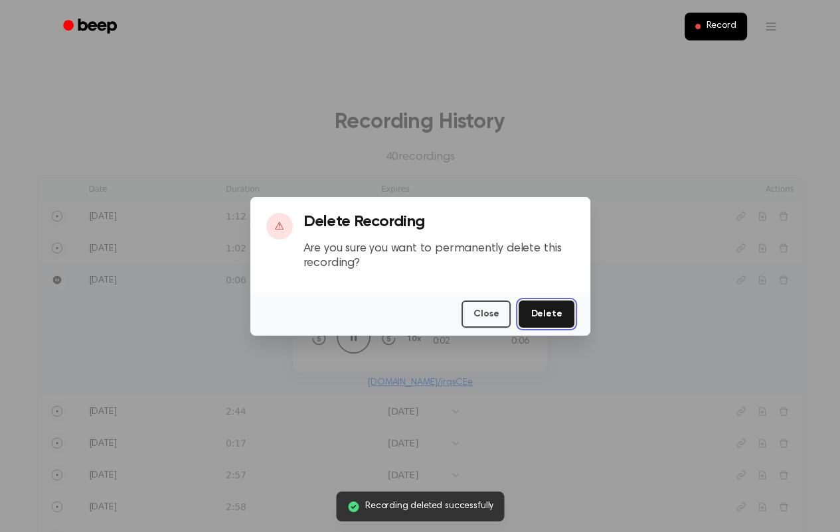
drag, startPoint x: 546, startPoint y: 307, endPoint x: 285, endPoint y: 294, distance: 261.2
click at [543, 307] on button "Delete" at bounding box center [545, 314] width 55 height 27
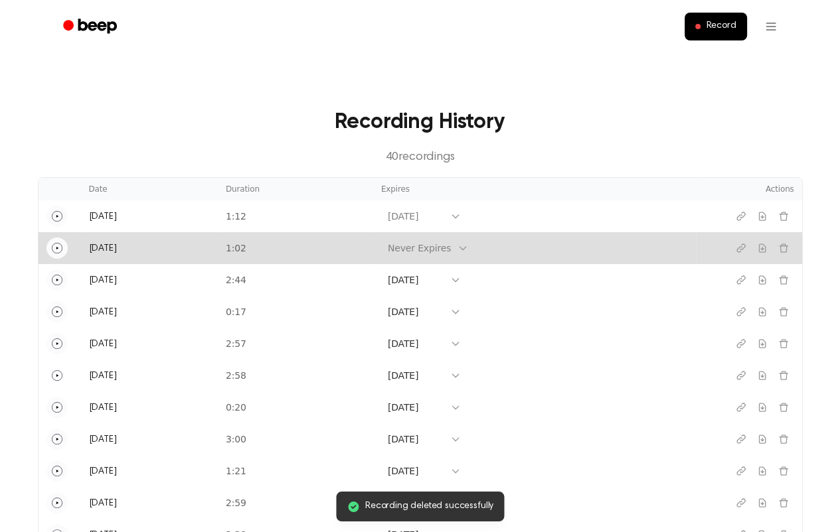
click at [58, 250] on icon "Play" at bounding box center [57, 248] width 11 height 11
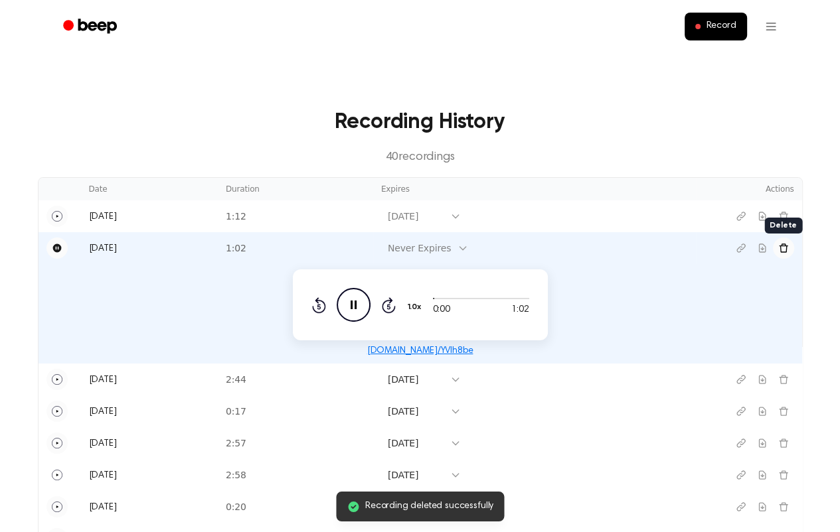
click at [785, 248] on icon "Delete recording" at bounding box center [783, 248] width 11 height 11
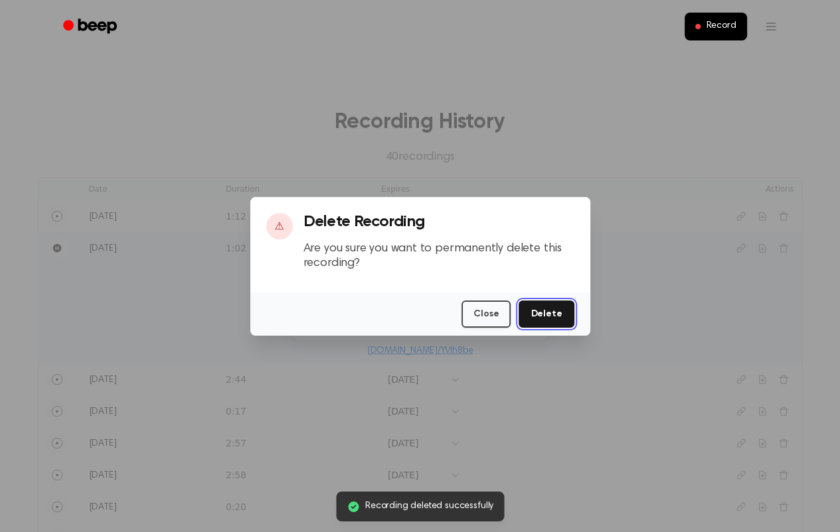
click at [547, 318] on button "Delete" at bounding box center [545, 314] width 55 height 27
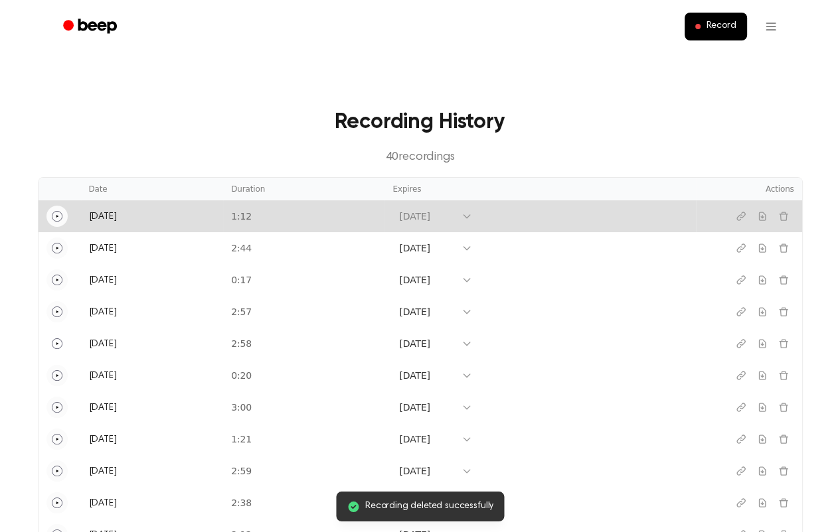
click at [56, 220] on icon "Play" at bounding box center [57, 216] width 11 height 11
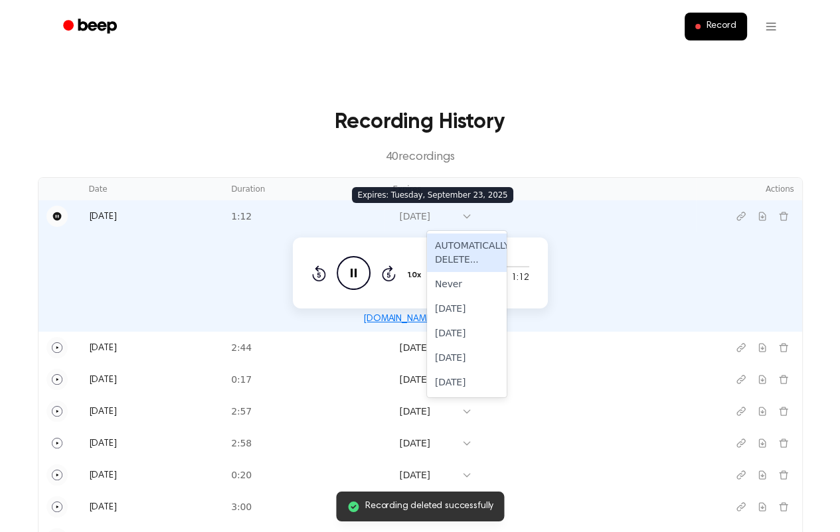
click at [472, 221] on icon at bounding box center [466, 216] width 11 height 11
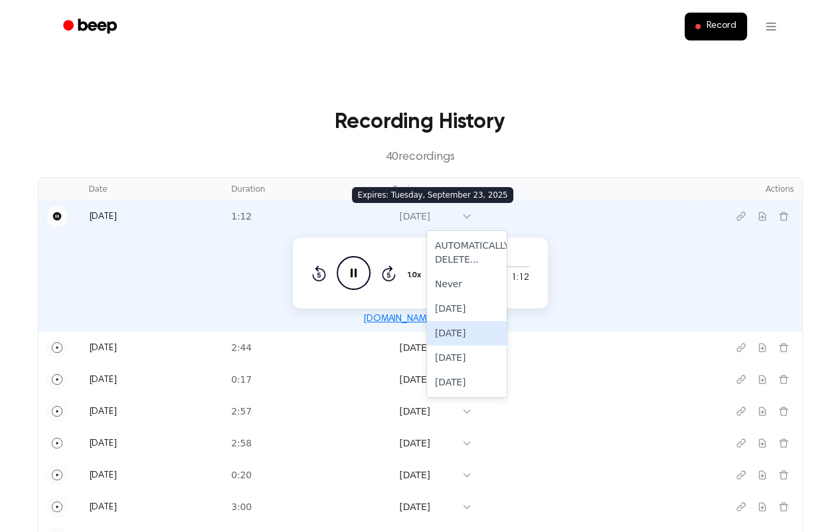
click at [469, 339] on div "[DATE]" at bounding box center [467, 333] width 80 height 25
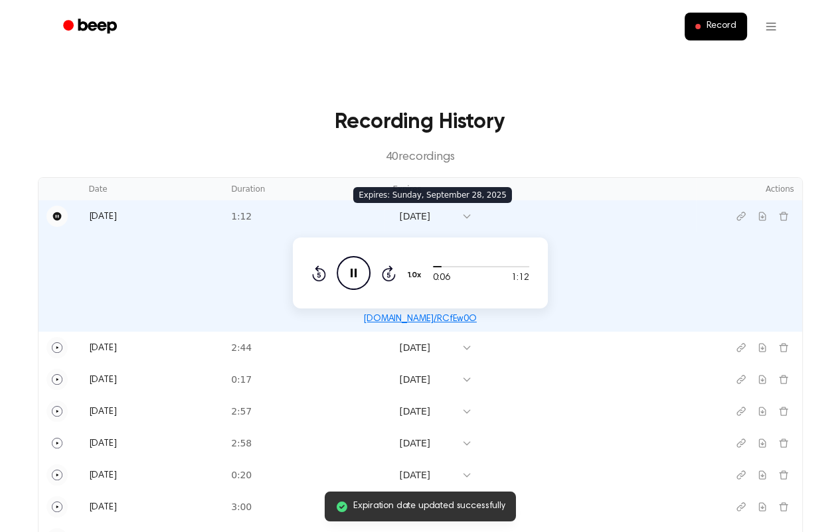
click at [199, 156] on p "40 recording s" at bounding box center [420, 158] width 722 height 18
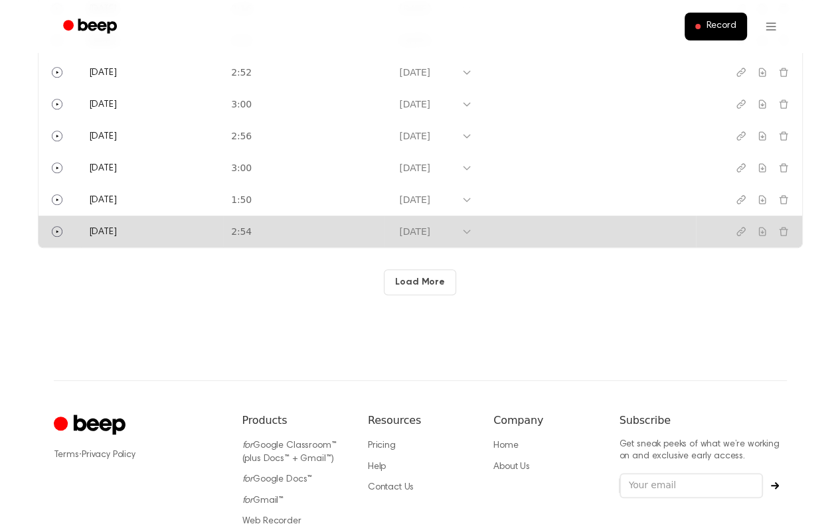
scroll to position [685, 0]
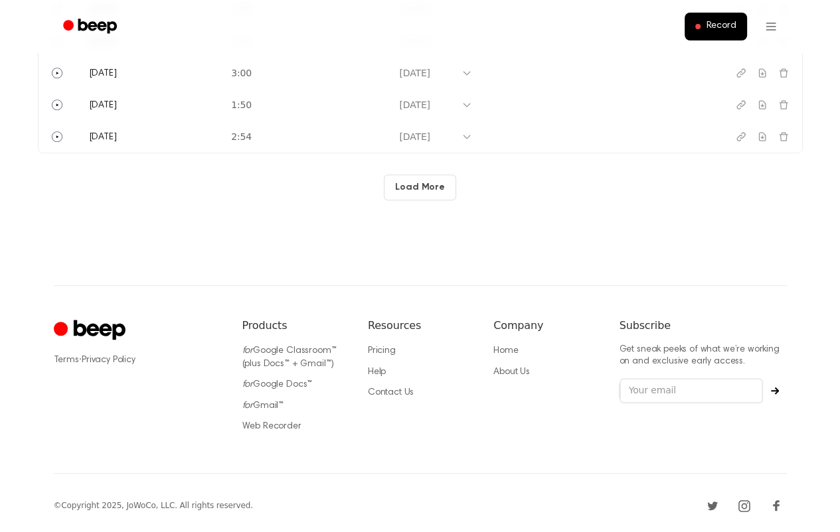
click at [436, 180] on button "Load More" at bounding box center [420, 188] width 72 height 26
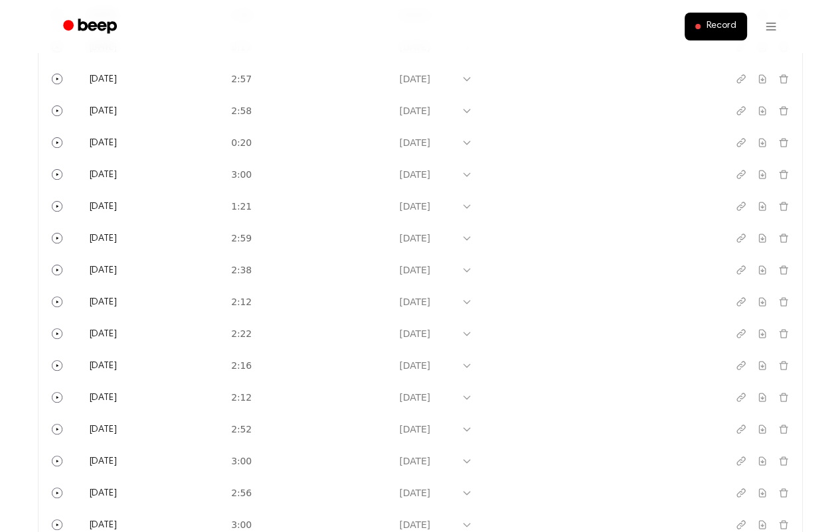
scroll to position [0, 0]
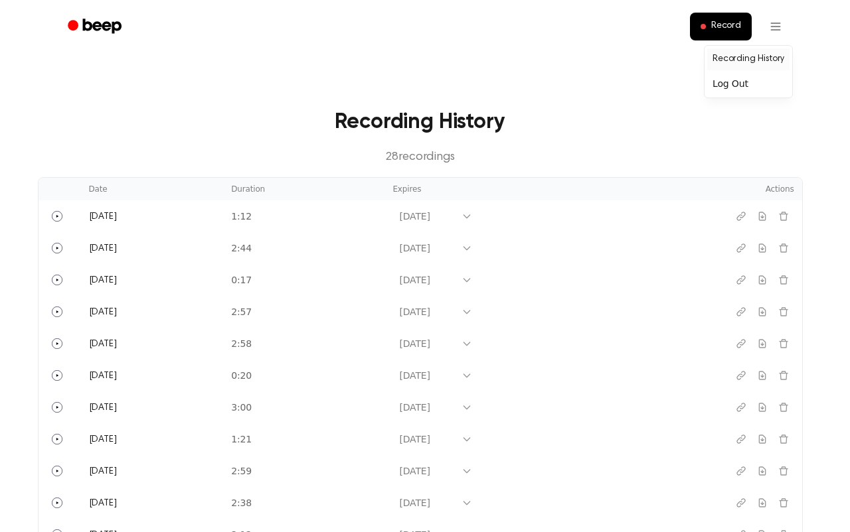
click at [743, 64] on link "Recording History" at bounding box center [748, 59] width 82 height 22
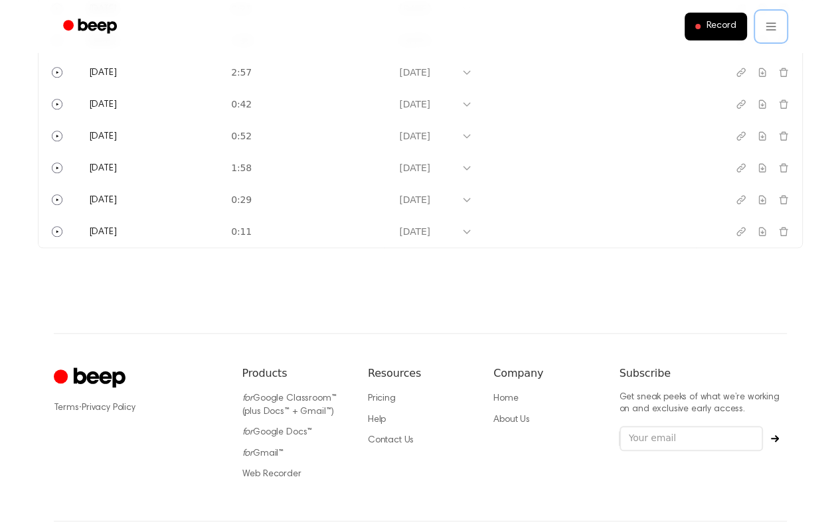
scroll to position [893, 0]
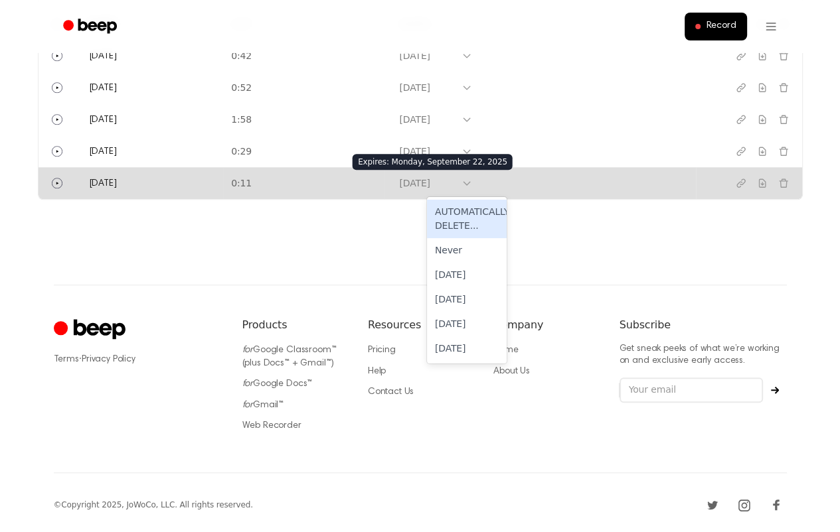
click at [472, 187] on icon at bounding box center [466, 183] width 11 height 11
click at [472, 180] on icon at bounding box center [466, 183] width 11 height 11
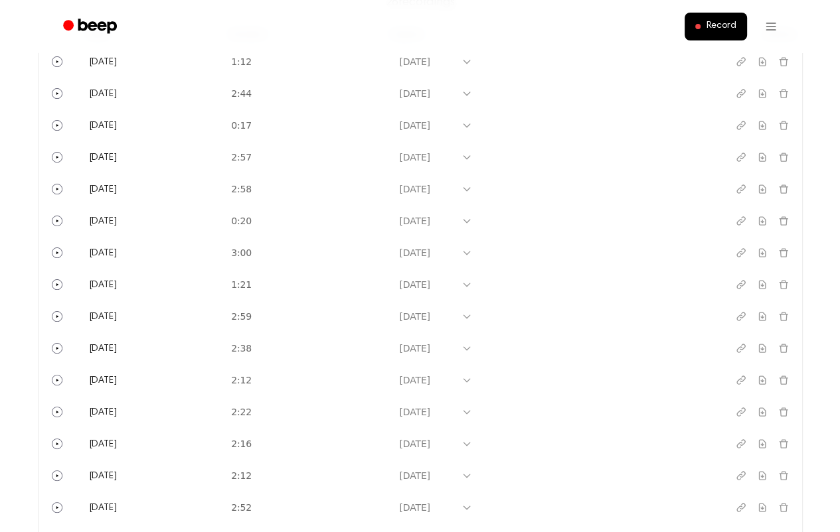
scroll to position [0, 0]
